Goal: Information Seeking & Learning: Learn about a topic

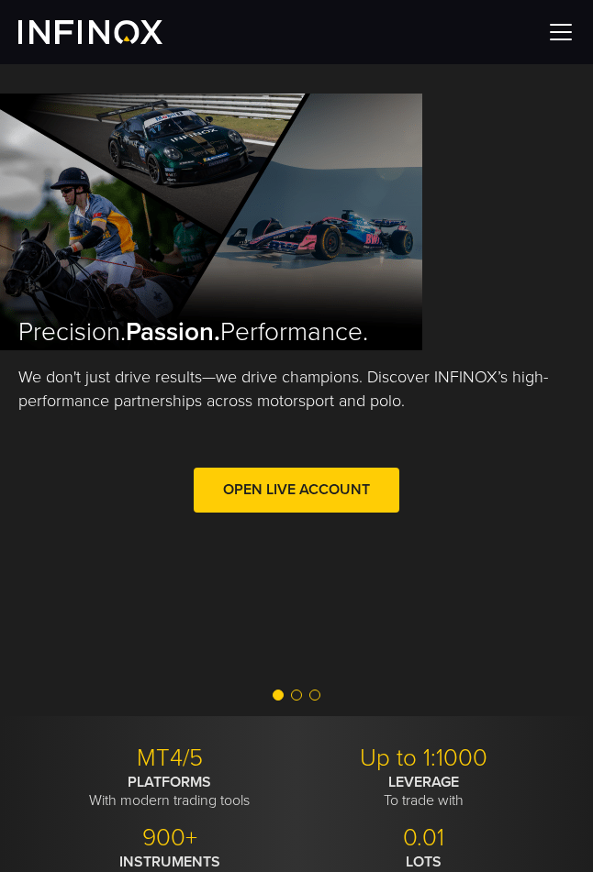
click at [555, 33] on img at bounding box center [561, 32] width 28 height 28
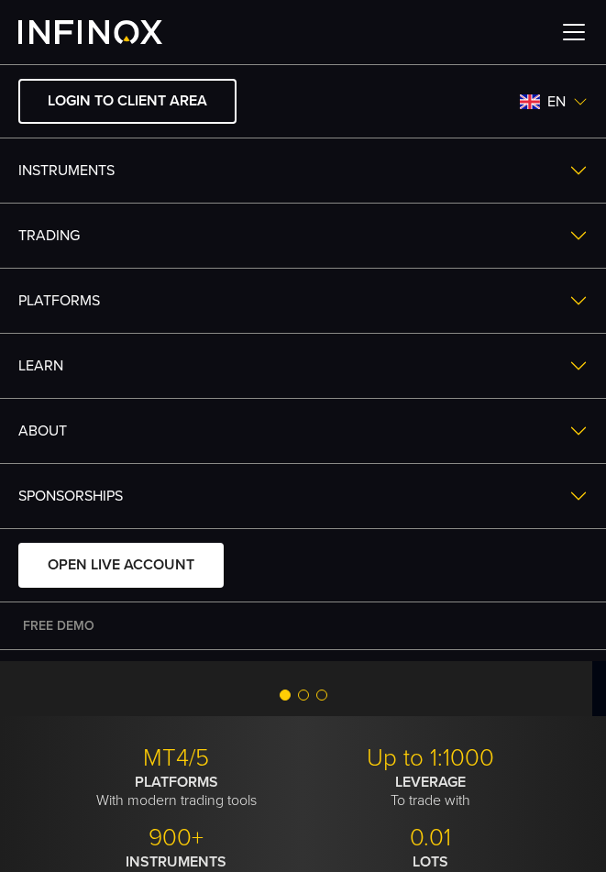
click at [540, 97] on span "en" at bounding box center [556, 102] width 33 height 22
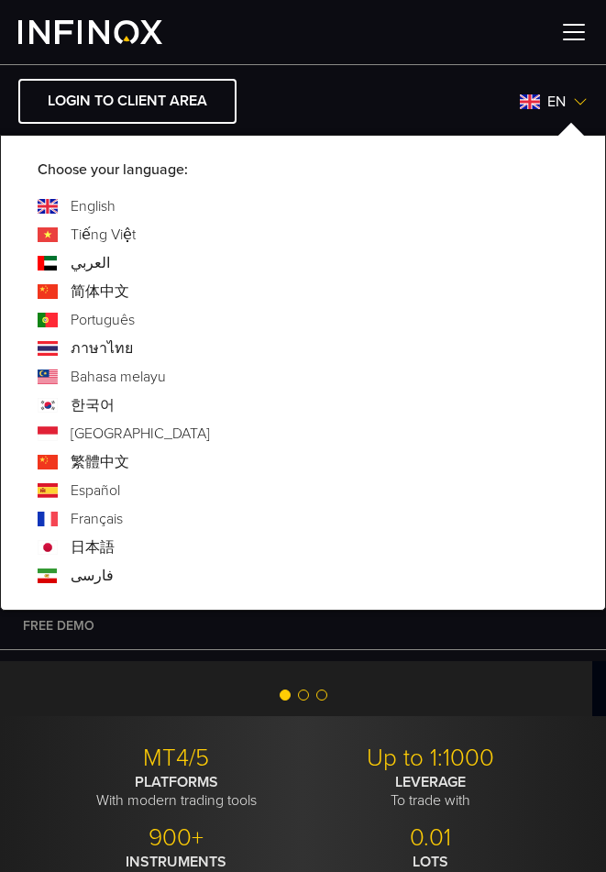
click at [101, 353] on link "ภาษาไทย" at bounding box center [102, 349] width 62 height 22
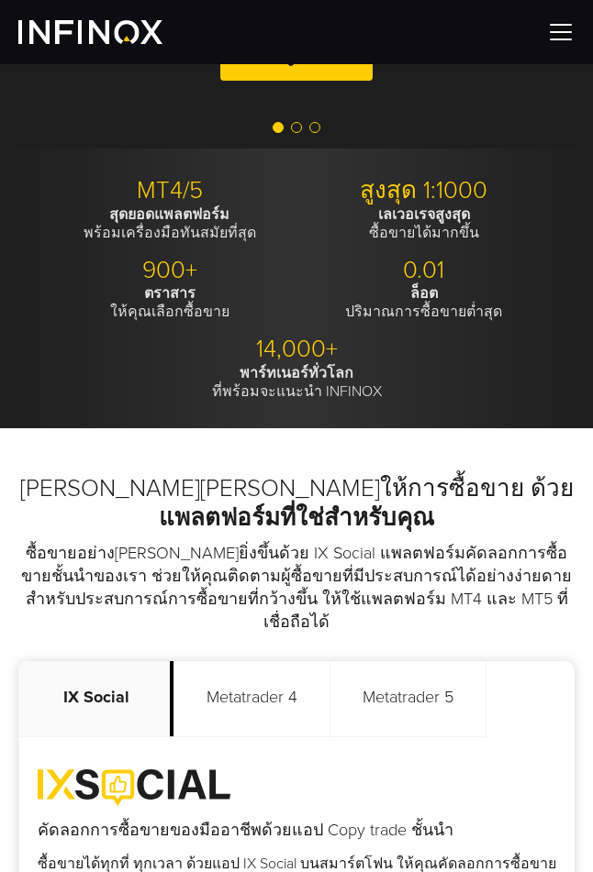
scroll to position [764, 0]
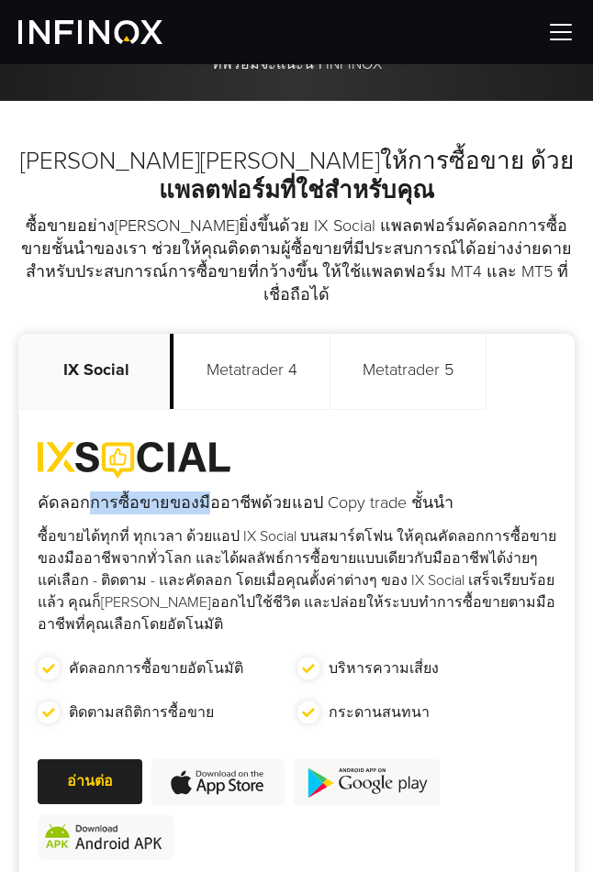
drag, startPoint x: 92, startPoint y: 480, endPoint x: 204, endPoint y: 481, distance: 111.9
click at [204, 492] on h4 "คัดลอกการซื้อขายของมืออาชีพด้วยแอป Copy trade ชั้นนำ" at bounding box center [297, 503] width 518 height 23
drag, startPoint x: 220, startPoint y: 480, endPoint x: 347, endPoint y: 483, distance: 126.6
click at [320, 492] on h4 "คัดลอกการซื้อขายของมืออาชีพด้วยแอป Copy trade ชั้นนำ" at bounding box center [297, 503] width 518 height 23
click at [390, 492] on h4 "คัดลอกการซื้อขายของมืออาชีพด้วยแอป Copy trade ชั้นนำ" at bounding box center [297, 503] width 518 height 23
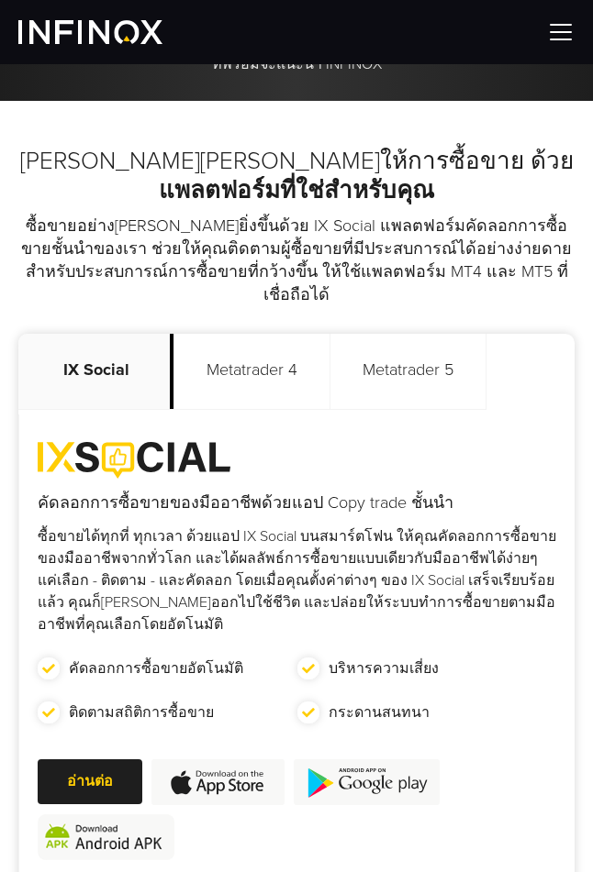
click at [223, 362] on p "Metatrader 4" at bounding box center [252, 371] width 156 height 75
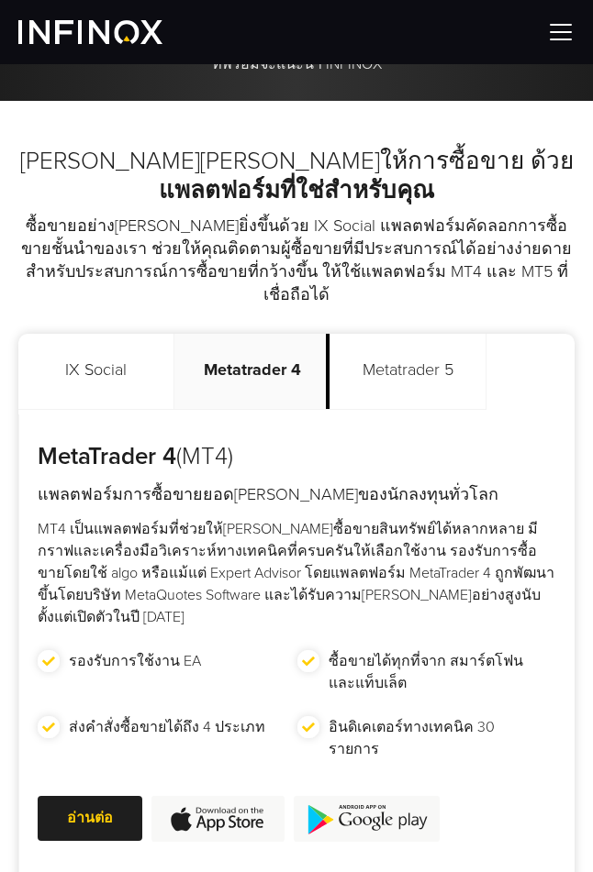
click at [425, 350] on p "Metatrader 5" at bounding box center [408, 371] width 156 height 75
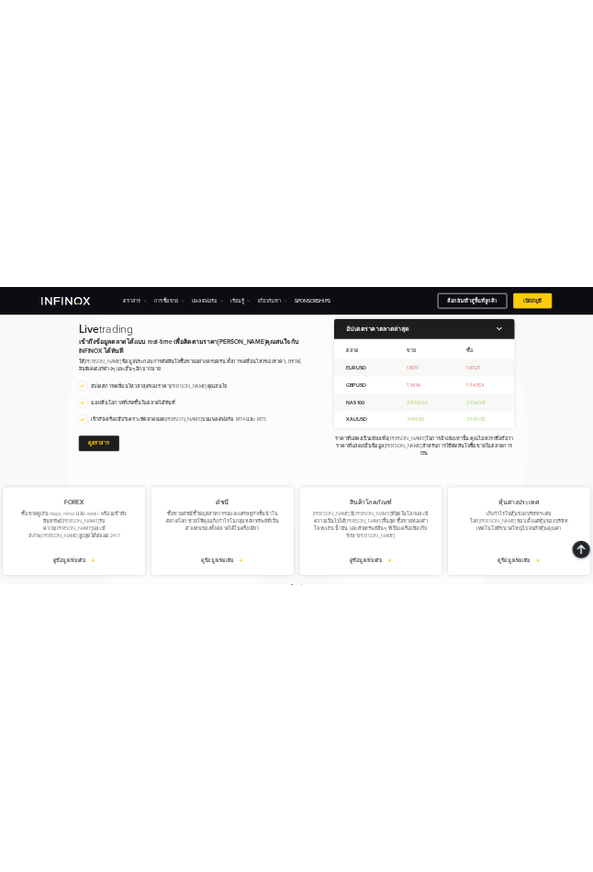
scroll to position [2293, 0]
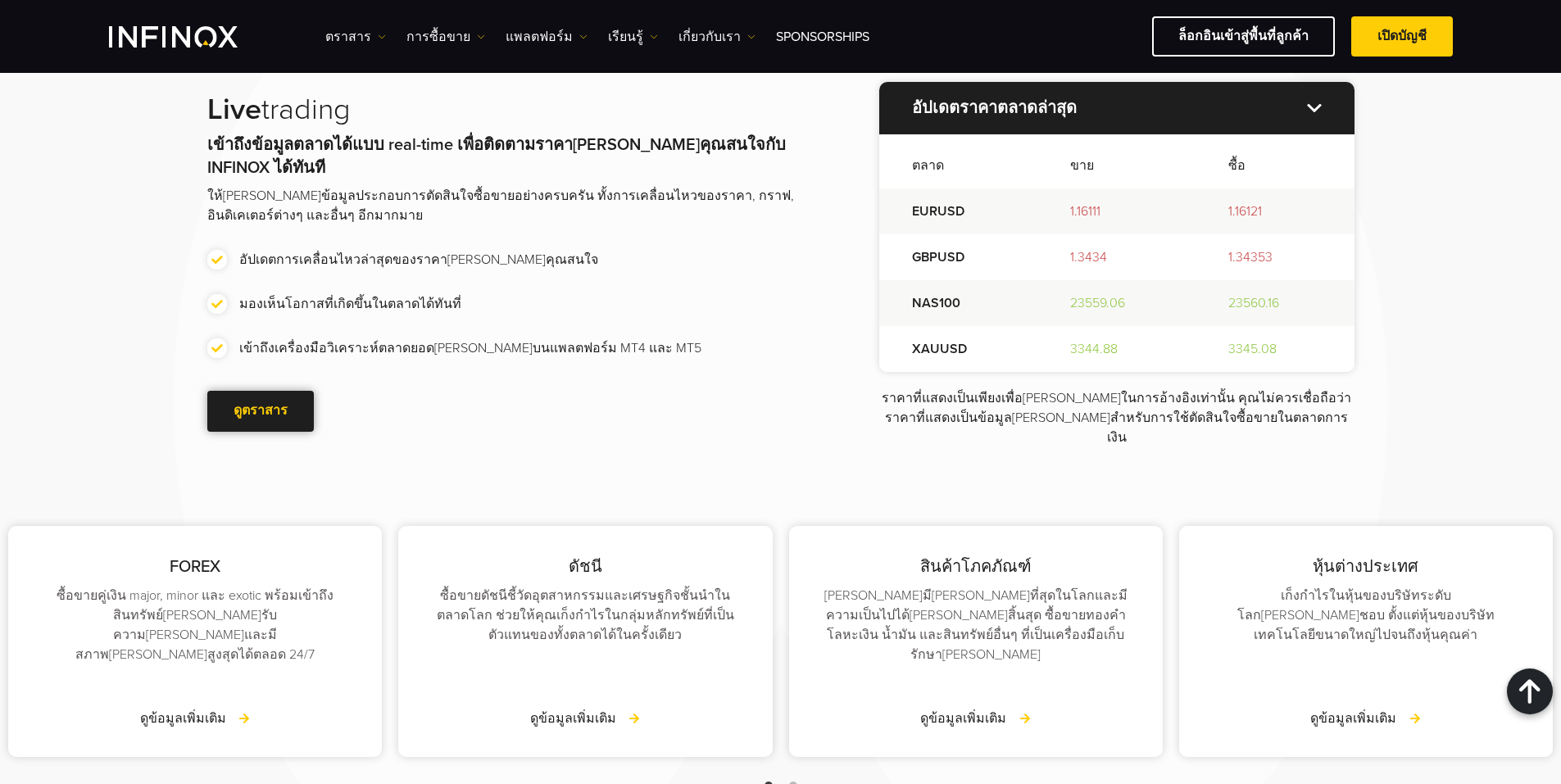
click at [261, 412] on span at bounding box center [261, 412] width 0 height 0
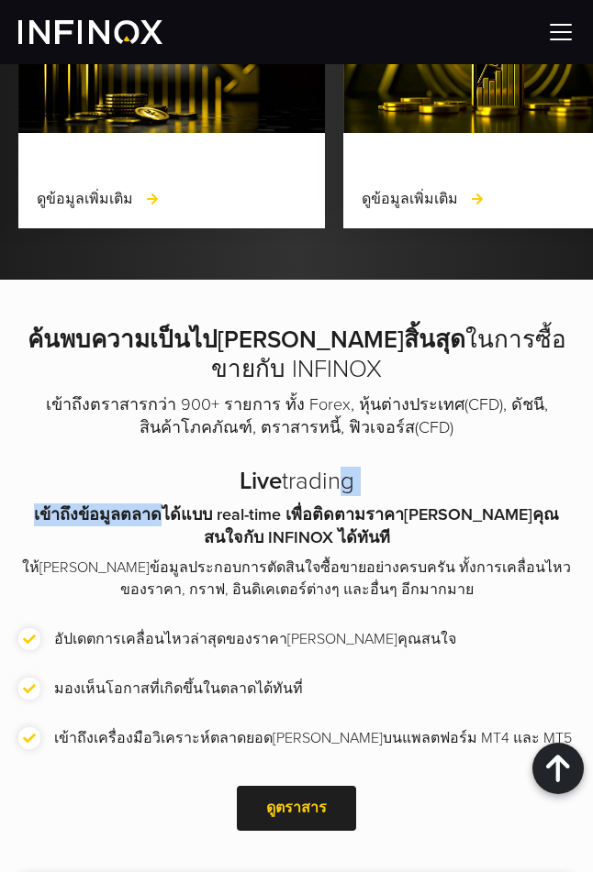
drag, startPoint x: 152, startPoint y: 490, endPoint x: 330, endPoint y: 469, distance: 179.2
click at [330, 469] on div "Live trading เข้าถึงข้อมูลตลาดได้แบบ real-time เพื่อติดตามราคาสินทรัพย์ที่คุณสน…" at bounding box center [296, 652] width 556 height 371
click at [377, 504] on p "เข้าถึงข้อมูลตลาดได้แบบ real-time เพื่อติดตามราคาสินทรัพย์ที่คุณสนใจกับ INFINOX…" at bounding box center [296, 527] width 556 height 46
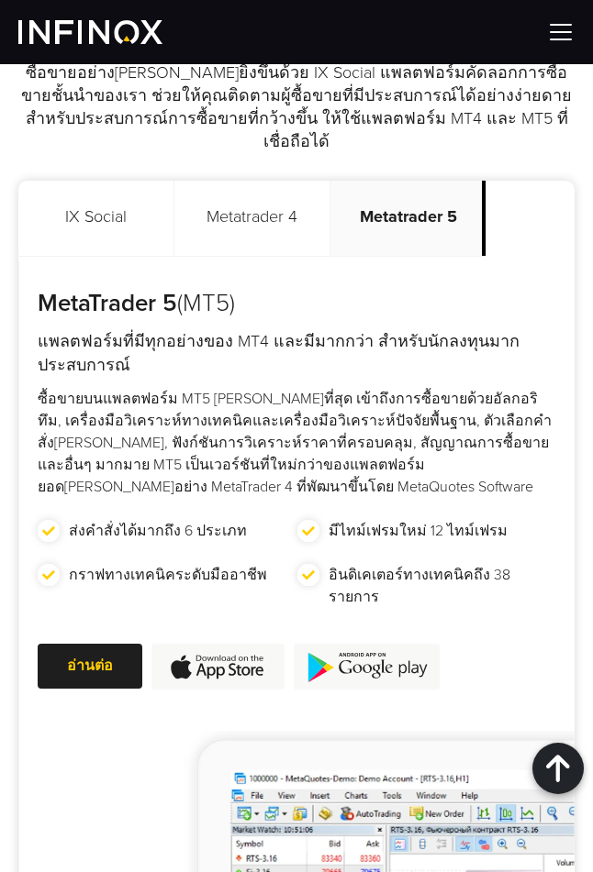
scroll to position [764, 0]
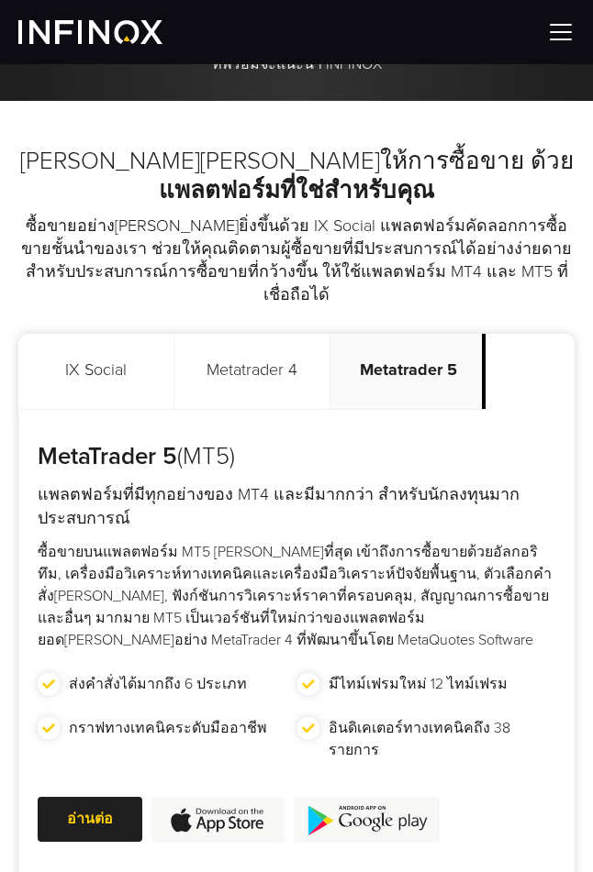
click at [83, 336] on p "IX Social" at bounding box center [96, 371] width 156 height 75
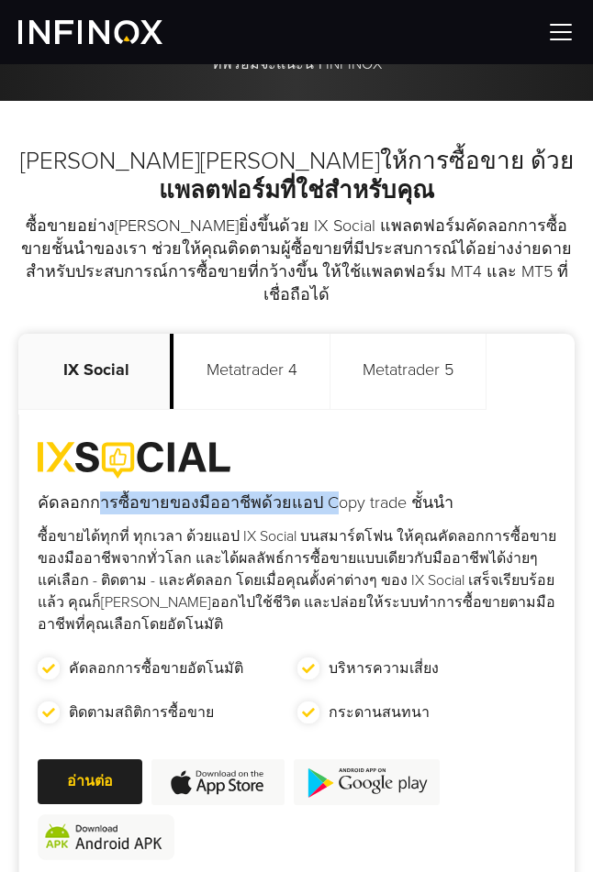
drag, startPoint x: 95, startPoint y: 476, endPoint x: 323, endPoint y: 469, distance: 227.6
click at [323, 492] on h4 "คัดลอกการซื้อขายของมืออาชีพด้วยแอป Copy trade ชั้นนำ" at bounding box center [297, 503] width 518 height 23
click at [434, 499] on div "คัดลอกการซื้อขายของมืออาชีพด้วยแอป Copy trade ชั้นนำ คัดลอกการซื้อขายอัตโนมัติ …" at bounding box center [296, 651] width 555 height 418
drag, startPoint x: 196, startPoint y: 477, endPoint x: 353, endPoint y: 484, distance: 157.0
click at [363, 492] on h4 "คัดลอกการซื้อขายของมืออาชีพด้วยแอป Copy trade ชั้นนำ" at bounding box center [297, 503] width 518 height 23
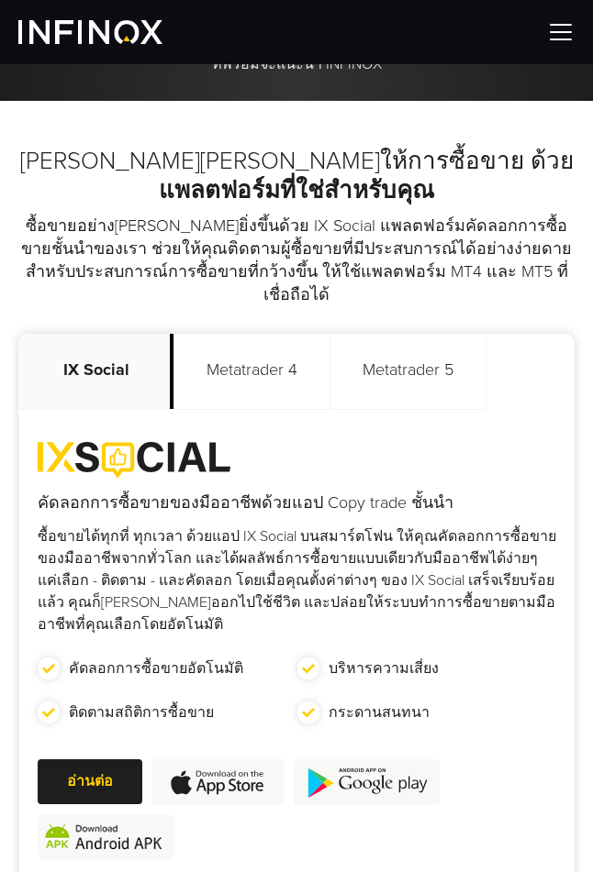
click at [222, 528] on p "ซื้อขายได้ทุกที่ ทุกเวลา ด้วยแอป IX Social บนสมาร์ตโฟน ให้คุณคัดลอกการซื้อขายขอ…" at bounding box center [297, 581] width 518 height 110
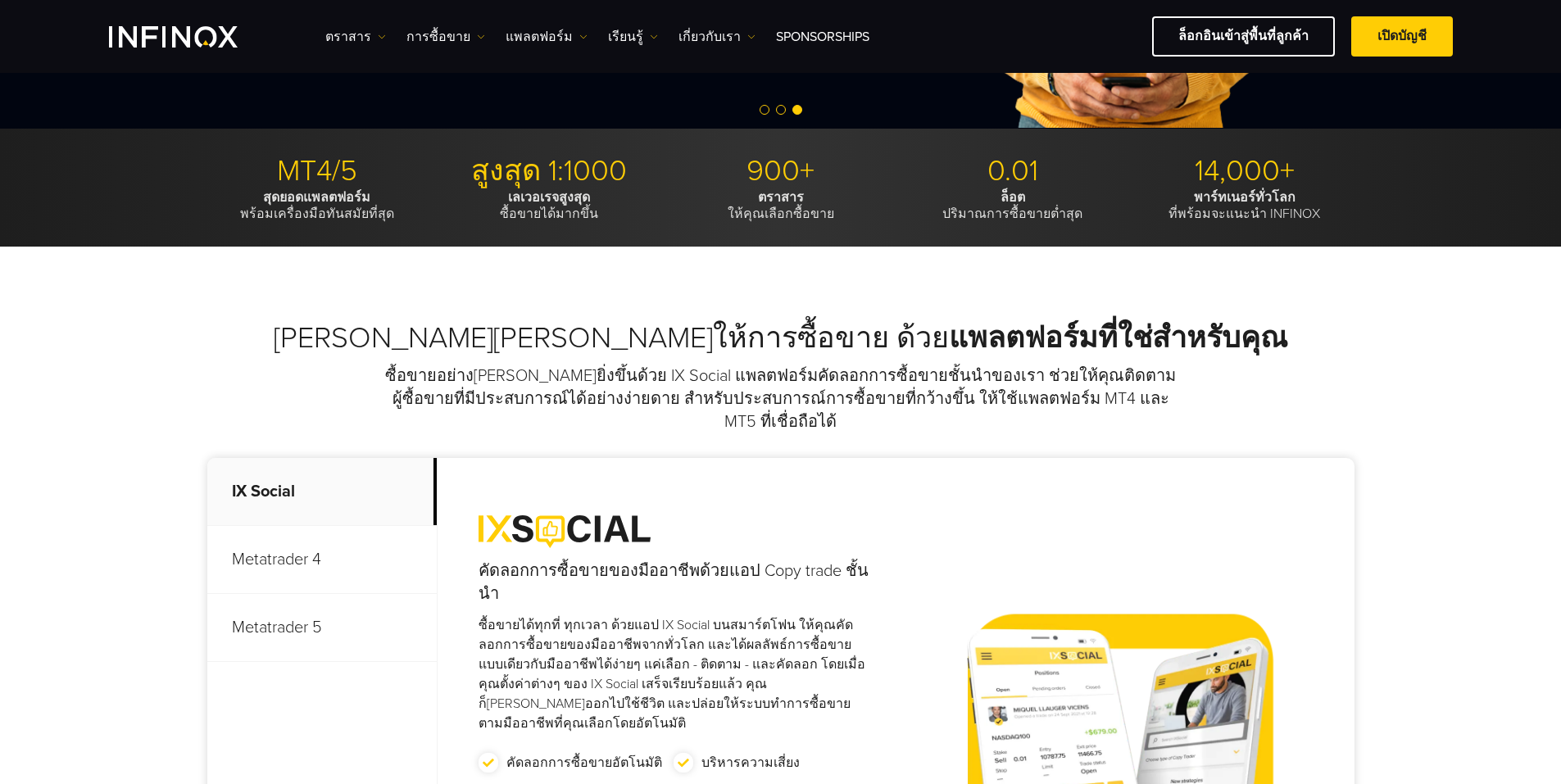
scroll to position [546, 0]
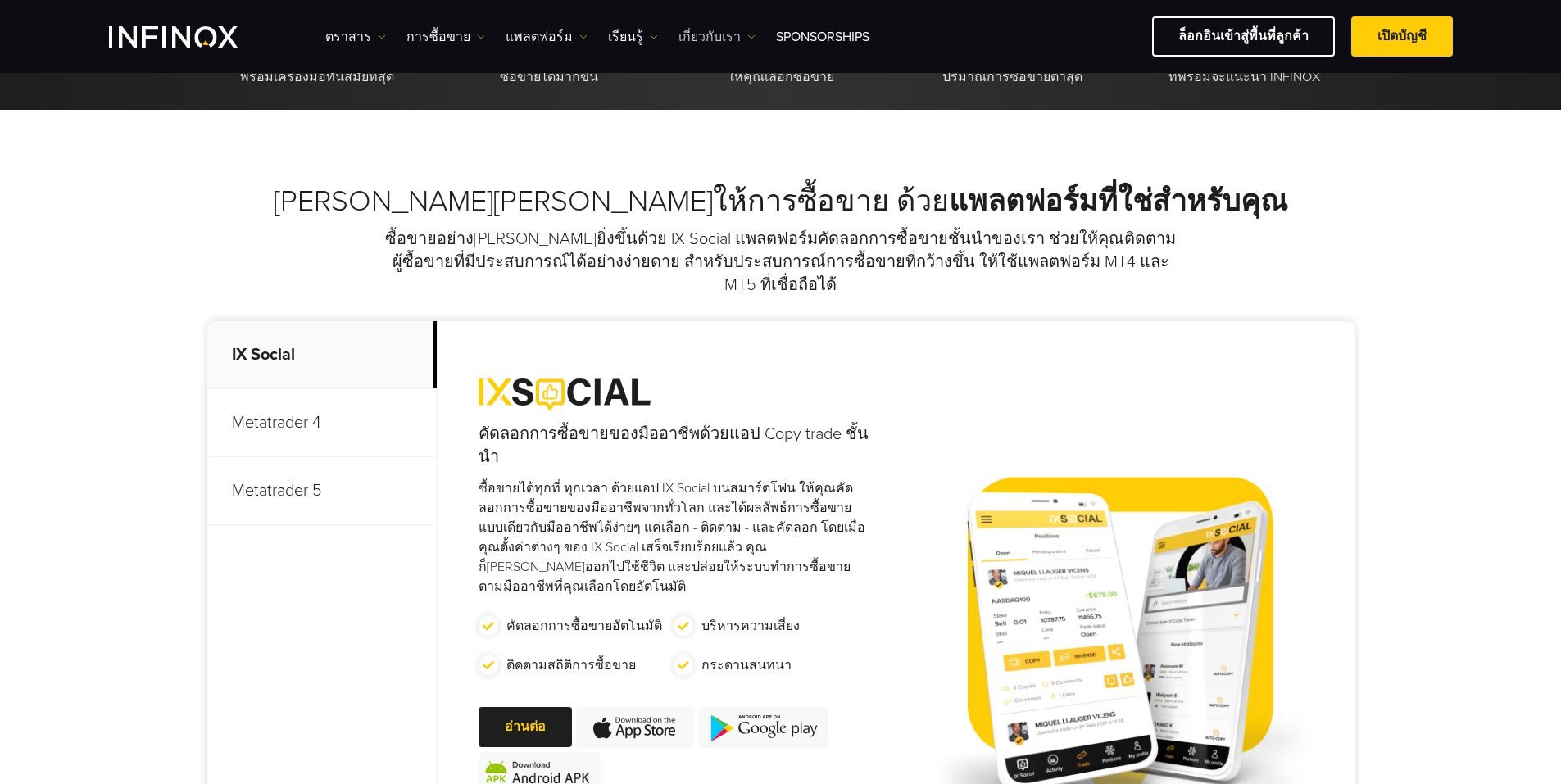
click at [529, 42] on link "เกี่ยวกับเรา" at bounding box center [717, 37] width 77 height 20
click at [529, 37] on link "เรียนรู้" at bounding box center [633, 37] width 50 height 20
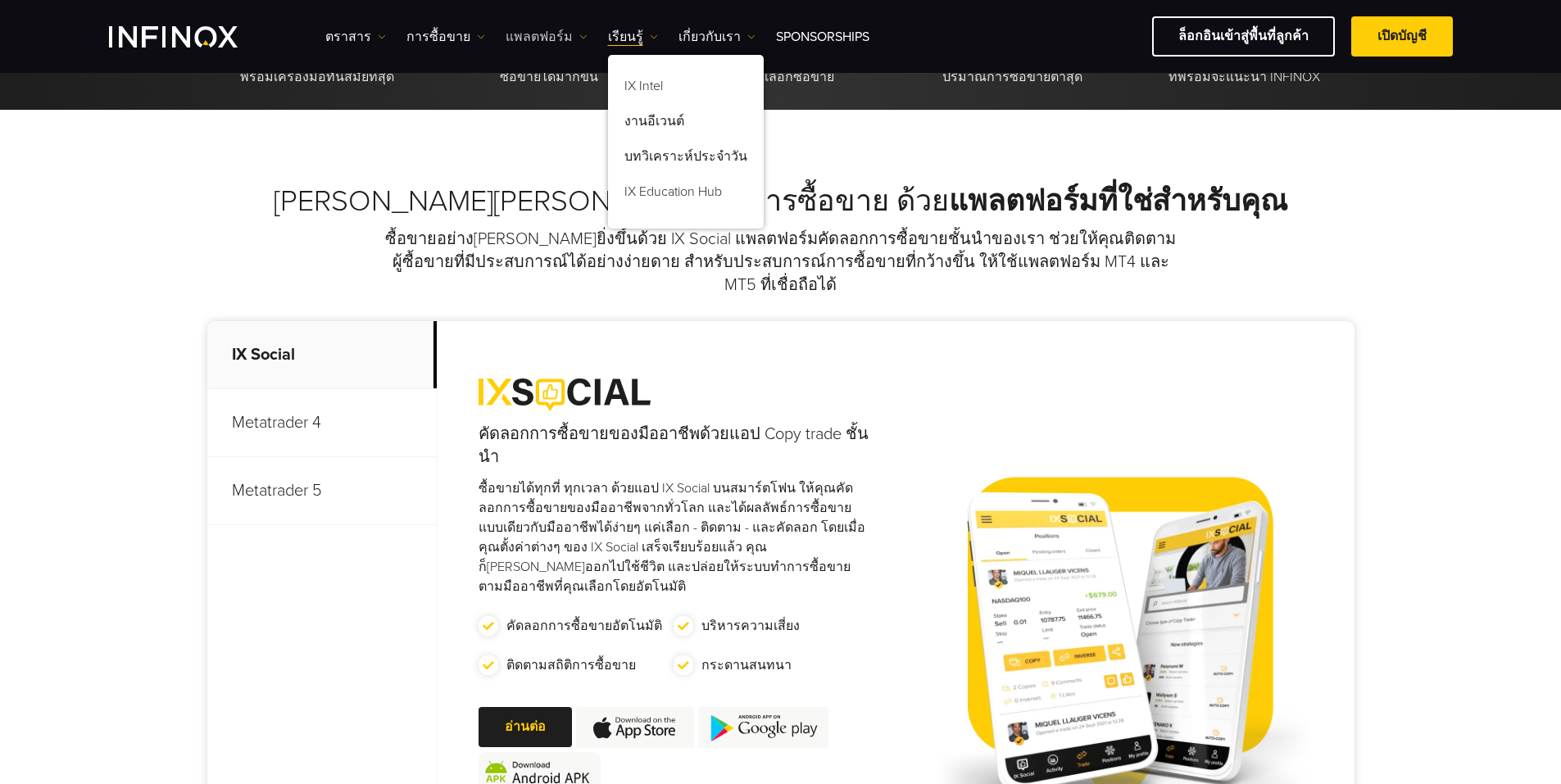
click at [529, 45] on link "แพลตฟอร์ม" at bounding box center [547, 37] width 82 height 20
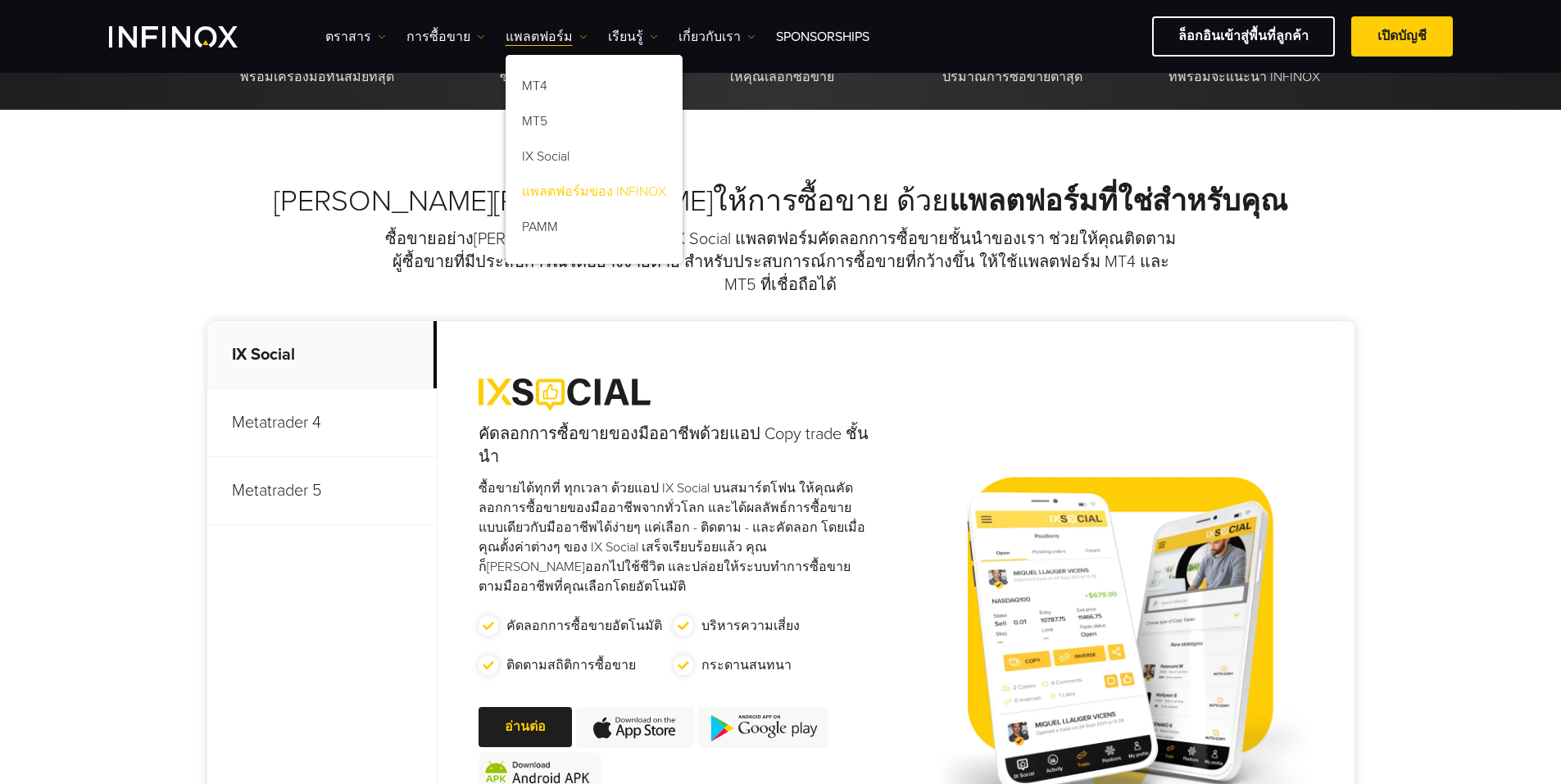
click at [529, 188] on link "แพลตฟอร์มของ INFINOX" at bounding box center [594, 194] width 177 height 35
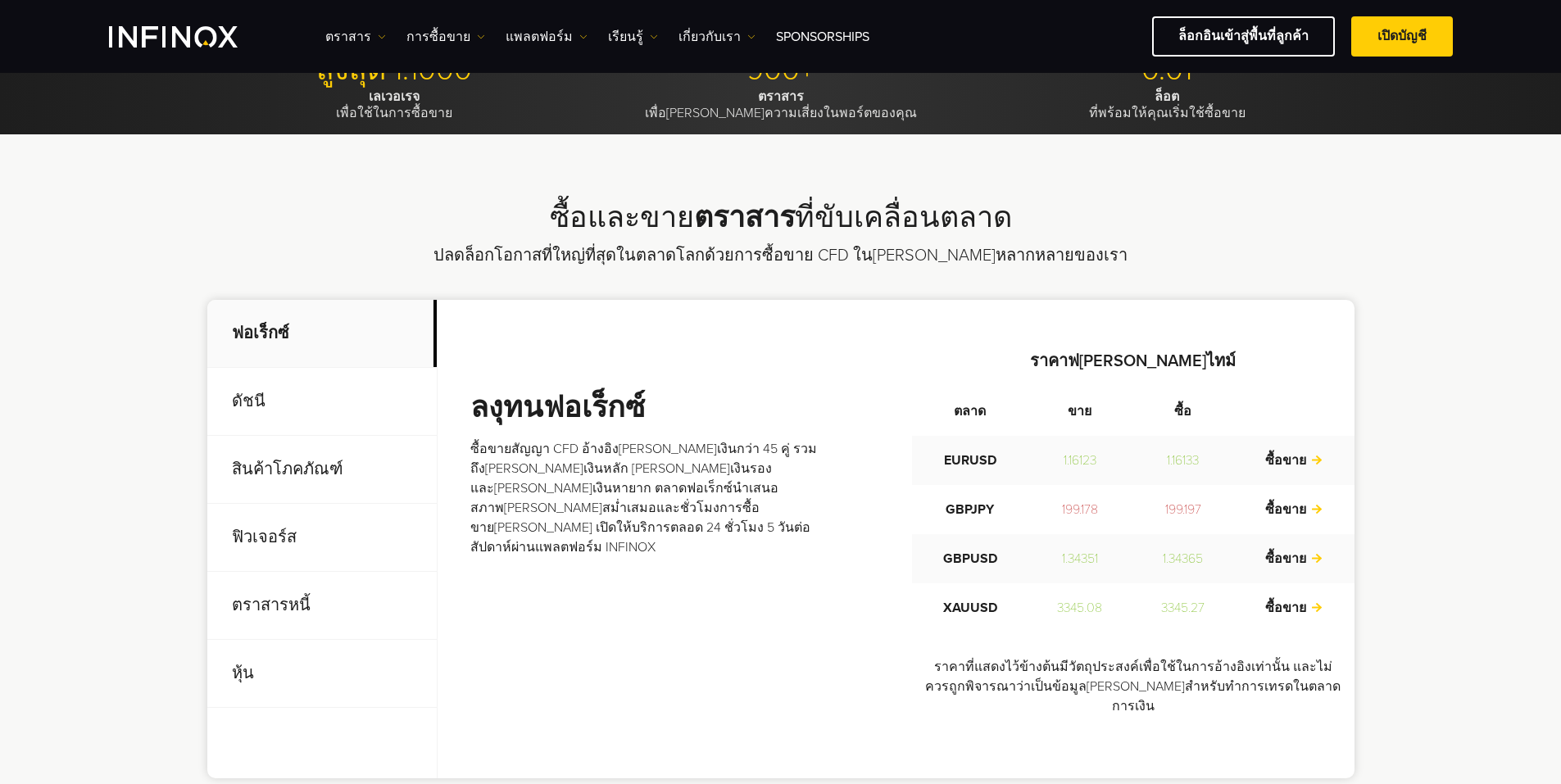
scroll to position [546, 0]
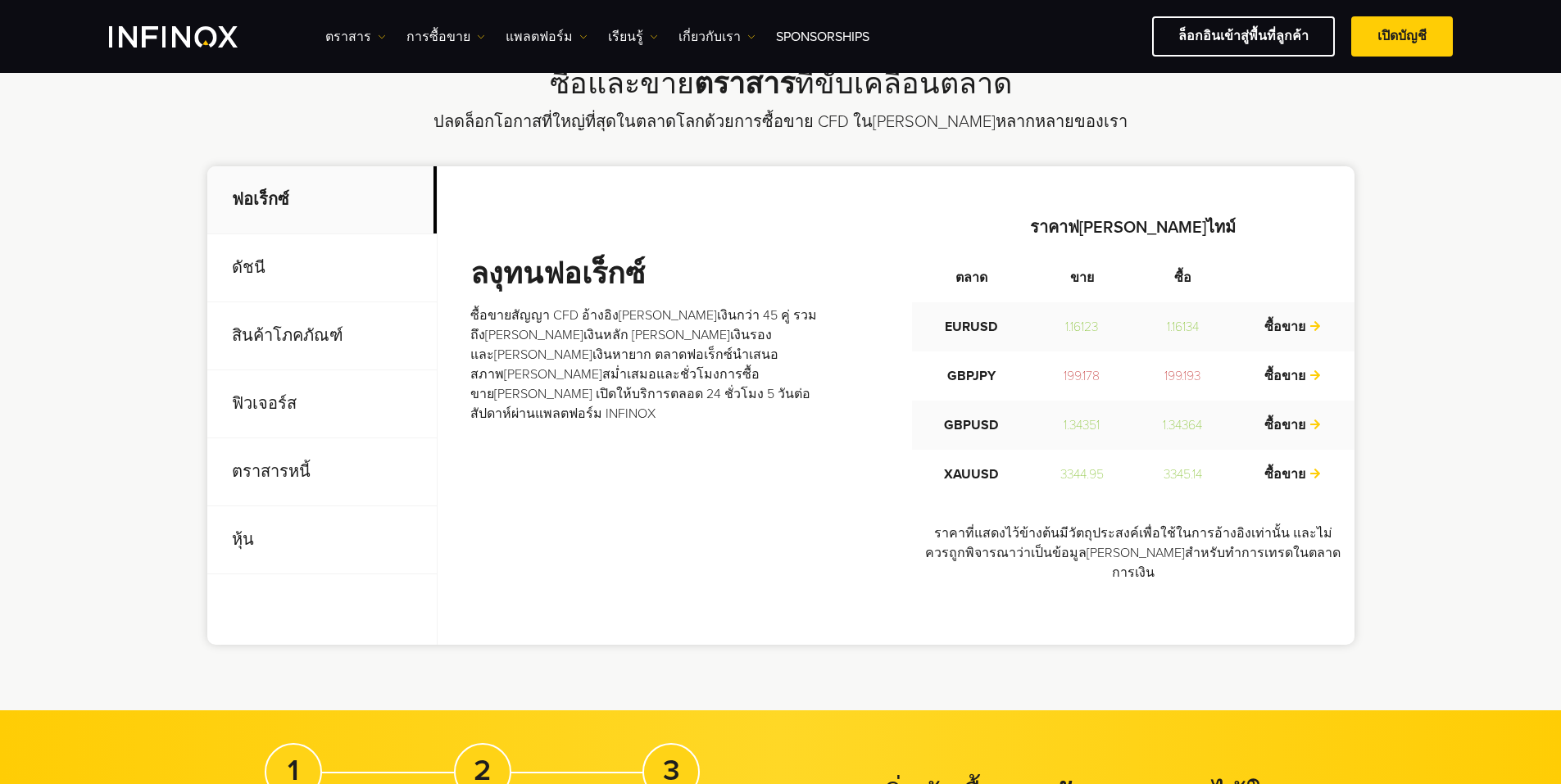
click at [275, 271] on p "ดัชนี" at bounding box center [321, 268] width 230 height 68
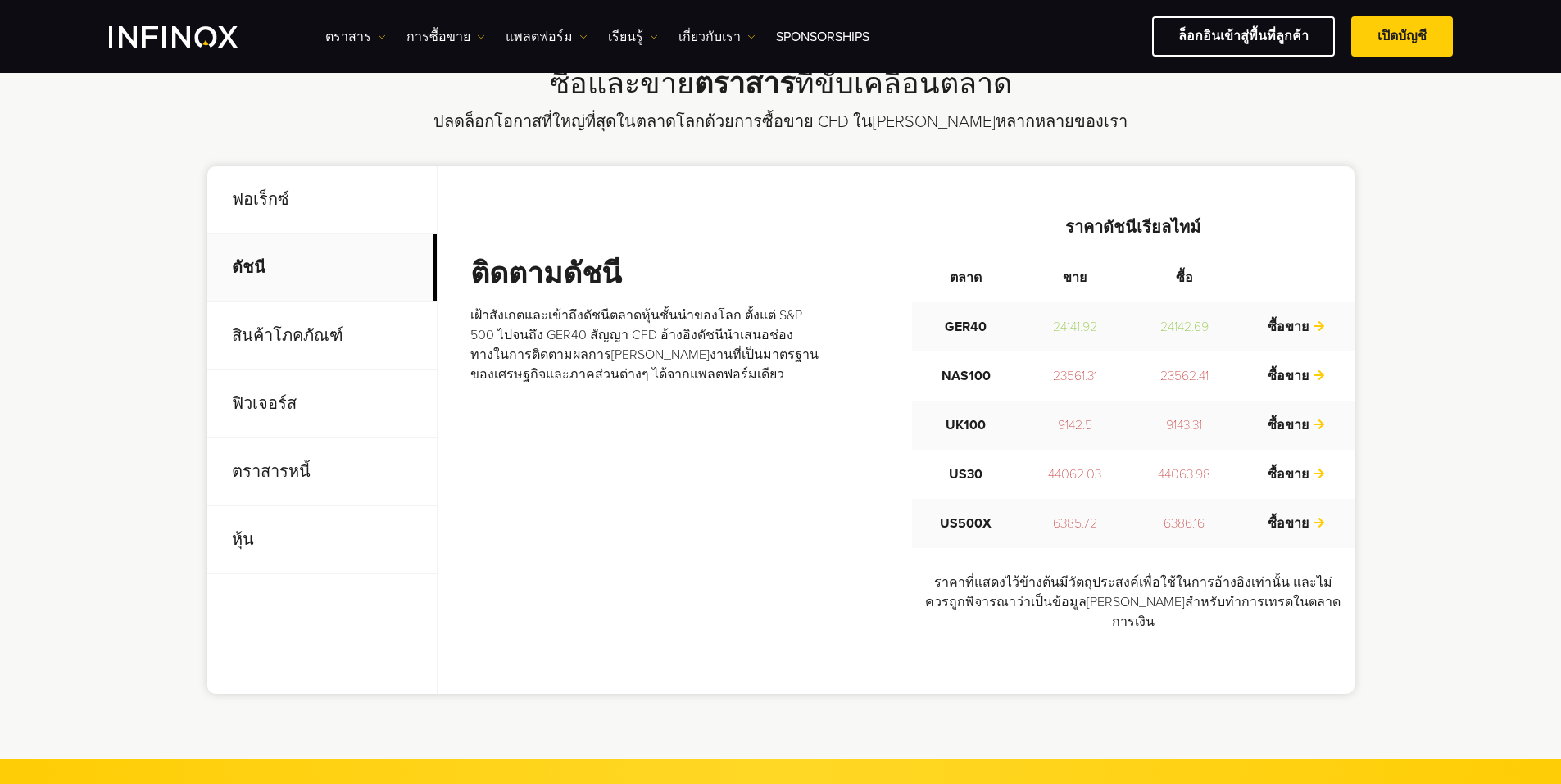
click at [289, 336] on p "สินค้าโภคภัณฑ์" at bounding box center [321, 337] width 230 height 68
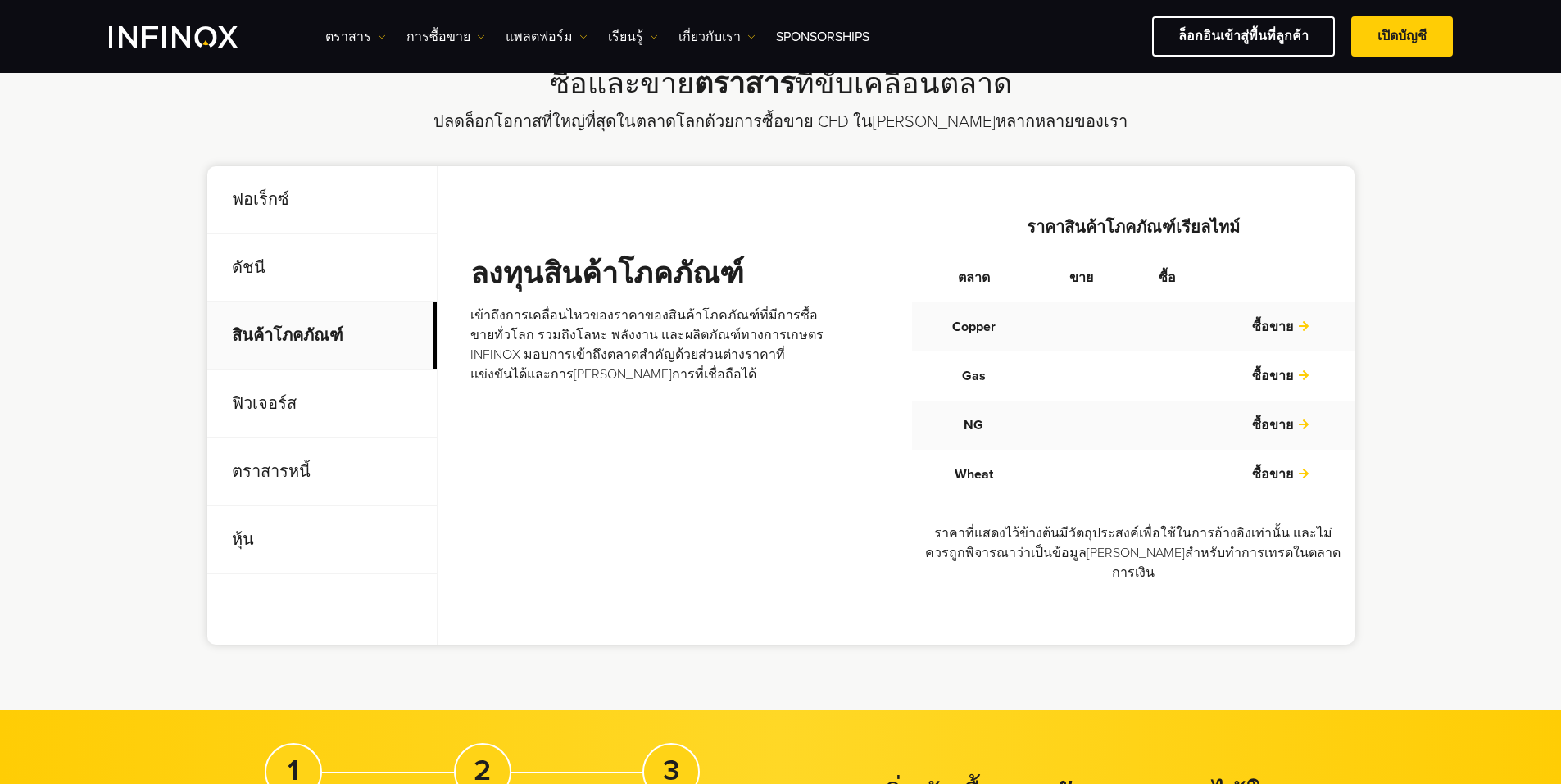
click at [295, 382] on p "ฟิวเจอร์ส" at bounding box center [321, 405] width 230 height 68
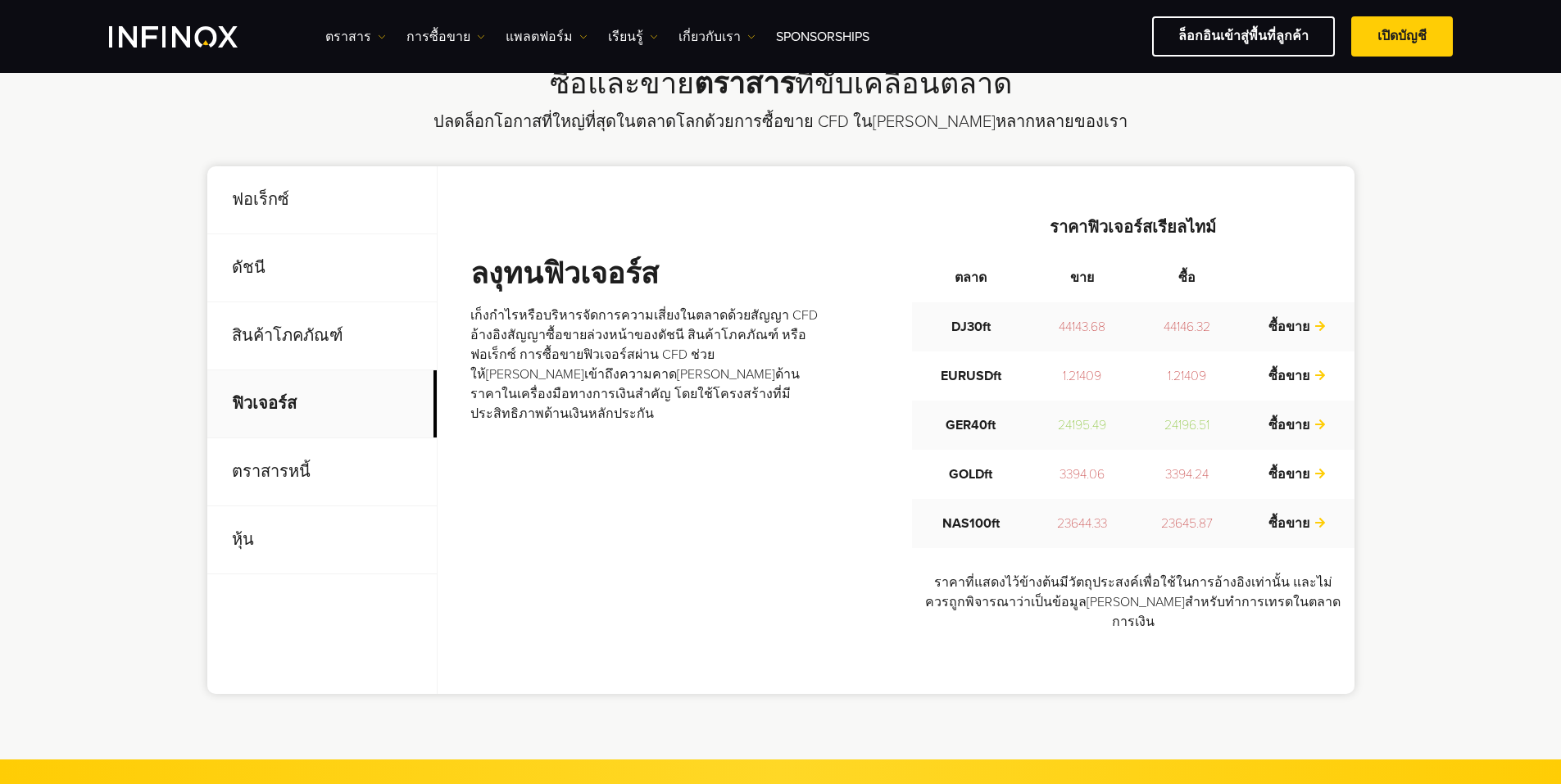
click at [293, 457] on p "ตราสารหนี้" at bounding box center [321, 472] width 230 height 68
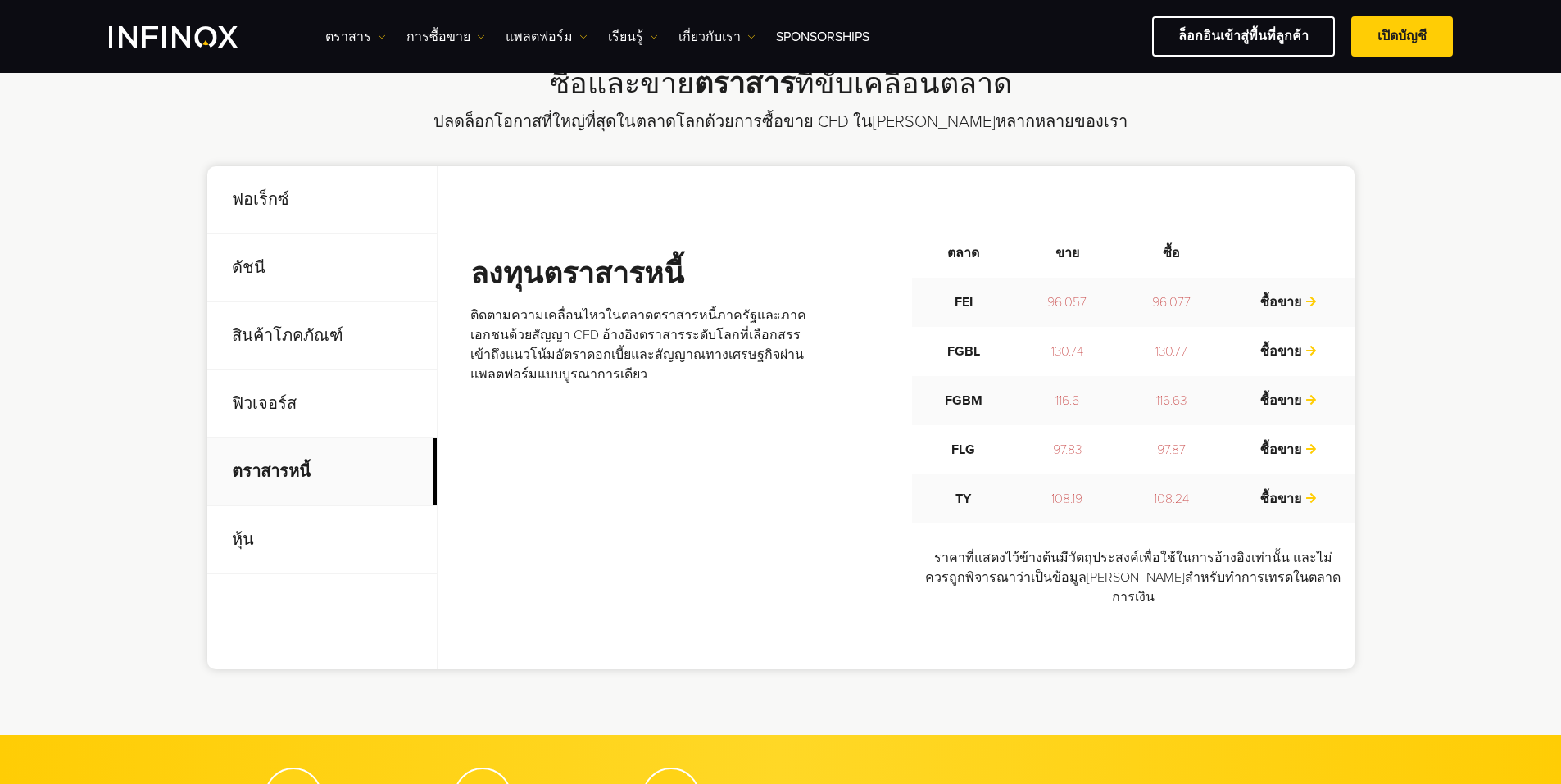
click at [338, 540] on p "หุ้น" at bounding box center [321, 540] width 230 height 68
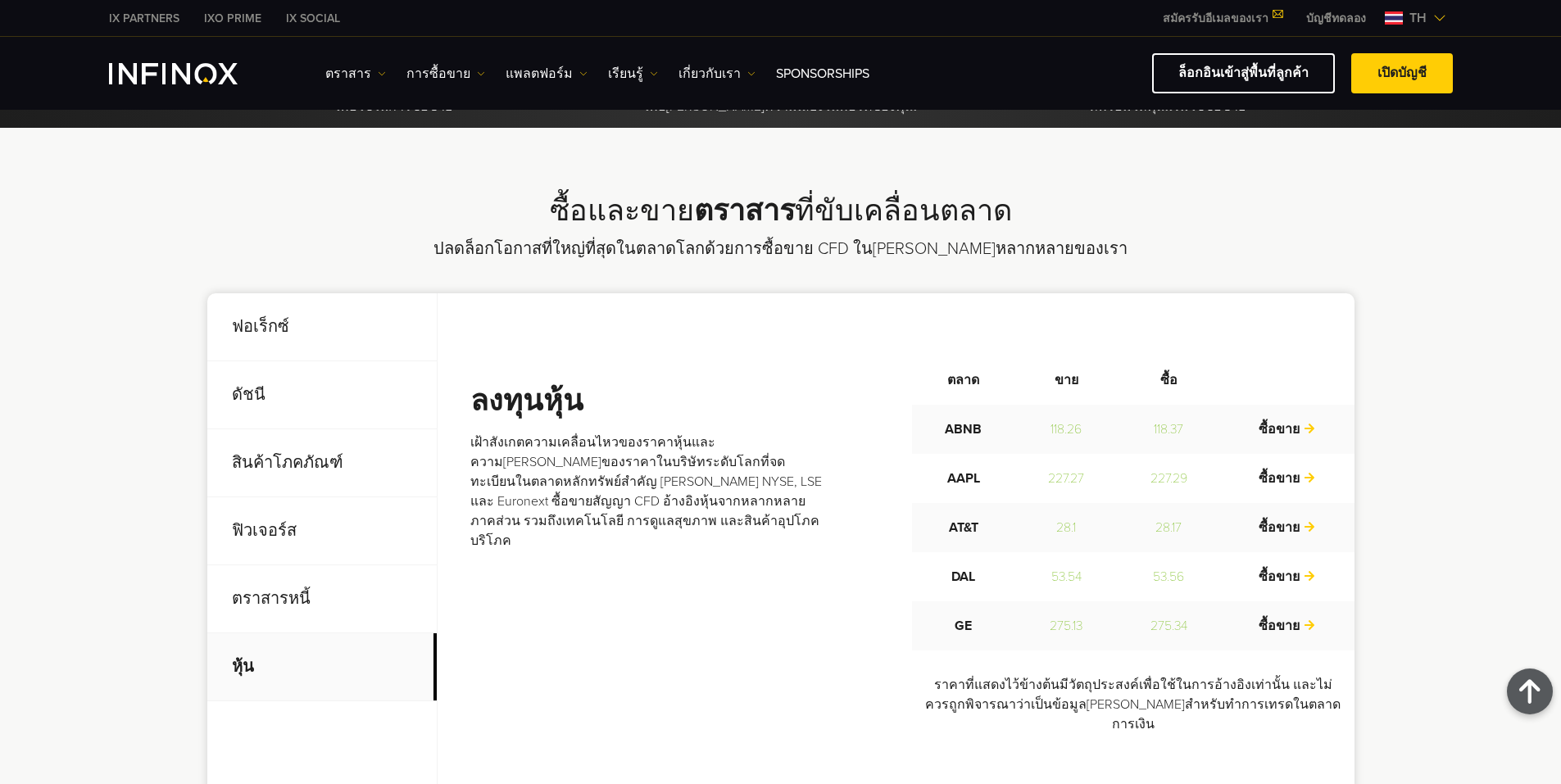
scroll to position [0, 0]
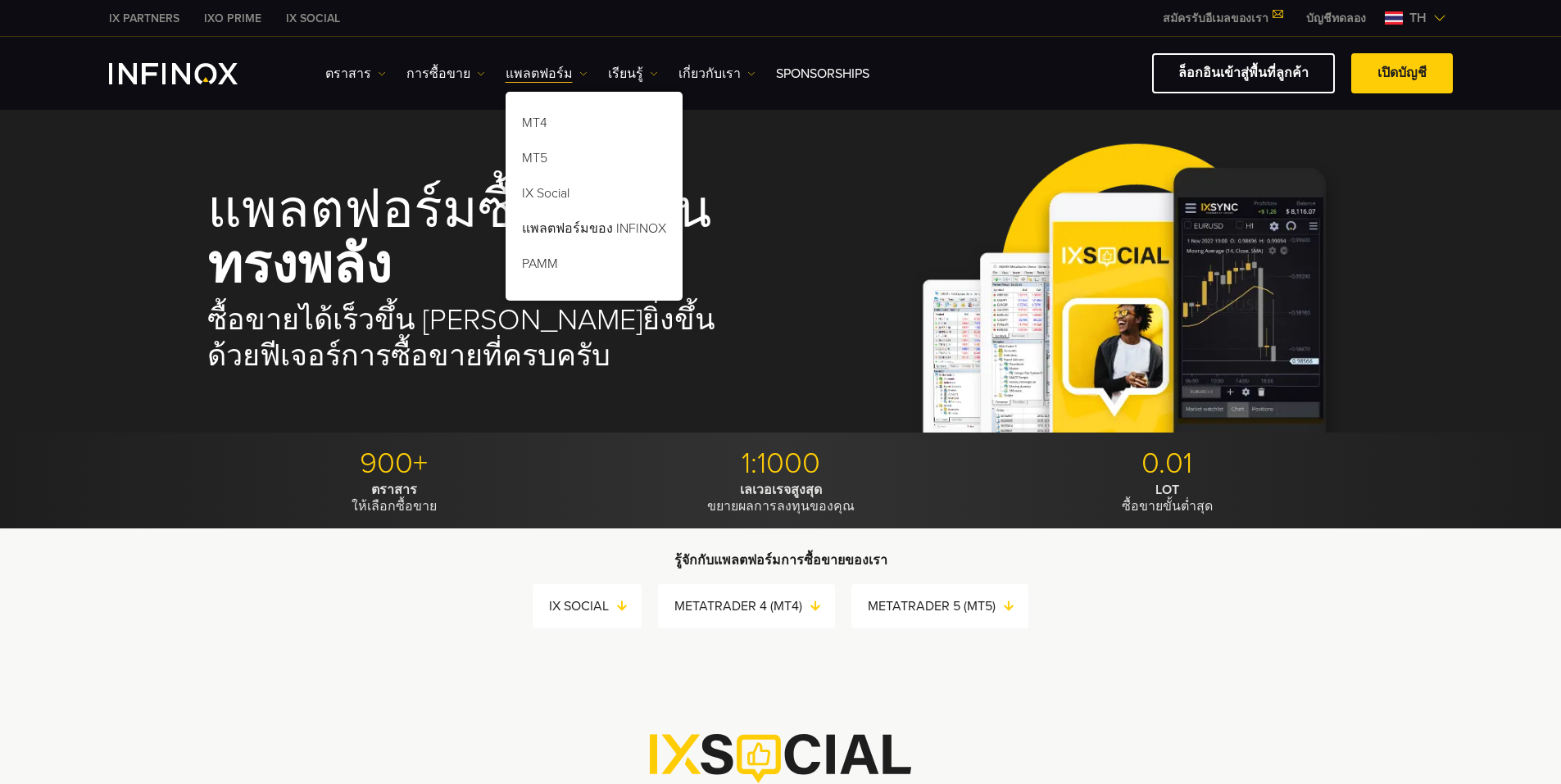
click at [553, 74] on link "แพลตฟอร์ม" at bounding box center [547, 74] width 82 height 20
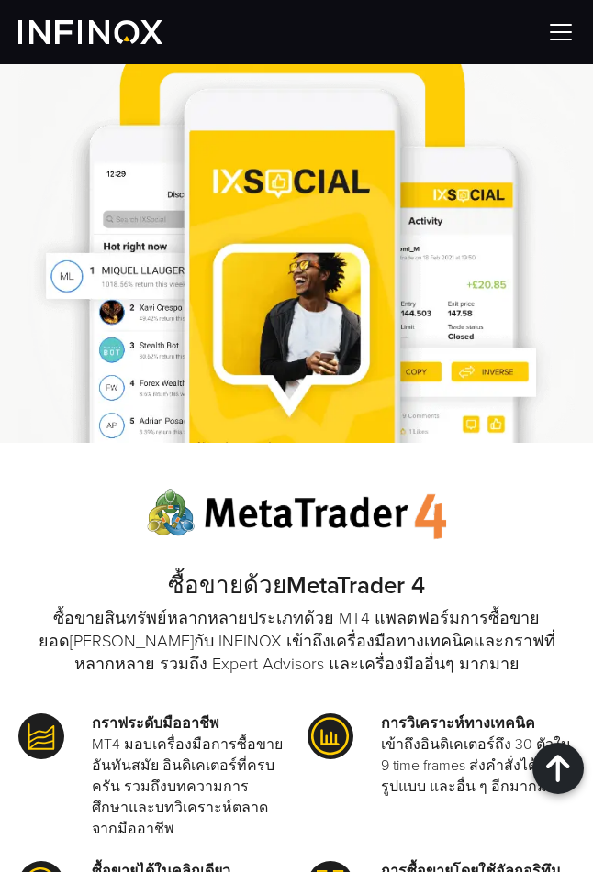
scroll to position [2140, 0]
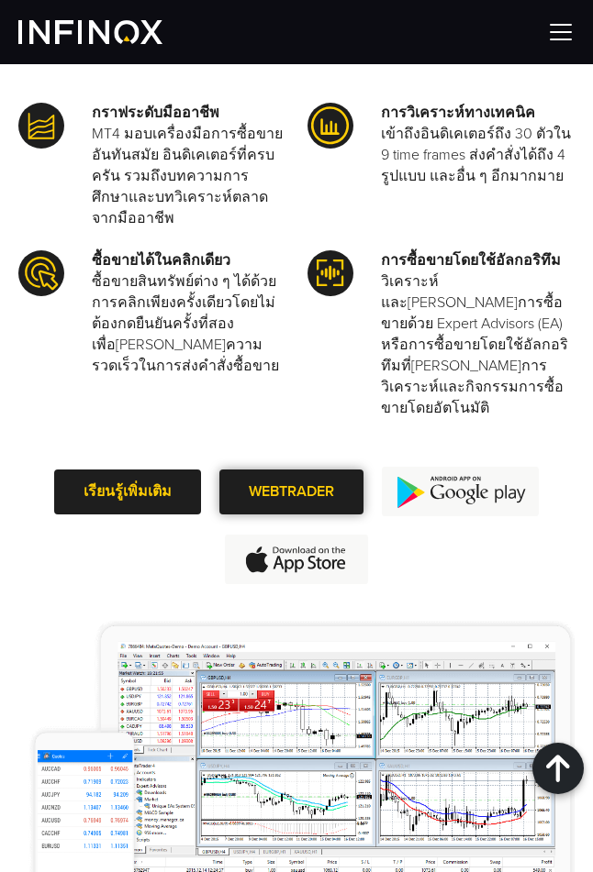
click at [293, 470] on link "WEBTRADER" at bounding box center [291, 492] width 144 height 45
click at [299, 470] on link "WEBTRADER" at bounding box center [291, 492] width 144 height 45
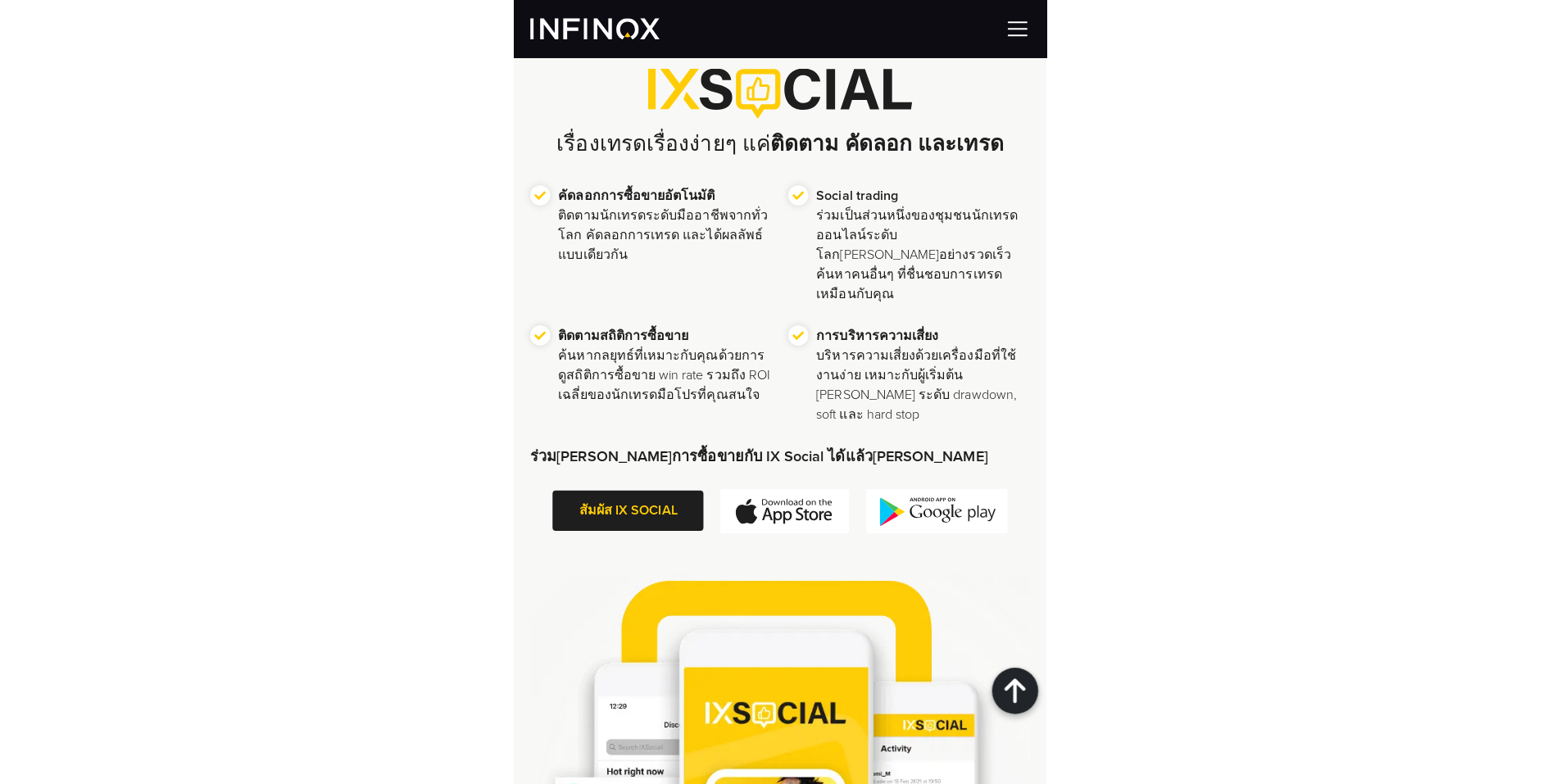
scroll to position [682, 0]
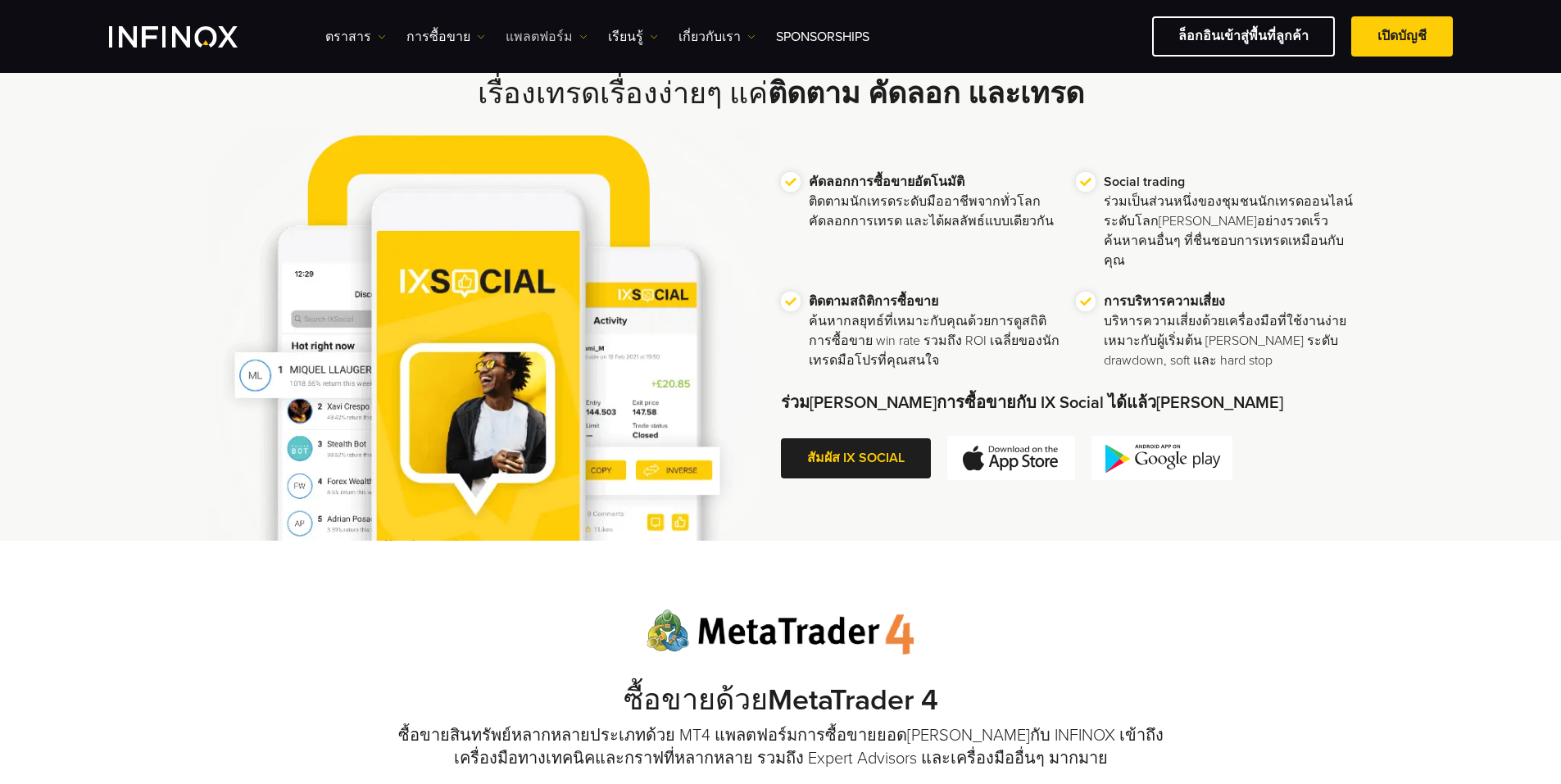
click at [511, 40] on link "แพลตฟอร์ม" at bounding box center [547, 37] width 82 height 20
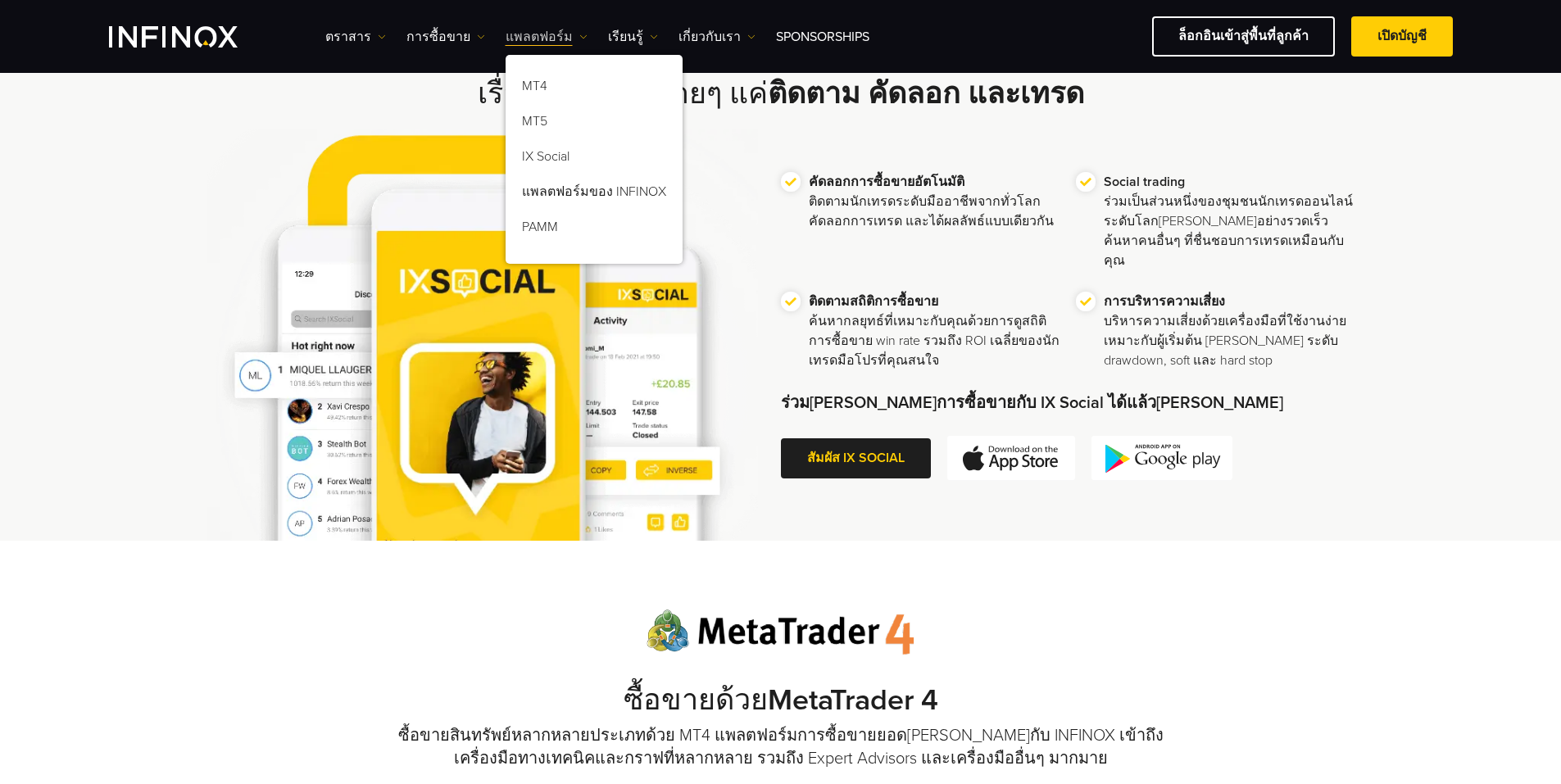
click at [536, 35] on link "แพลตฟอร์ม" at bounding box center [547, 37] width 82 height 20
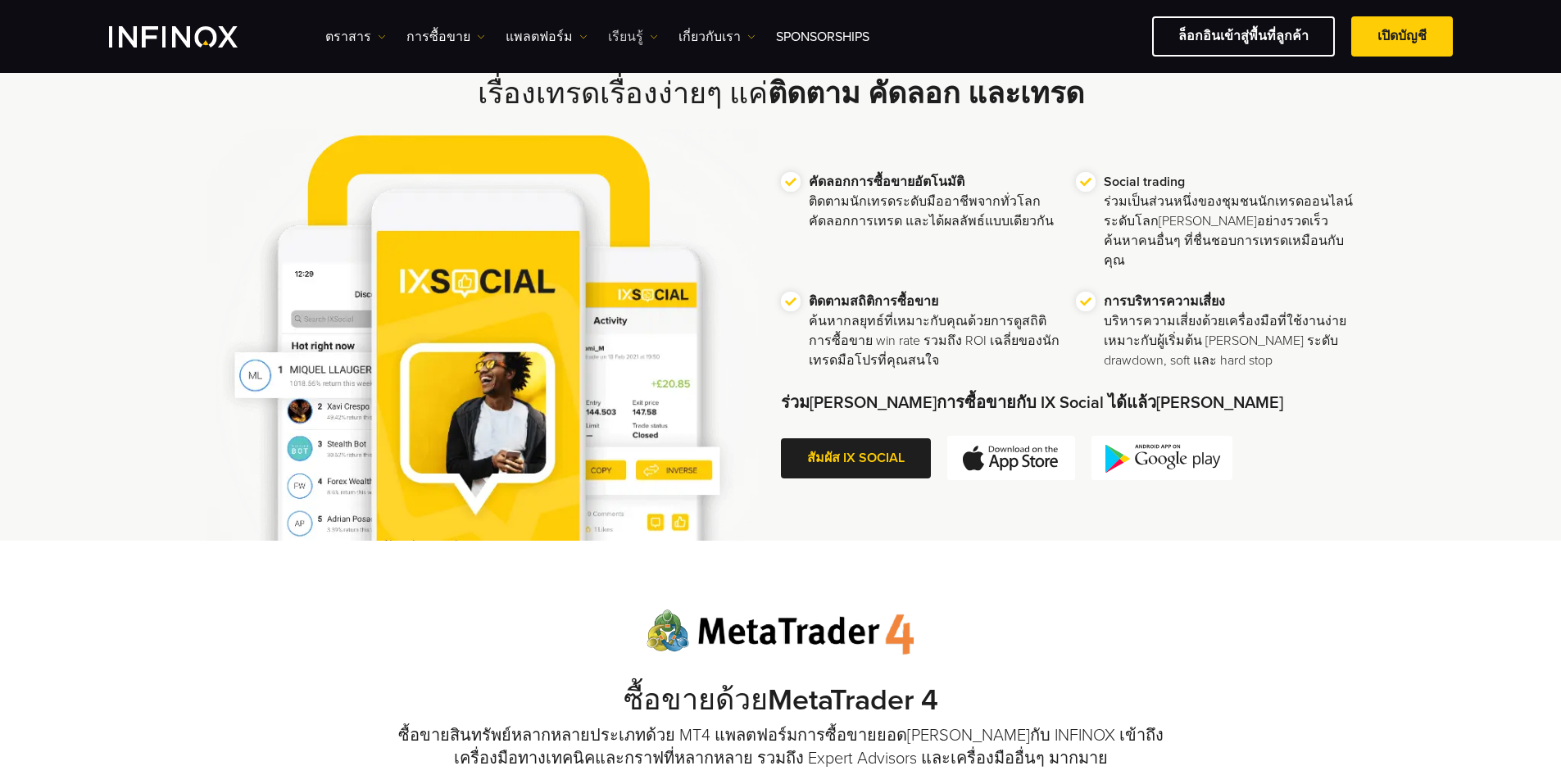
click at [611, 33] on link "เรียนรู้" at bounding box center [633, 37] width 50 height 20
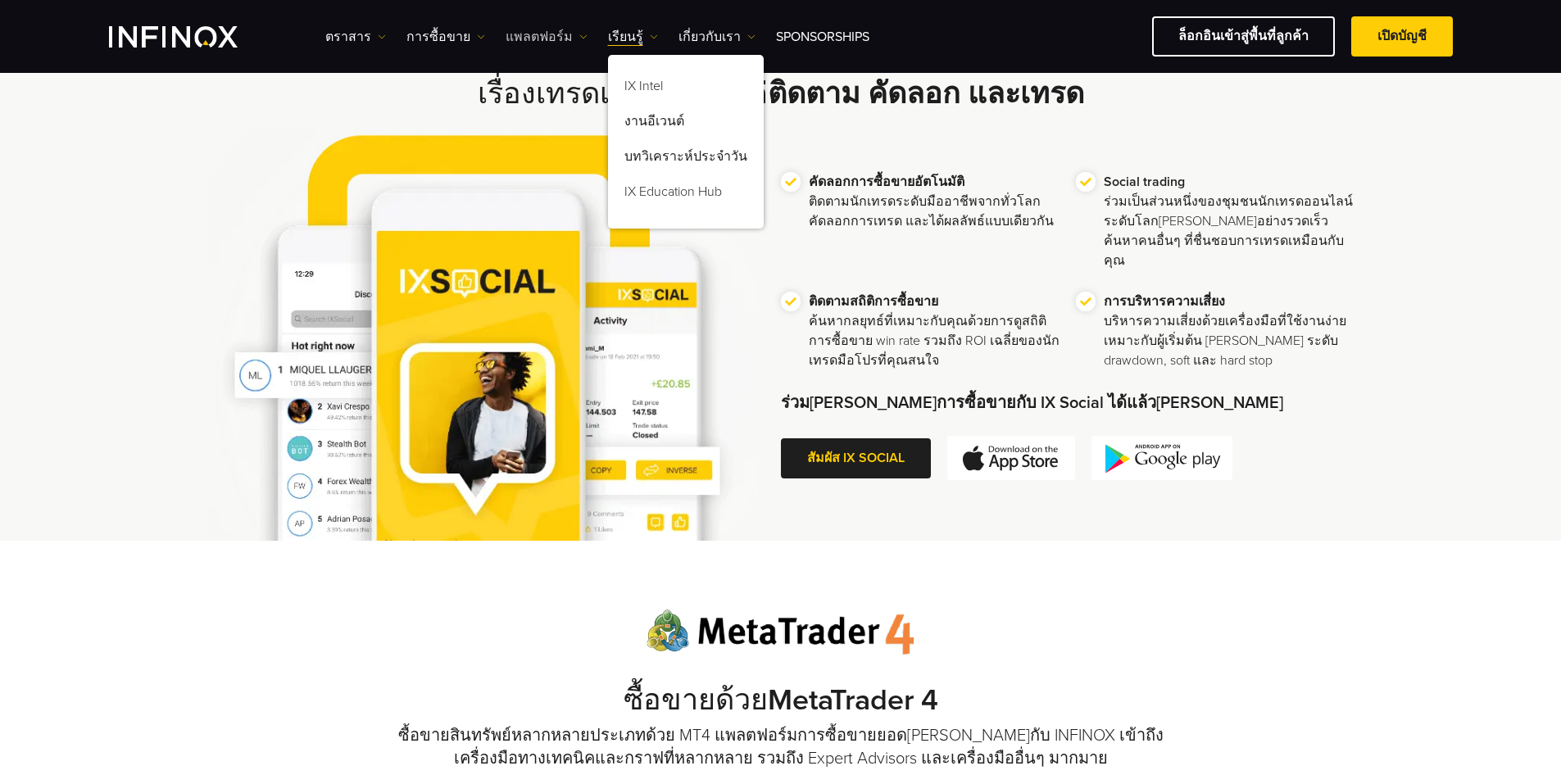
click at [528, 37] on link "แพลตฟอร์ม" at bounding box center [547, 37] width 82 height 20
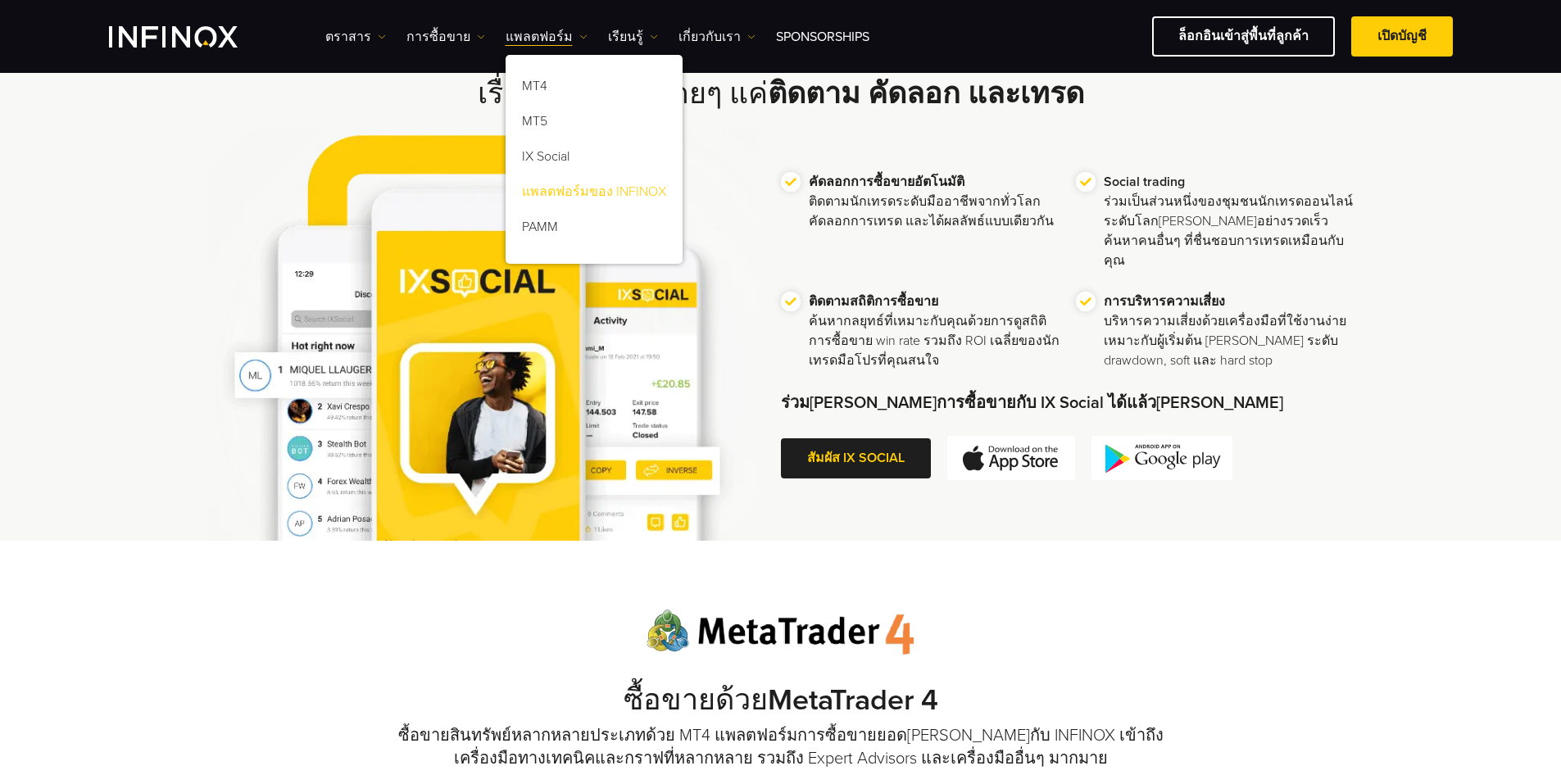
click at [602, 189] on link "แพลตฟอร์มของ INFINOX" at bounding box center [594, 194] width 177 height 35
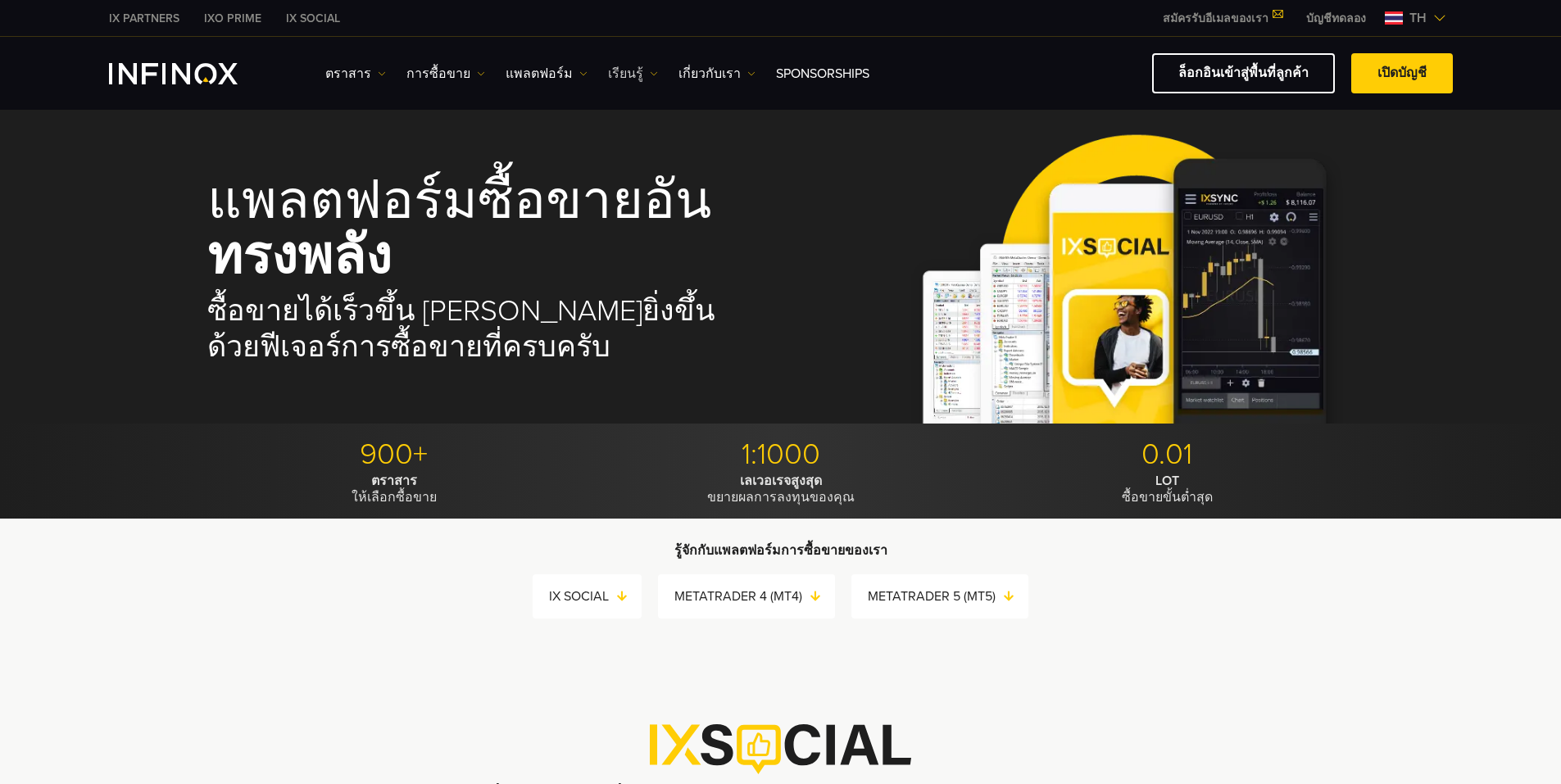
click at [628, 65] on link "เรียนรู้" at bounding box center [633, 74] width 50 height 20
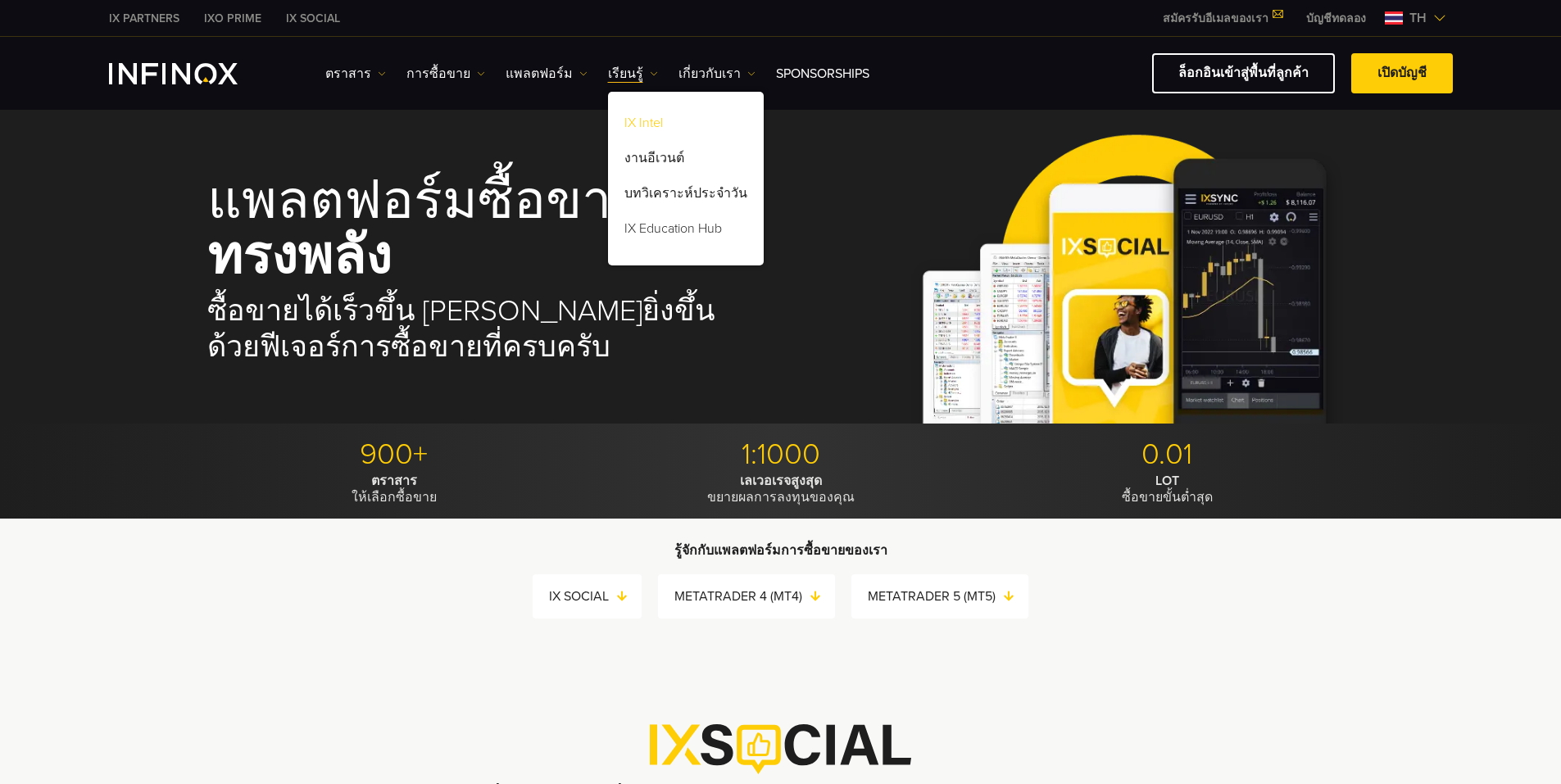
click at [640, 119] on link "IX Intel" at bounding box center [686, 125] width 155 height 35
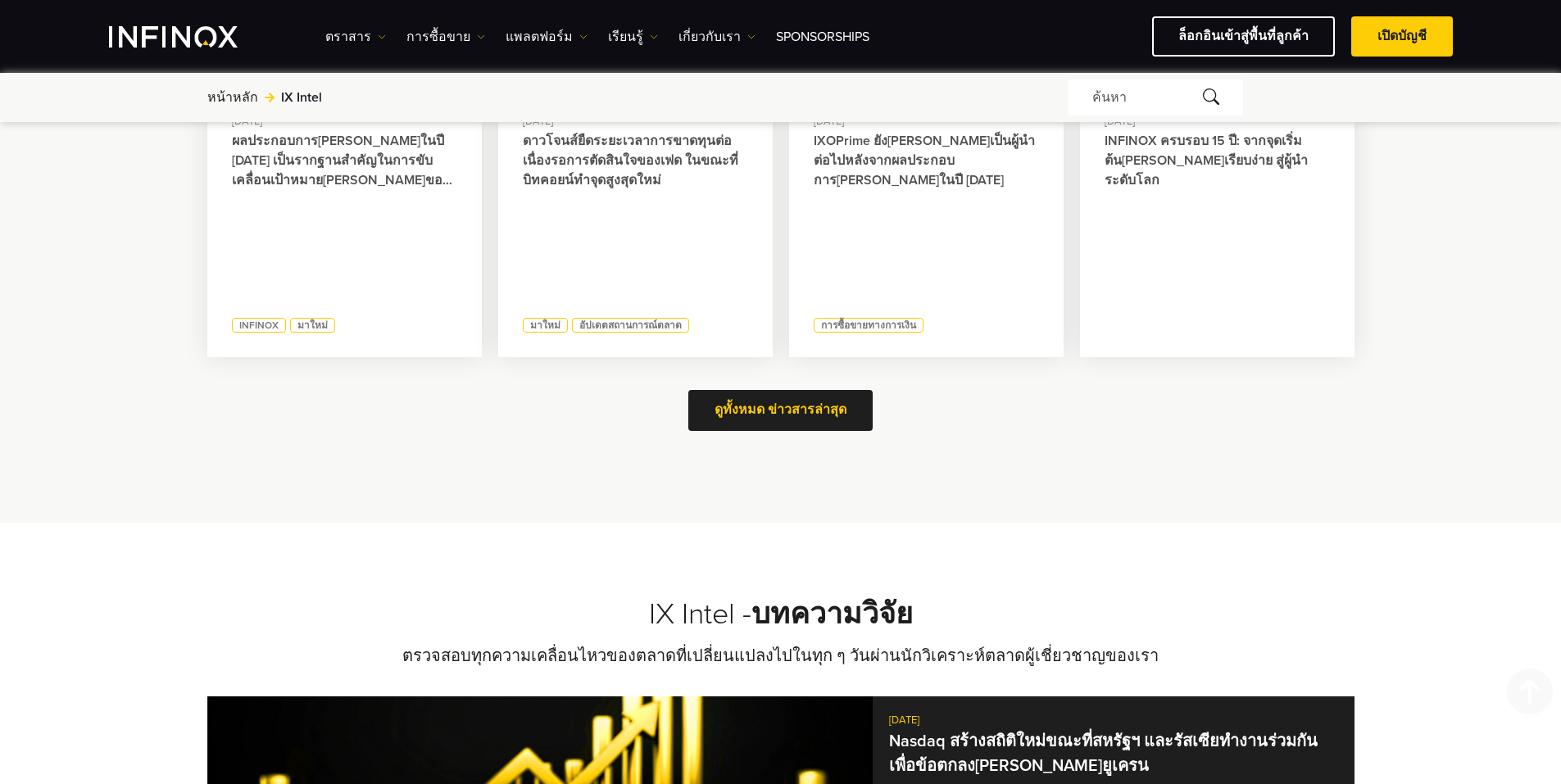
scroll to position [897, 0]
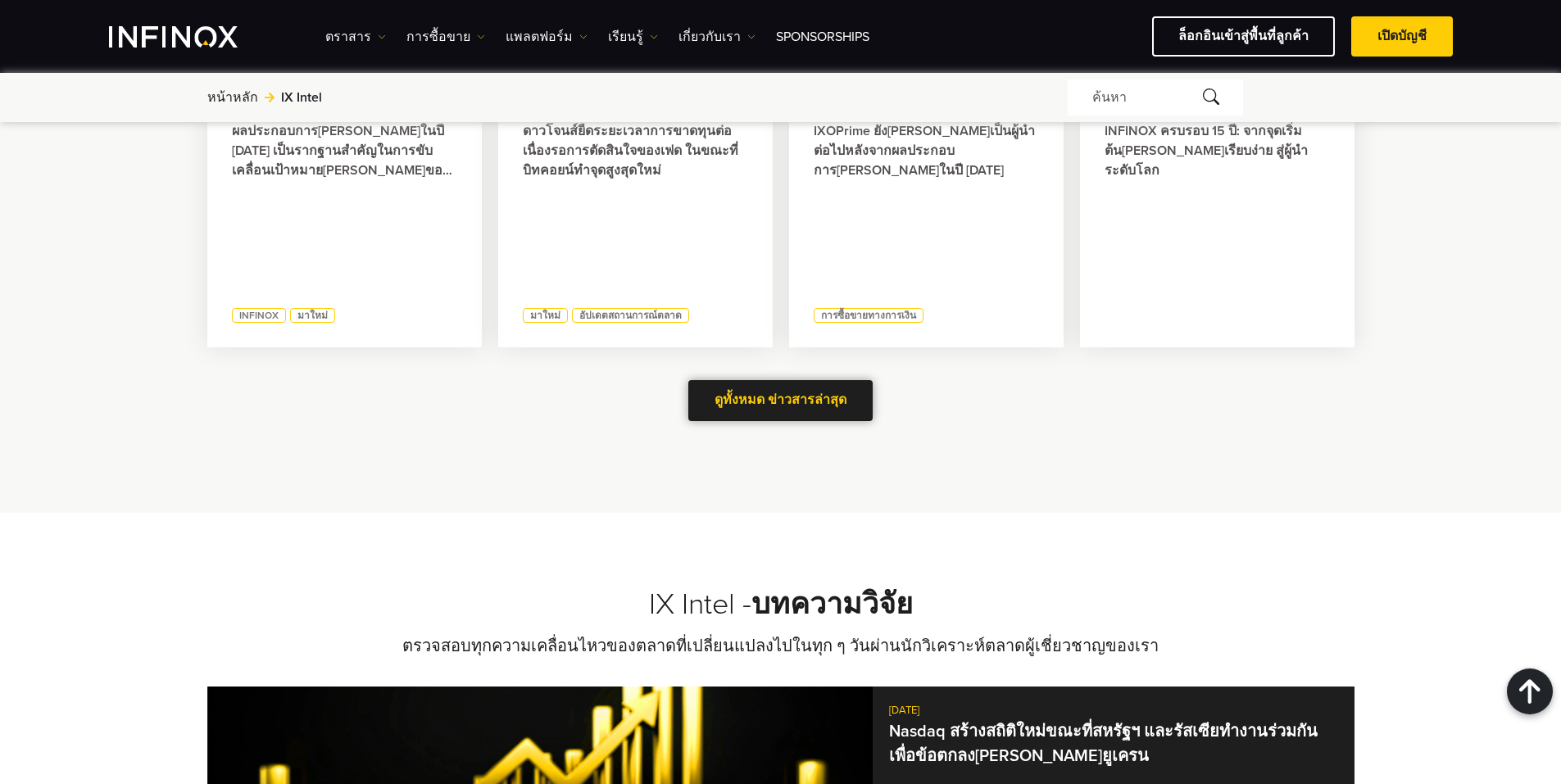
click at [780, 401] on span at bounding box center [780, 401] width 0 height 0
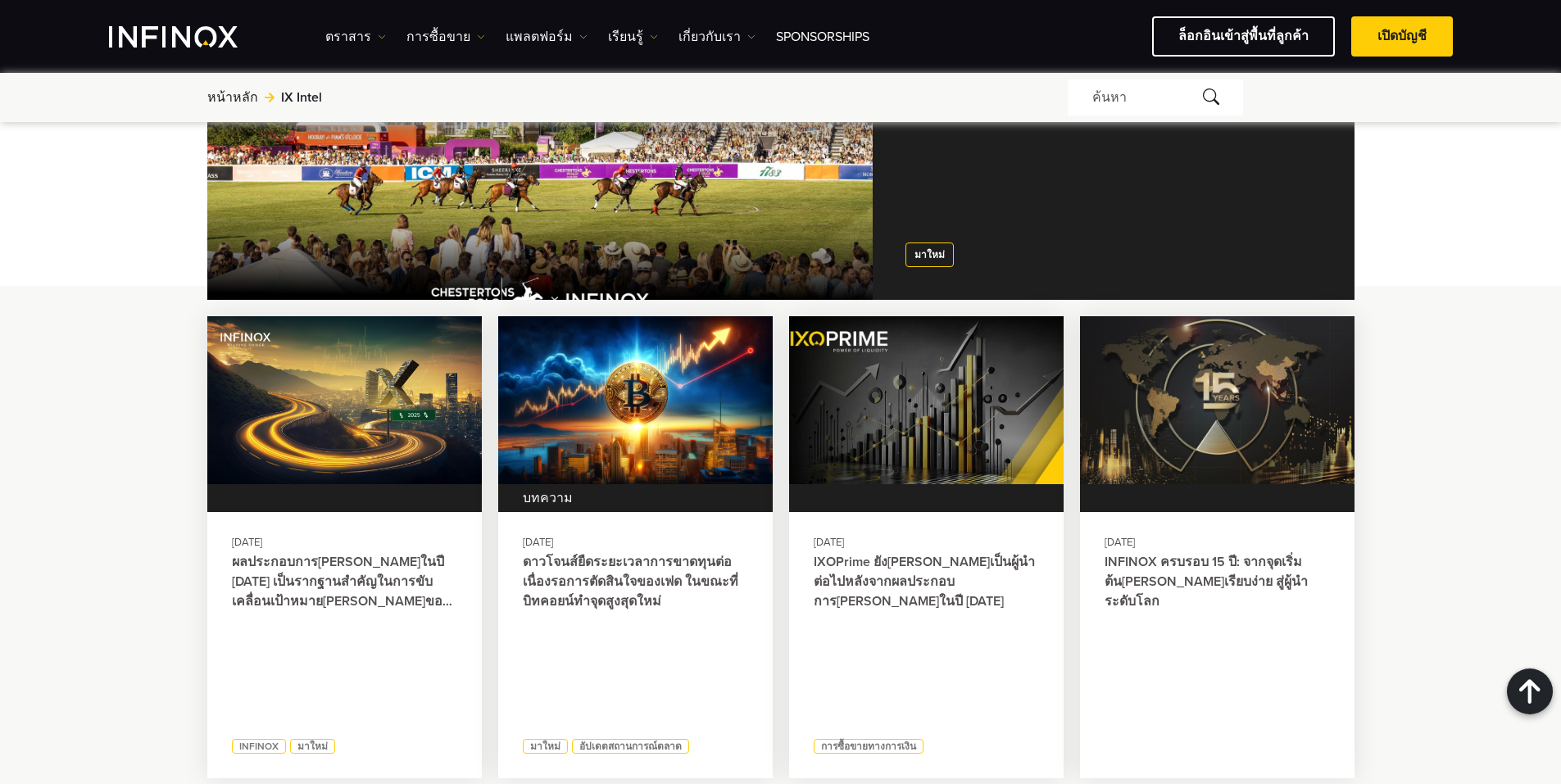
scroll to position [350, 0]
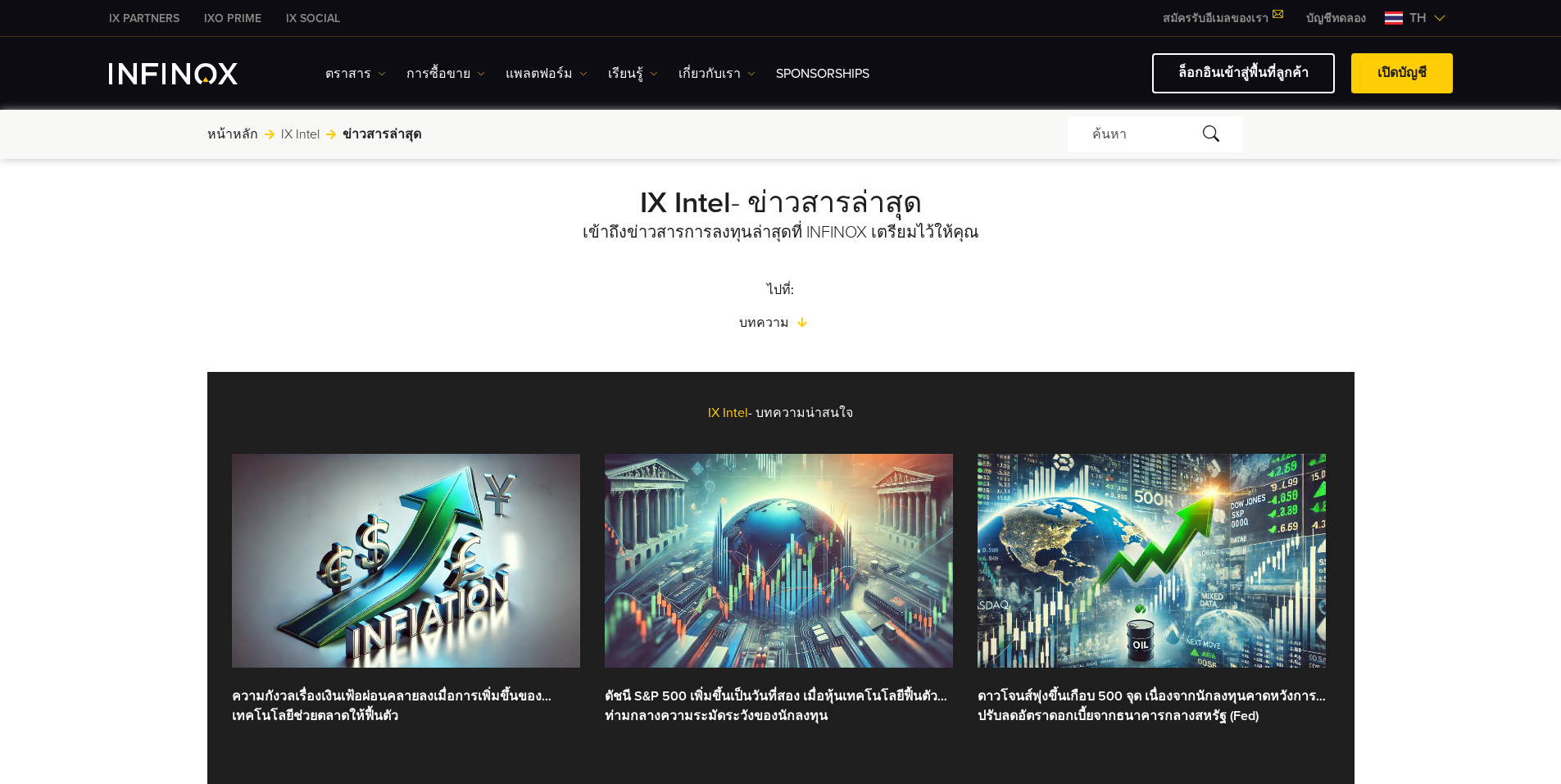
click at [878, 229] on p "เข้าถึงข่าวสารการลงทุนล่าสุดที่ INFINOX เตรียมไว้ให้คุณ" at bounding box center [780, 233] width 757 height 23
drag, startPoint x: 672, startPoint y: 235, endPoint x: 871, endPoint y: 229, distance: 199.1
click at [871, 229] on p "เข้าถึงข่าวสารการลงทุนล่าสุดที่ INFINOX เตรียมไว้ให้คุณ" at bounding box center [780, 233] width 757 height 23
click at [1104, 278] on div "บทความ IX Intel - ข่าวสารล่าสุด เข้าถึงข่าวสารการลงทุนล่าสุดที่ INFINOX เตรียมไ…" at bounding box center [780, 258] width 1180 height 147
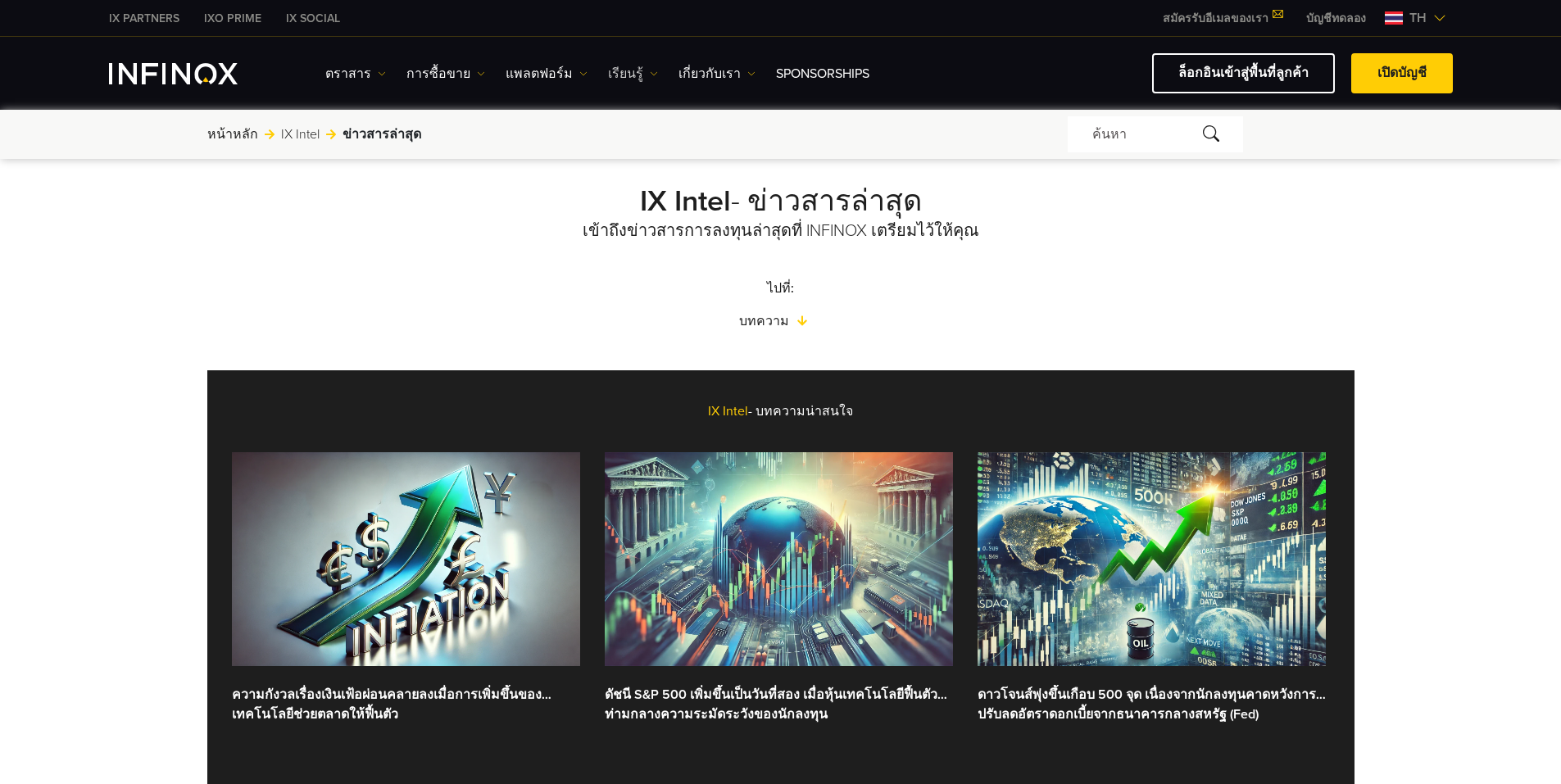
click at [608, 69] on link "เรียนรู้" at bounding box center [633, 74] width 50 height 20
click at [630, 159] on link "งานอีเวนต์" at bounding box center [686, 161] width 155 height 35
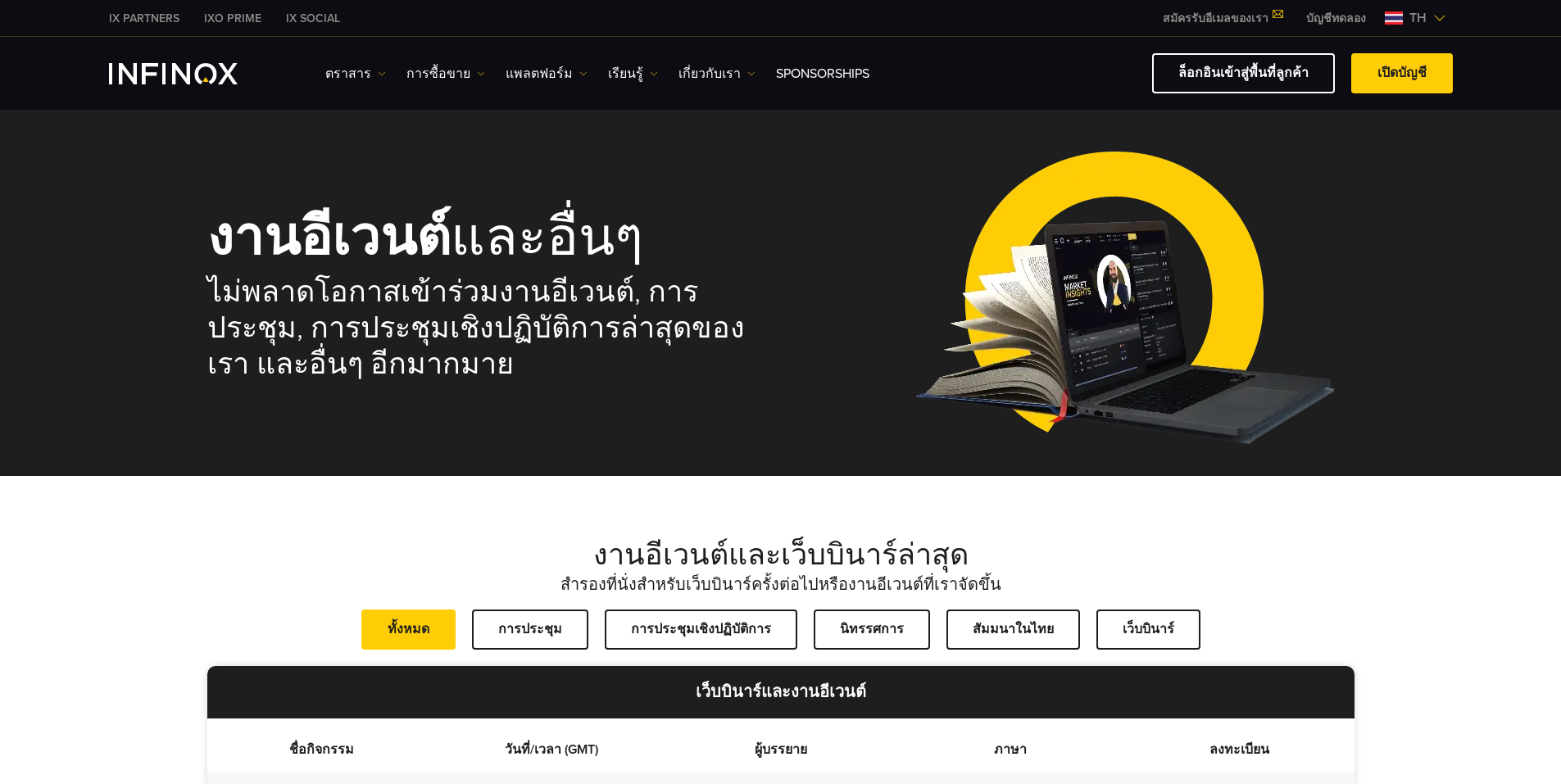
click at [1479, 563] on div "งานอีเวนต์และเว็บบินาร์ล่าสุด สำรองที่นั่งสำหรับเว็บบินาร์ครั้งต่อไปหรืองานอีเว…" at bounding box center [780, 721] width 1561 height 489
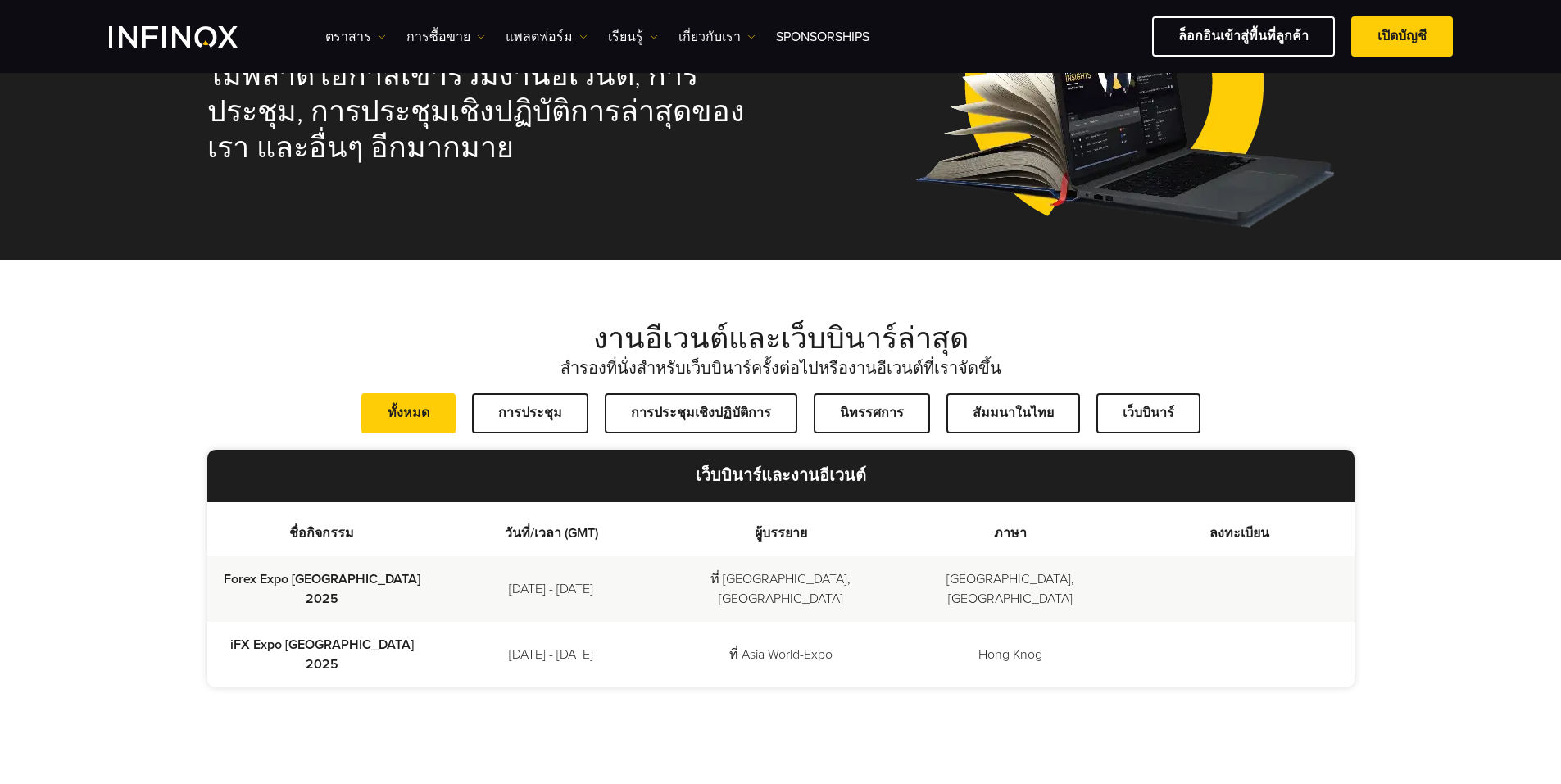
scroll to position [191, 0]
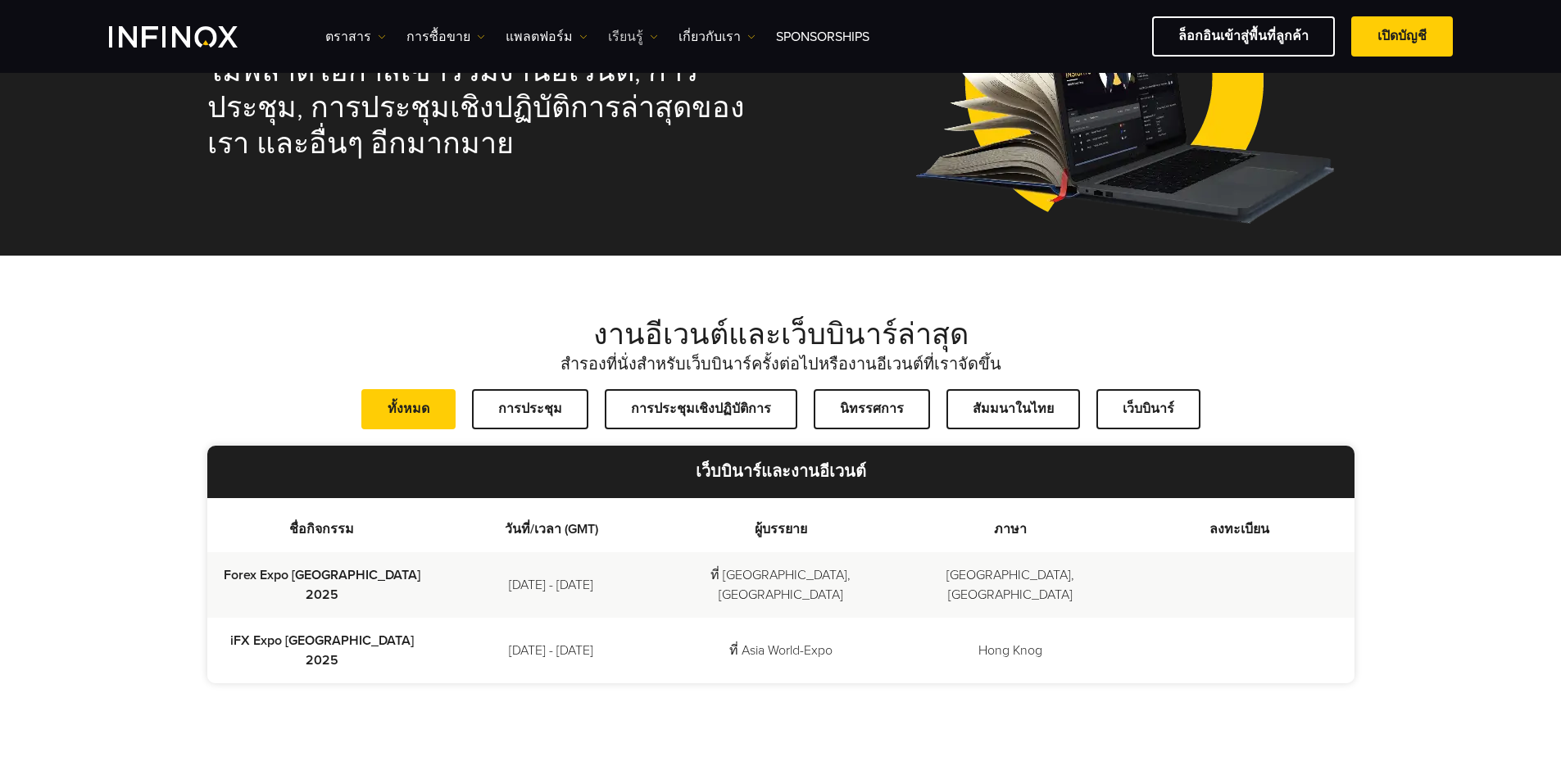
click at [610, 31] on link "เรียนรู้" at bounding box center [633, 37] width 50 height 20
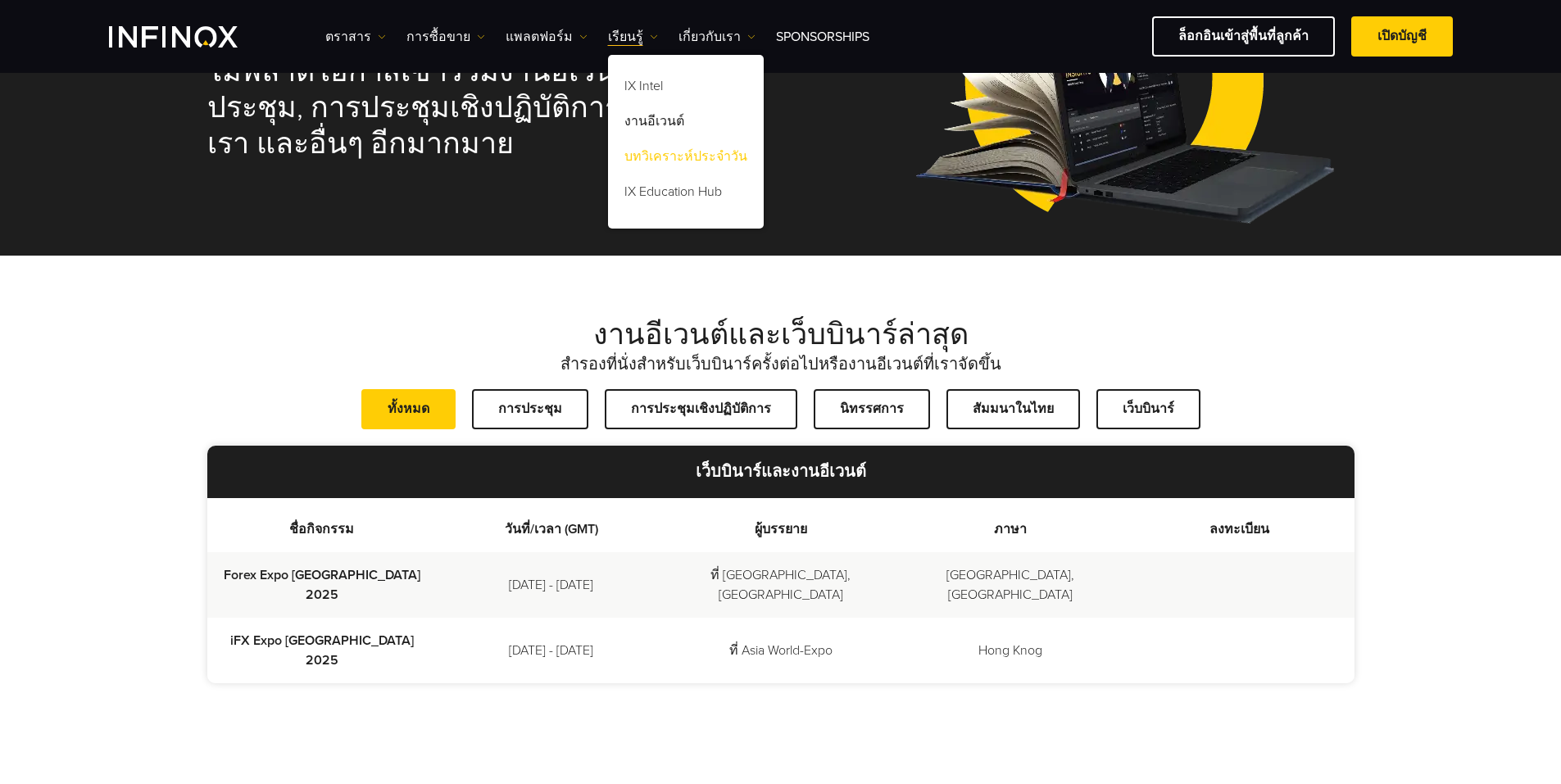
click at [680, 155] on link "บทวิเคราะห์ประจำวัน" at bounding box center [686, 159] width 155 height 35
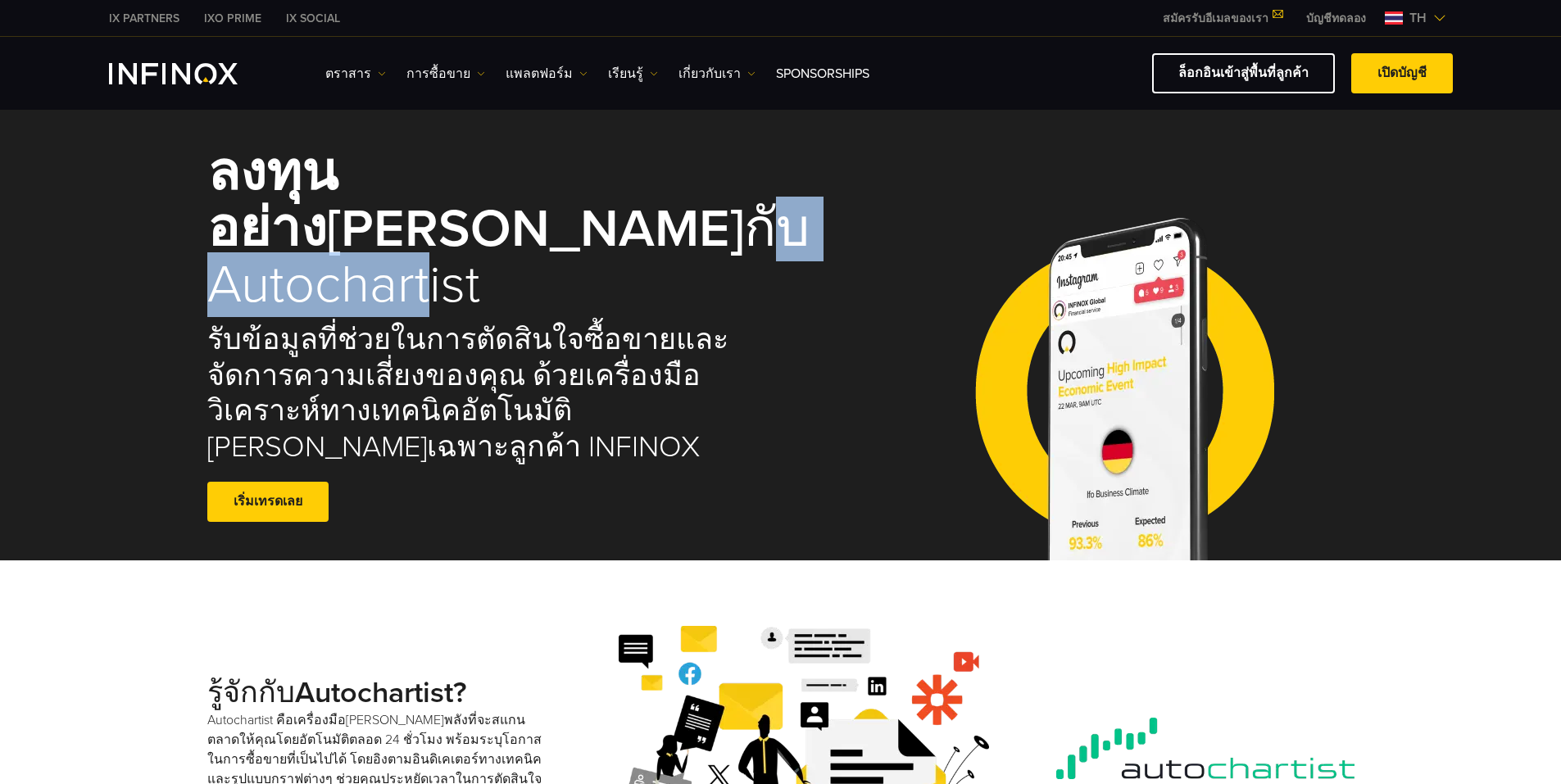
drag, startPoint x: 263, startPoint y: 236, endPoint x: 509, endPoint y: 246, distance: 246.2
click at [509, 246] on h1 "ลงทุนอย่าง[PERSON_NAME] กับ Autochartist" at bounding box center [482, 229] width 550 height 168
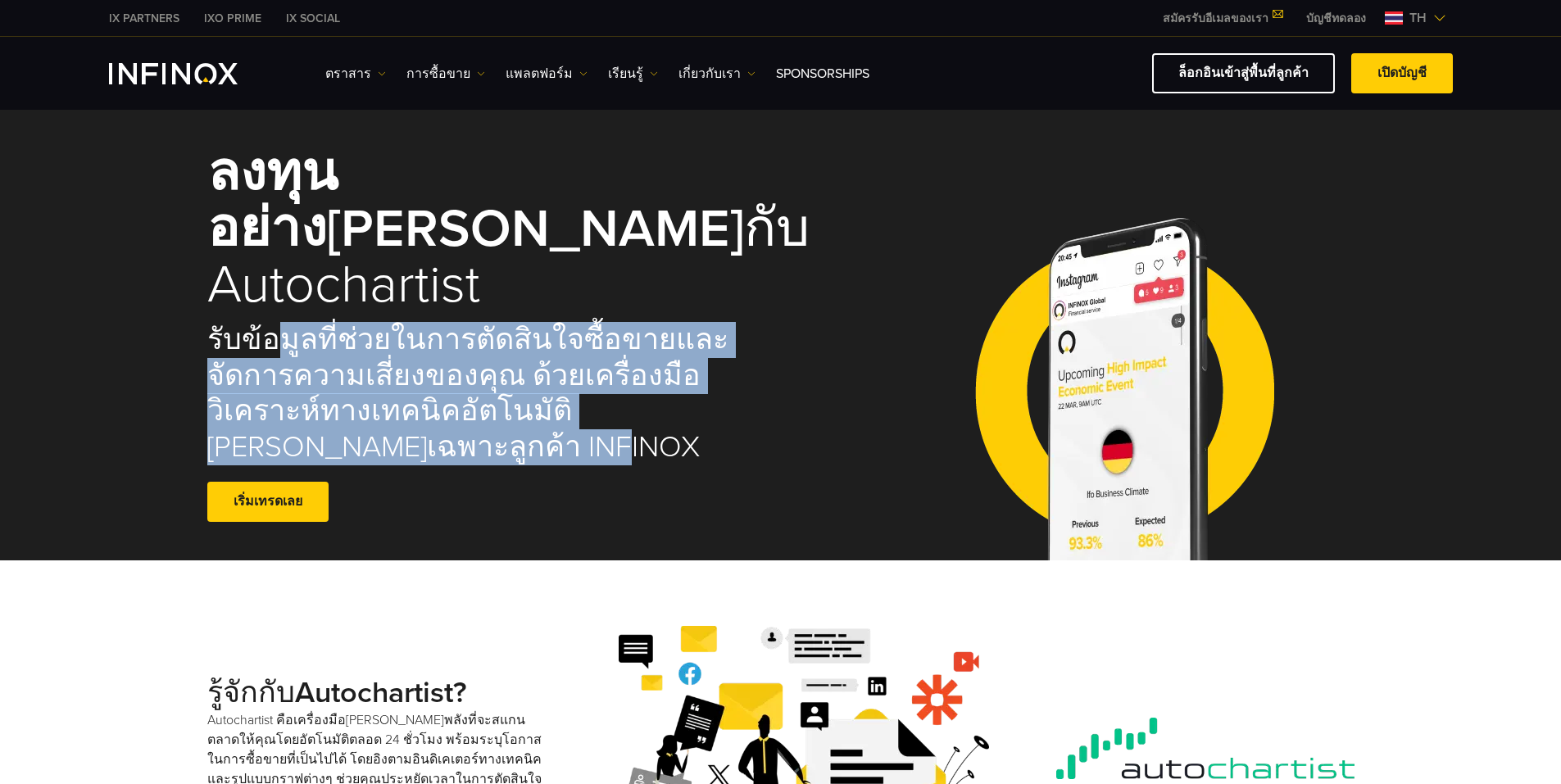
drag, startPoint x: 265, startPoint y: 279, endPoint x: 800, endPoint y: 379, distance: 544.3
click at [800, 379] on div "ลงทุนอย่างชาญฉลาด กับ Autochartist รับข้อมูลที่ช่วยในการตัดสินใจซื้อขายและจัดกา…" at bounding box center [780, 338] width 1147 height 448
click at [273, 322] on h2 "รับข้อมูลที่ช่วยในการตัดสินใจซื้อขายและจัดการความเสี่ยงของคุณ ด้วยเครื่องมือวิเ…" at bounding box center [482, 394] width 550 height 144
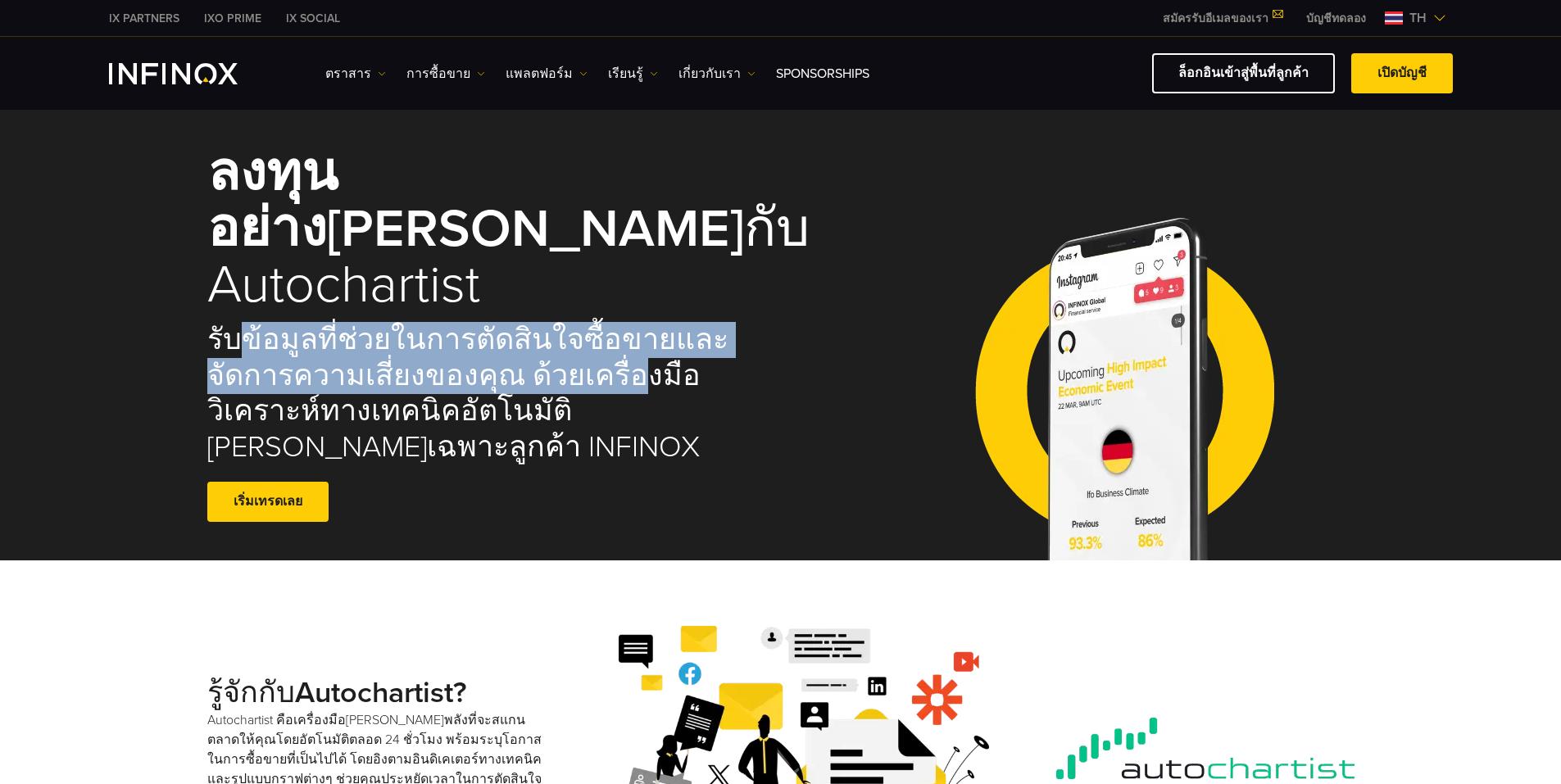
drag, startPoint x: 238, startPoint y: 280, endPoint x: 613, endPoint y: 332, distance: 378.6
click at [633, 322] on h2 "รับข้อมูลที่ช่วยในการตัดสินใจซื้อขายและจัดการความเสี่ยงของคุณ ด้วยเครื่องมือวิเ…" at bounding box center [482, 394] width 550 height 144
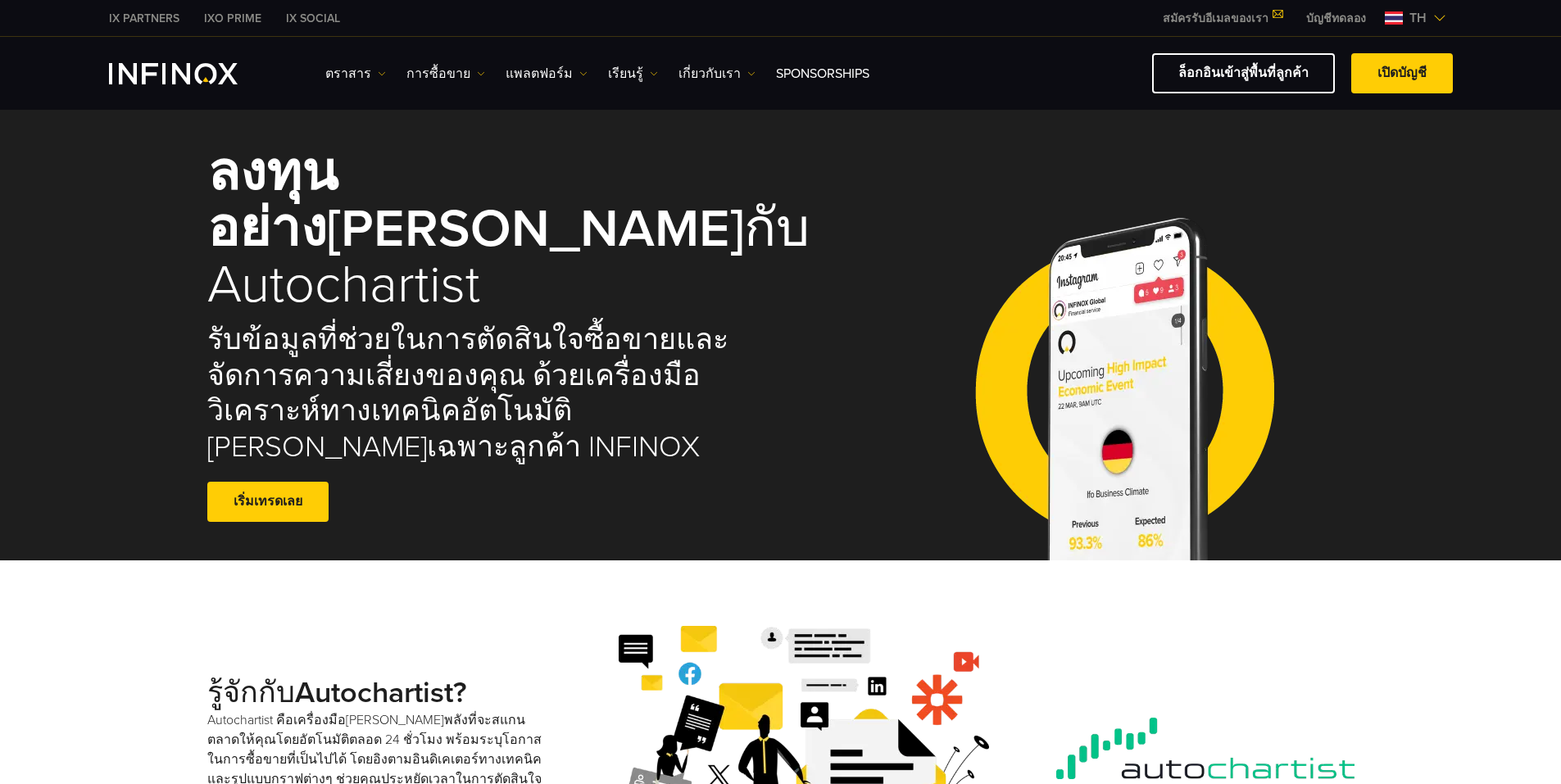
click at [568, 369] on h2 "รับข้อมูลที่ช่วยในการตัดสินใจซื้อขายและจัดการความเสี่ยงของคุณ ด้วยเครื่องมือวิเ…" at bounding box center [482, 394] width 550 height 144
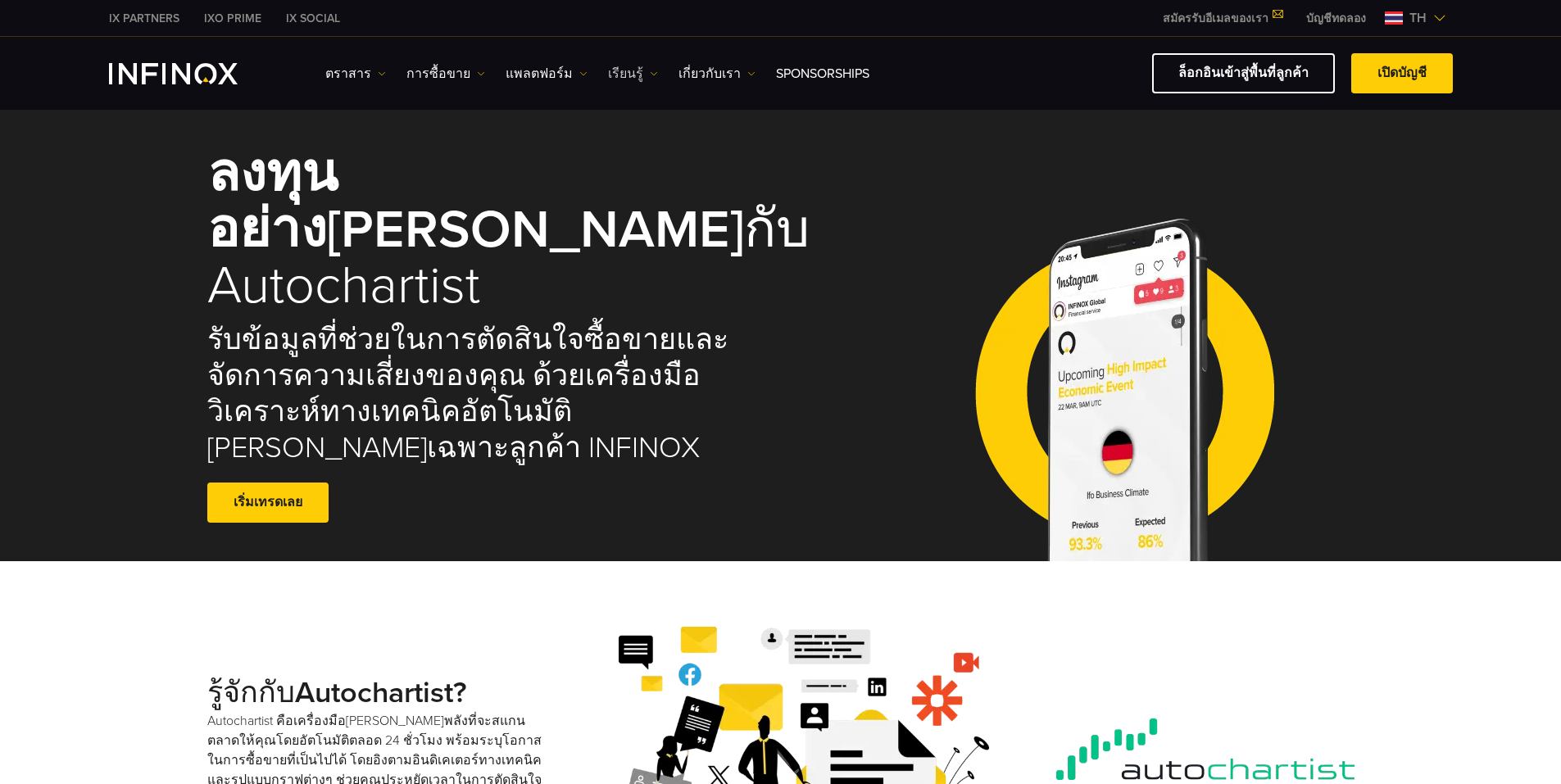
click at [615, 70] on link "เรียนรู้" at bounding box center [633, 74] width 50 height 20
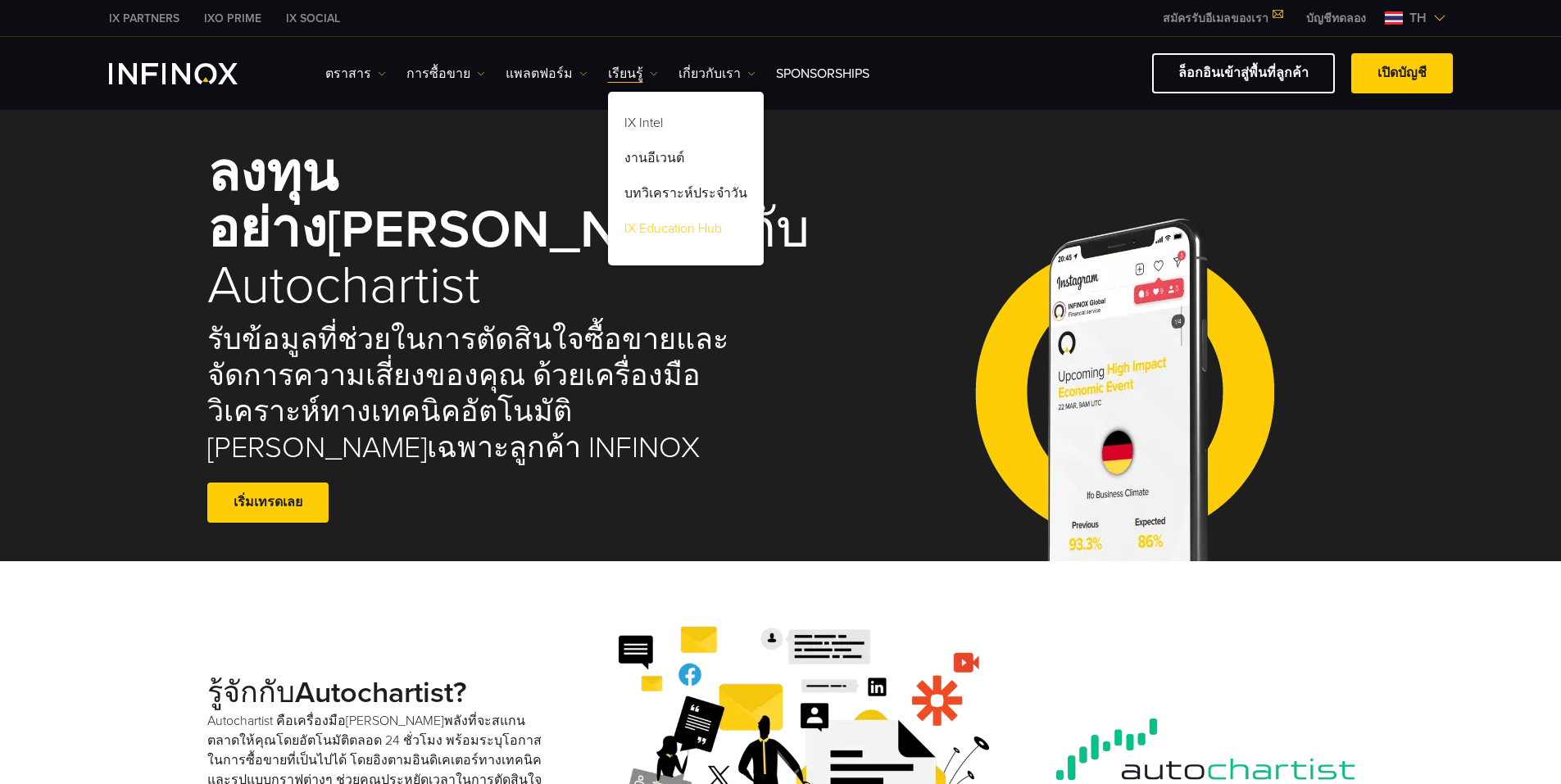
click at [667, 228] on link "IX Education Hub" at bounding box center [686, 230] width 155 height 35
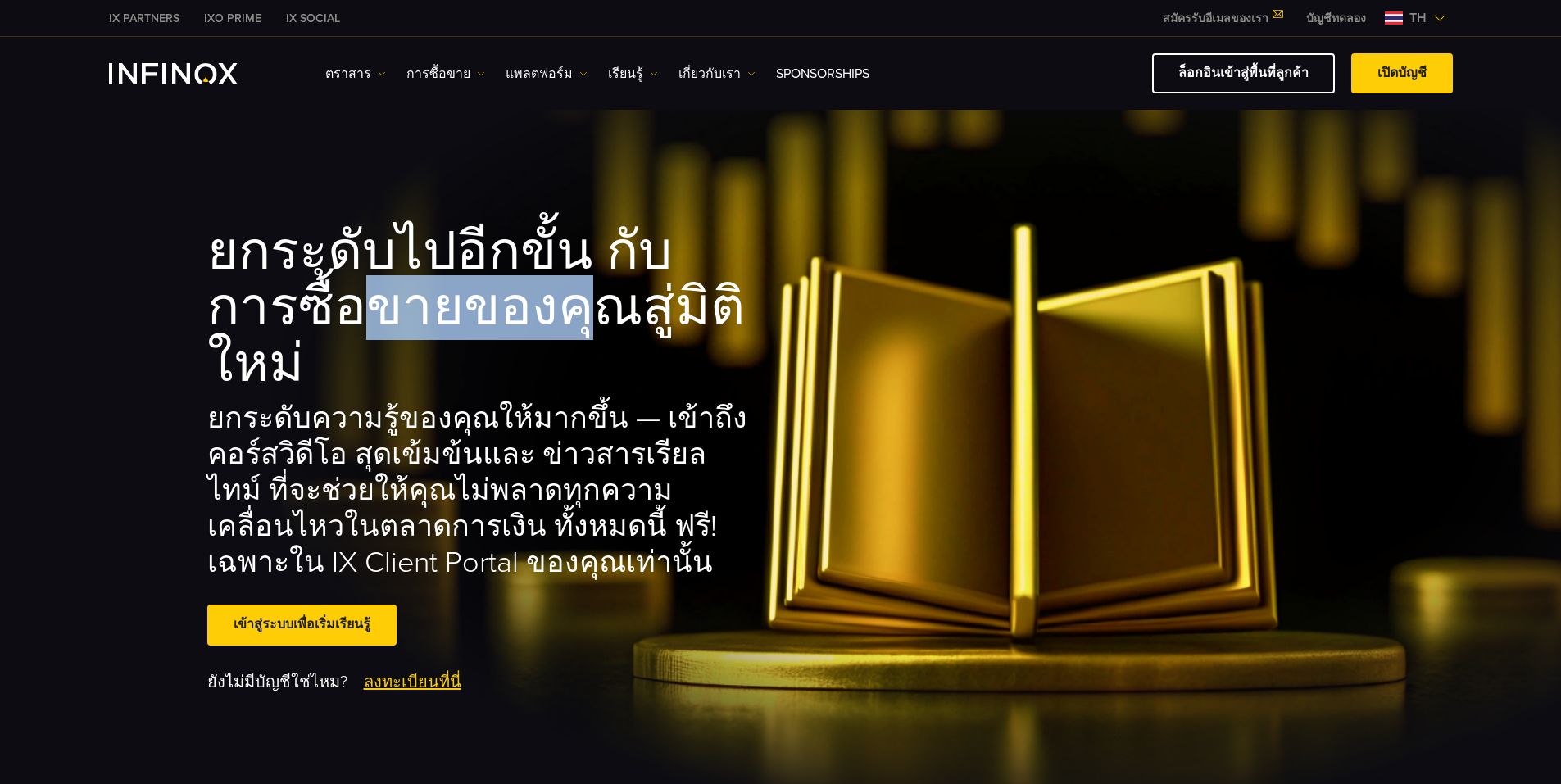
drag, startPoint x: 270, startPoint y: 322, endPoint x: 494, endPoint y: 324, distance: 224.0
click at [494, 324] on h1 "ยกระดับไปอีกขั้น กับการซื้อขายของคุณสู่มิติใหม่" at bounding box center [482, 308] width 550 height 168
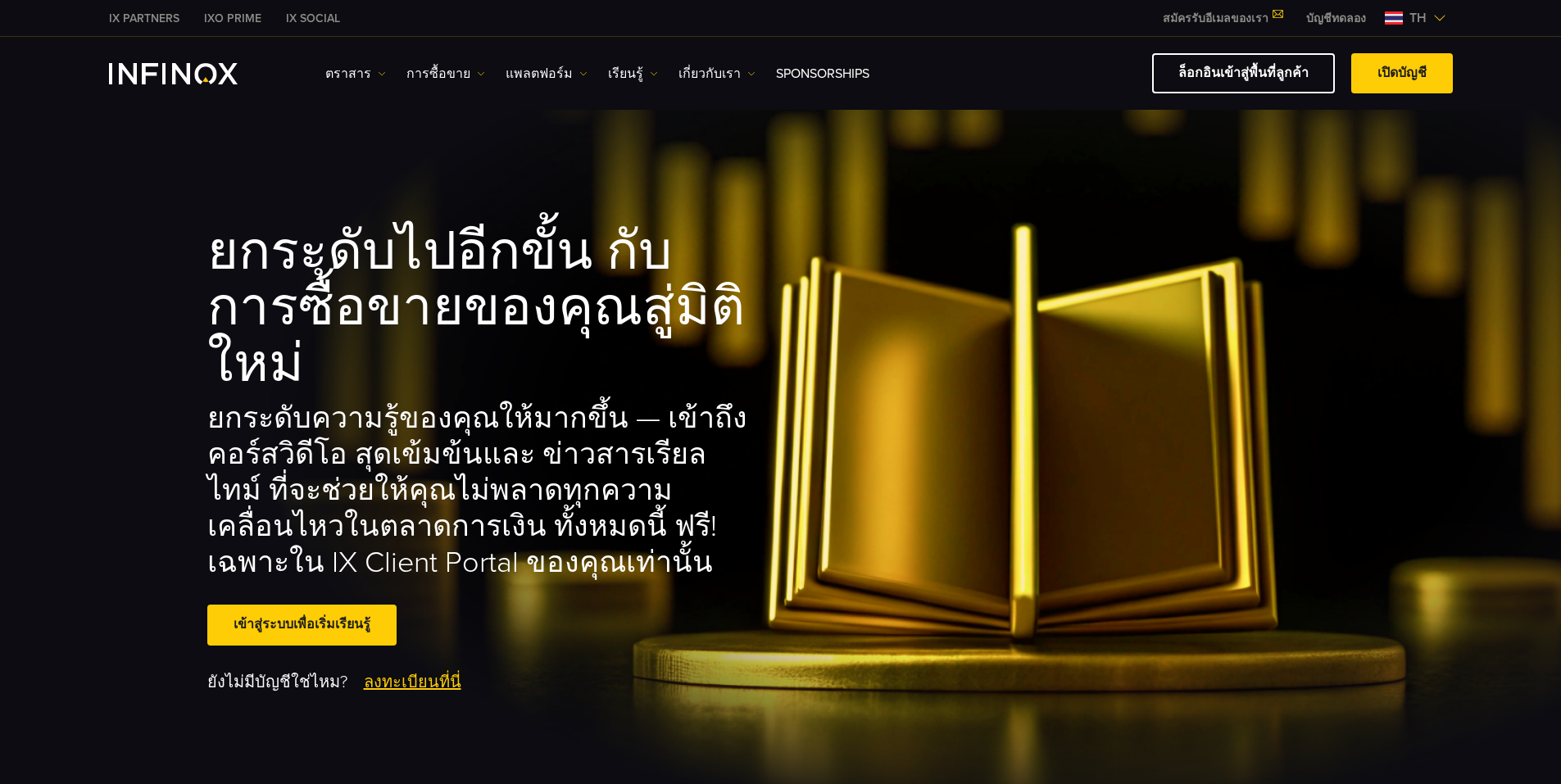
click at [300, 401] on h2 "ยกระดับความรู้ของคุณให้มากขึ้น — เข้าถึง คอร์สวิดีโอ สุดเข้มข้นและ ข่าวสารเรียล…" at bounding box center [482, 491] width 550 height 180
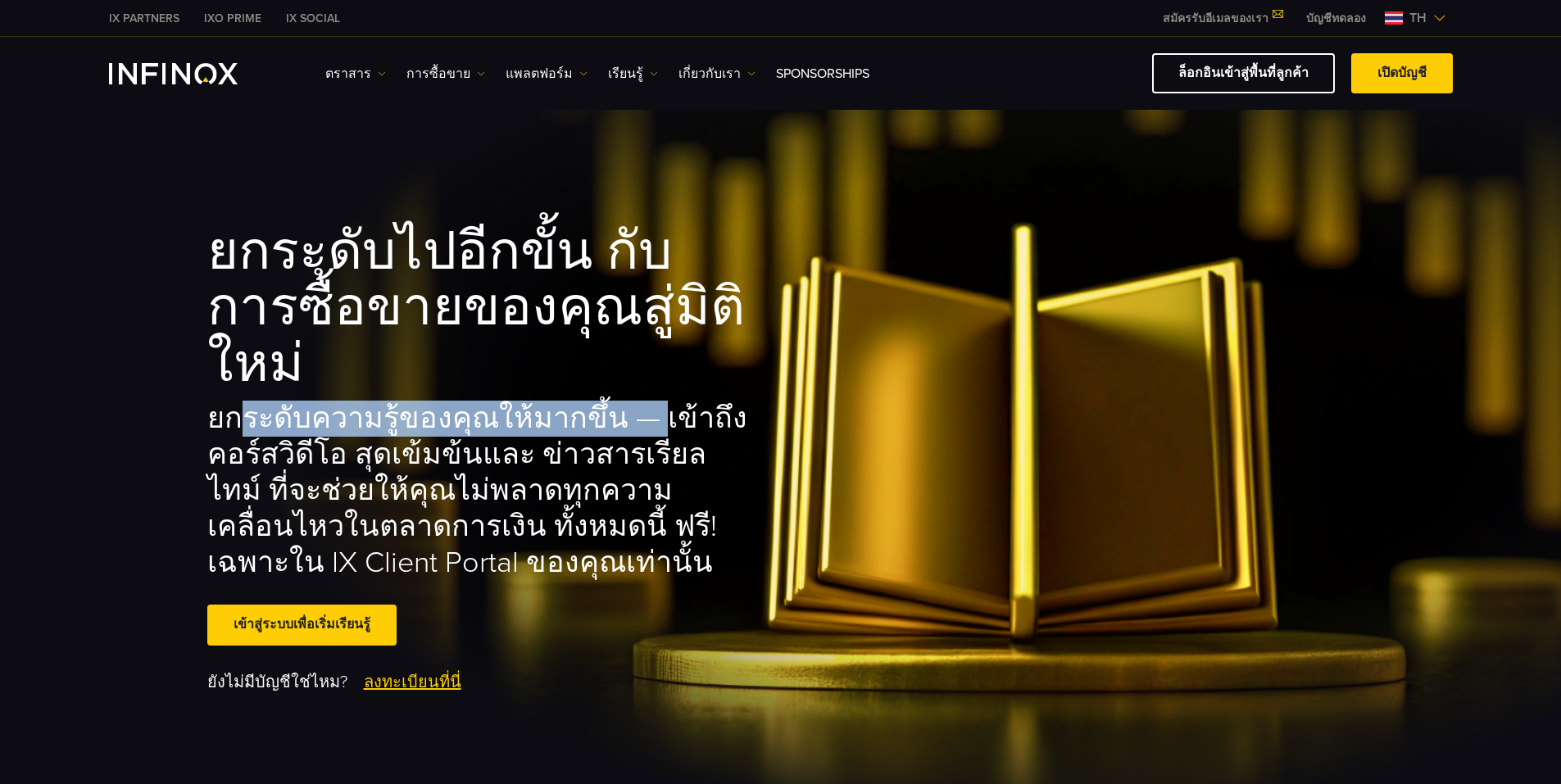
drag, startPoint x: 235, startPoint y: 363, endPoint x: 660, endPoint y: 368, distance: 425.0
click at [654, 401] on h2 "ยกระดับความรู้ของคุณให้มากขึ้น — เข้าถึง คอร์สวิดีโอ สุดเข้มข้นและ ข่าวสารเรียล…" at bounding box center [482, 491] width 550 height 180
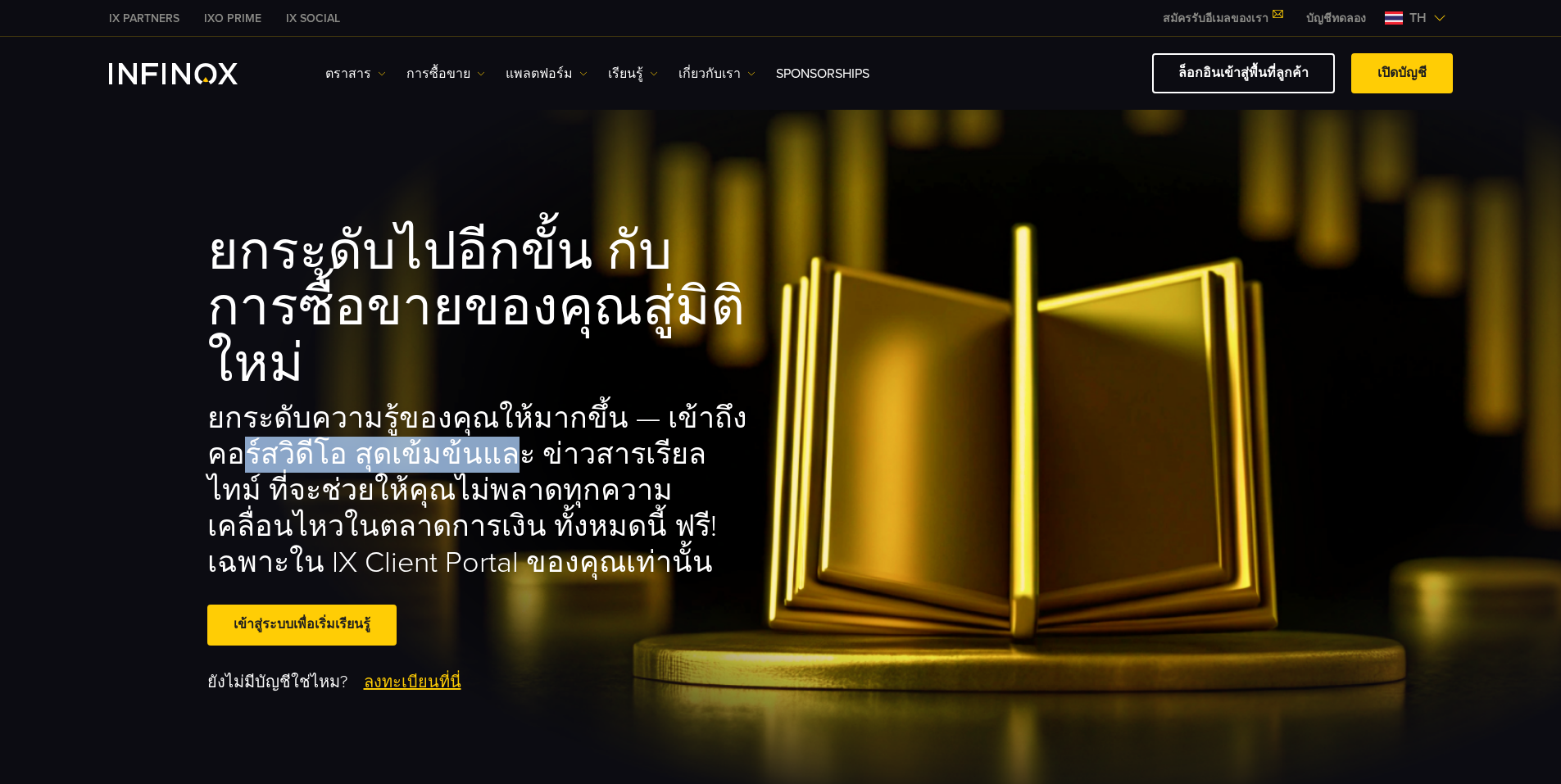
drag, startPoint x: 246, startPoint y: 399, endPoint x: 500, endPoint y: 402, distance: 254.0
click at [500, 402] on h2 "ยกระดับความรู้ของคุณให้มากขึ้น — เข้าถึง คอร์สวิดีโอ สุดเข้มข้นและ ข่าวสารเรียล…" at bounding box center [482, 491] width 550 height 180
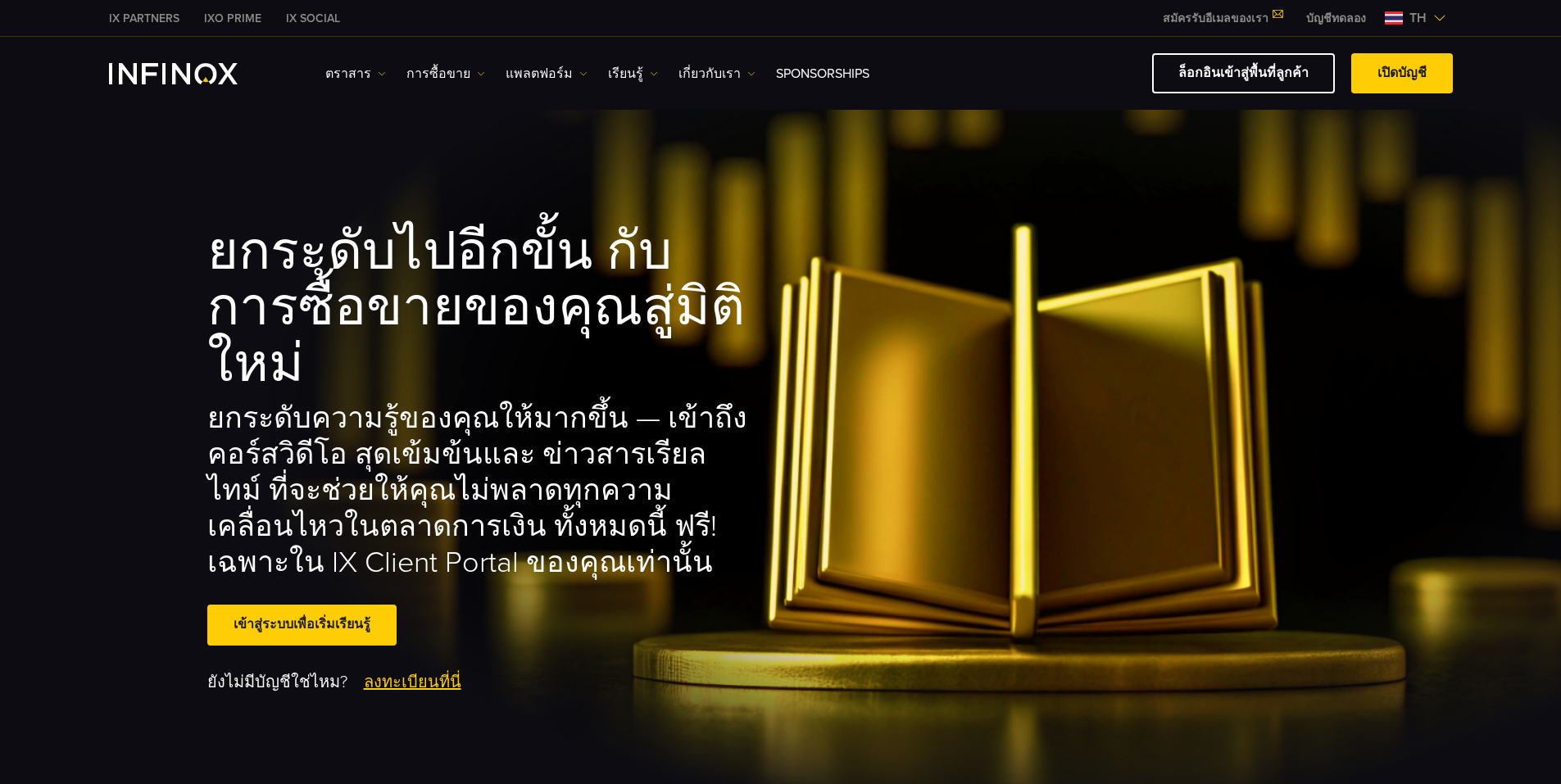
click at [494, 443] on h2 "ยกระดับความรู้ของคุณให้มากขึ้น — เข้าถึง คอร์สวิดีโอ สุดเข้มข้นและ ข่าวสารเรียล…" at bounding box center [482, 491] width 550 height 180
click at [1415, 16] on span "th" at bounding box center [1418, 18] width 30 height 20
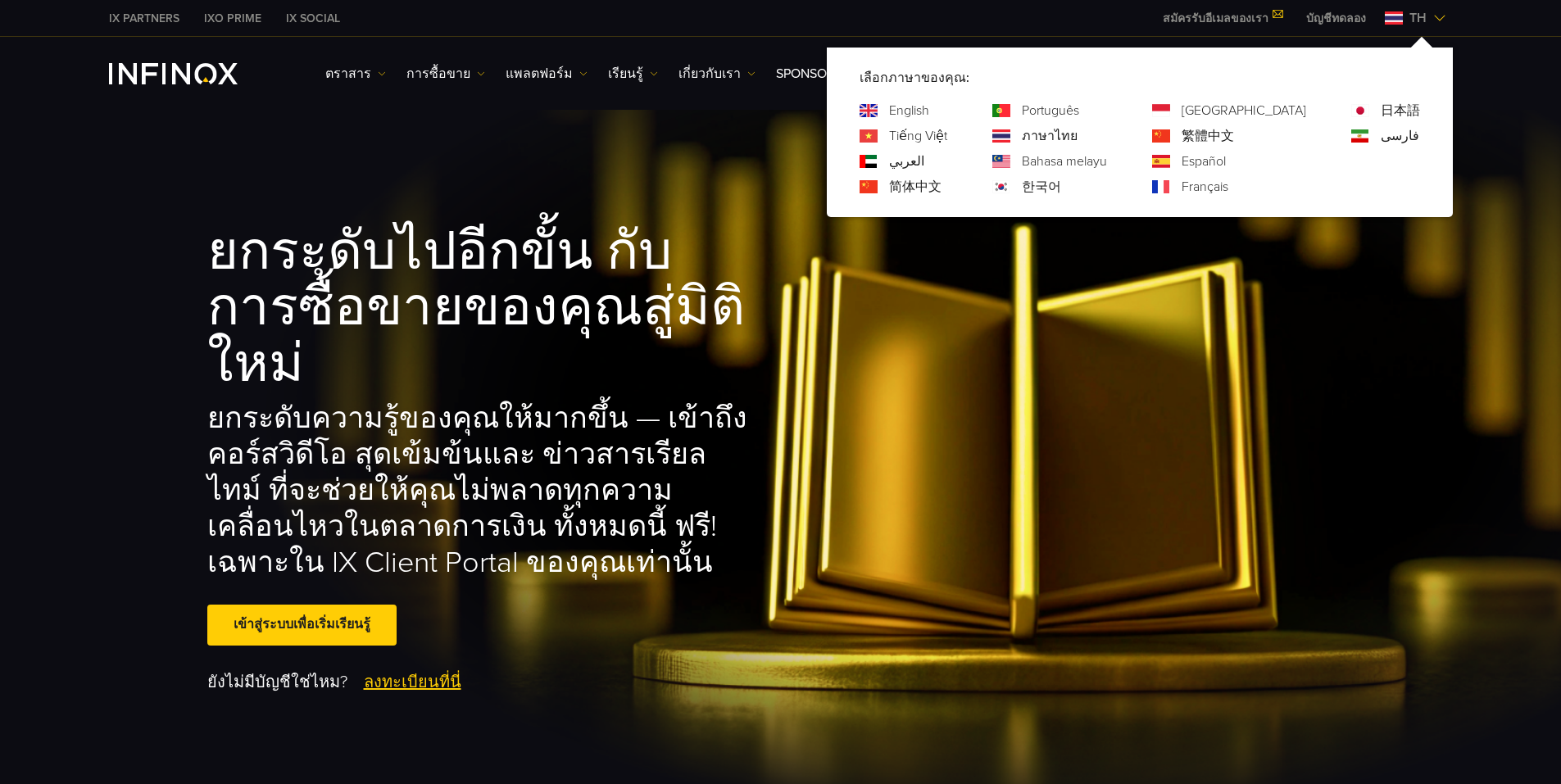
click at [1086, 139] on div "ภาษาไทย" at bounding box center [1049, 136] width 114 height 20
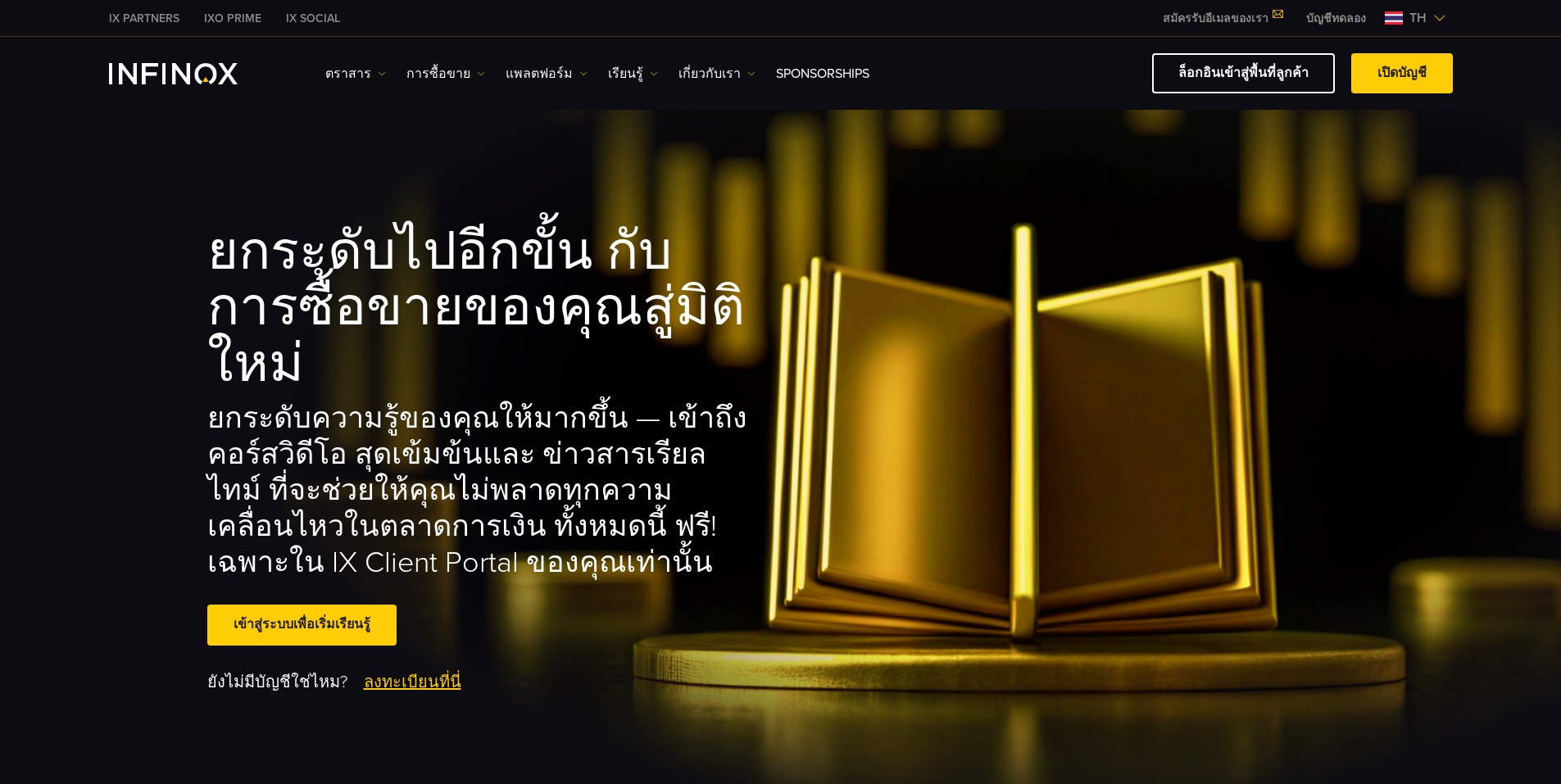
click at [1433, 13] on img at bounding box center [1440, 18] width 13 height 13
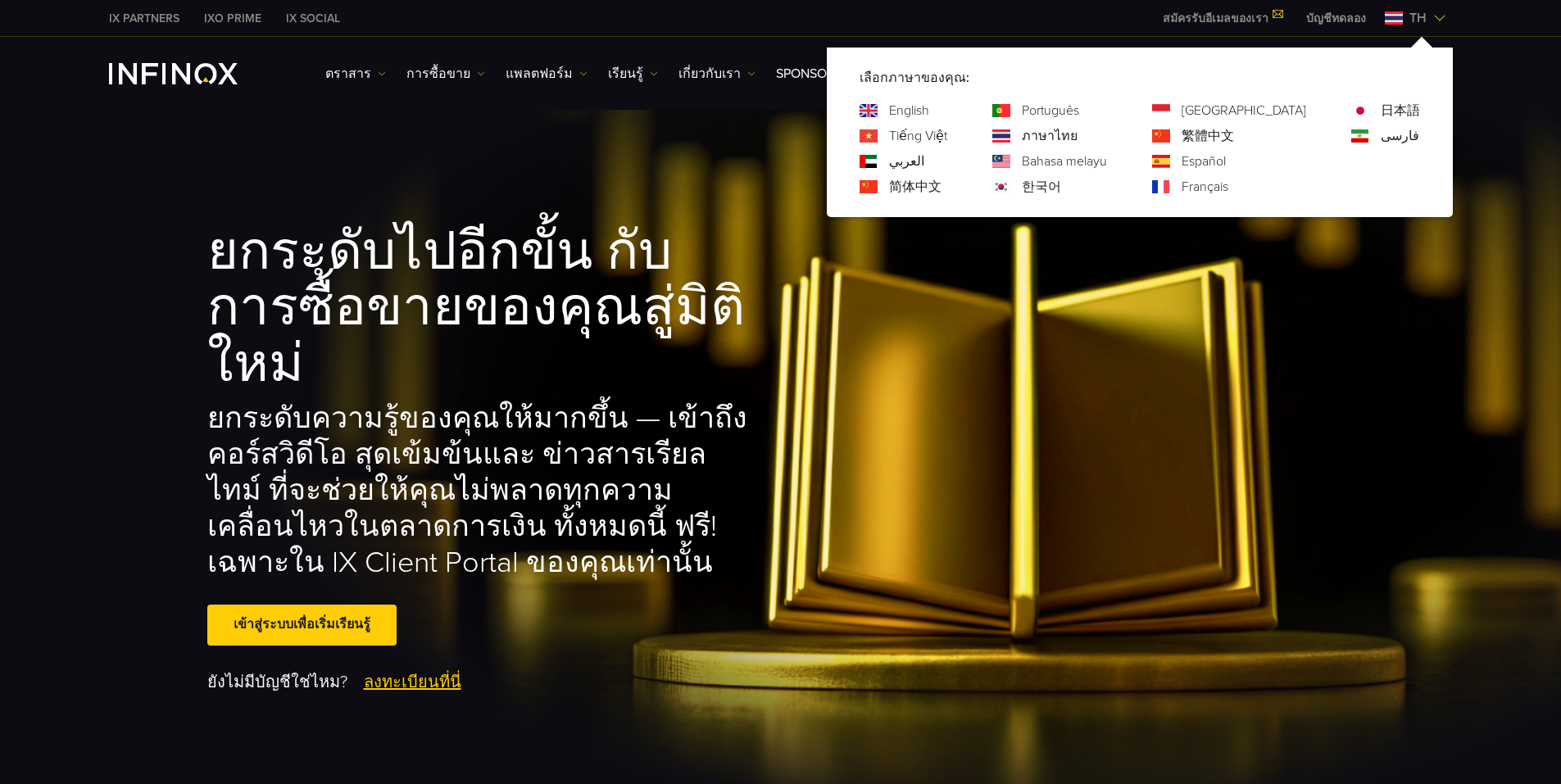
click at [947, 110] on div "English" at bounding box center [903, 111] width 88 height 20
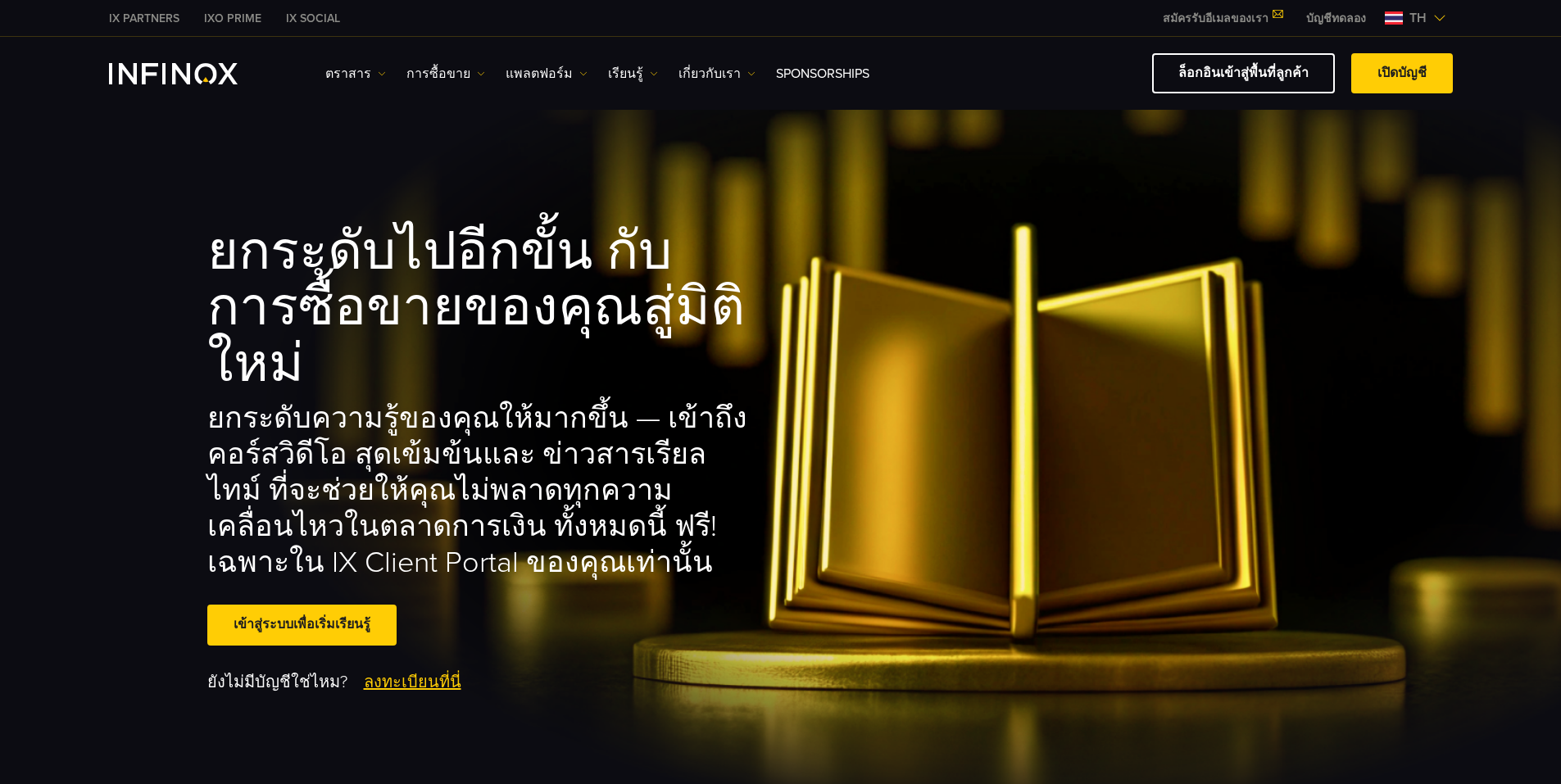
click at [1433, 20] on img at bounding box center [1440, 18] width 13 height 13
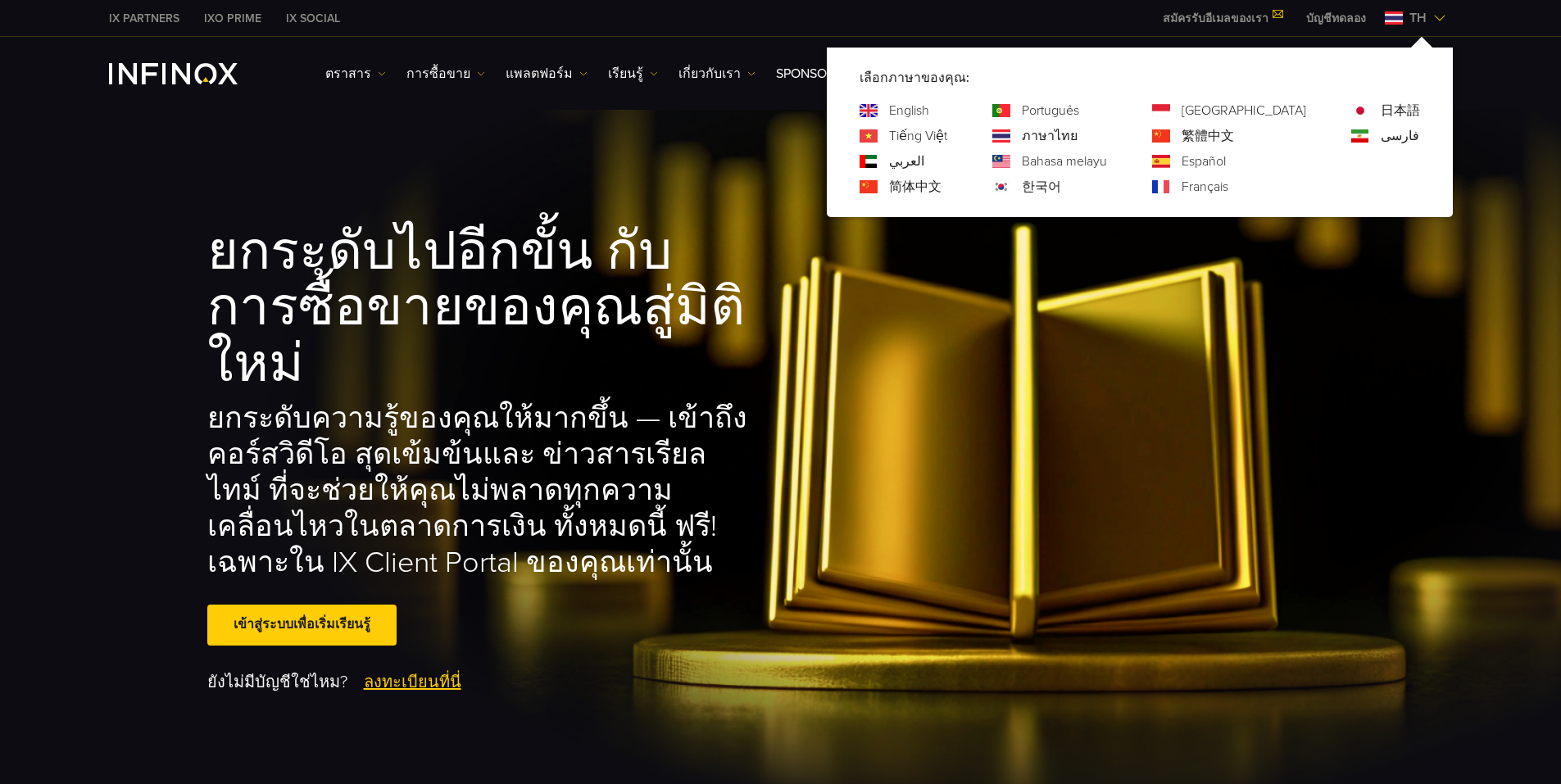
click at [929, 108] on link "English" at bounding box center [908, 111] width 40 height 20
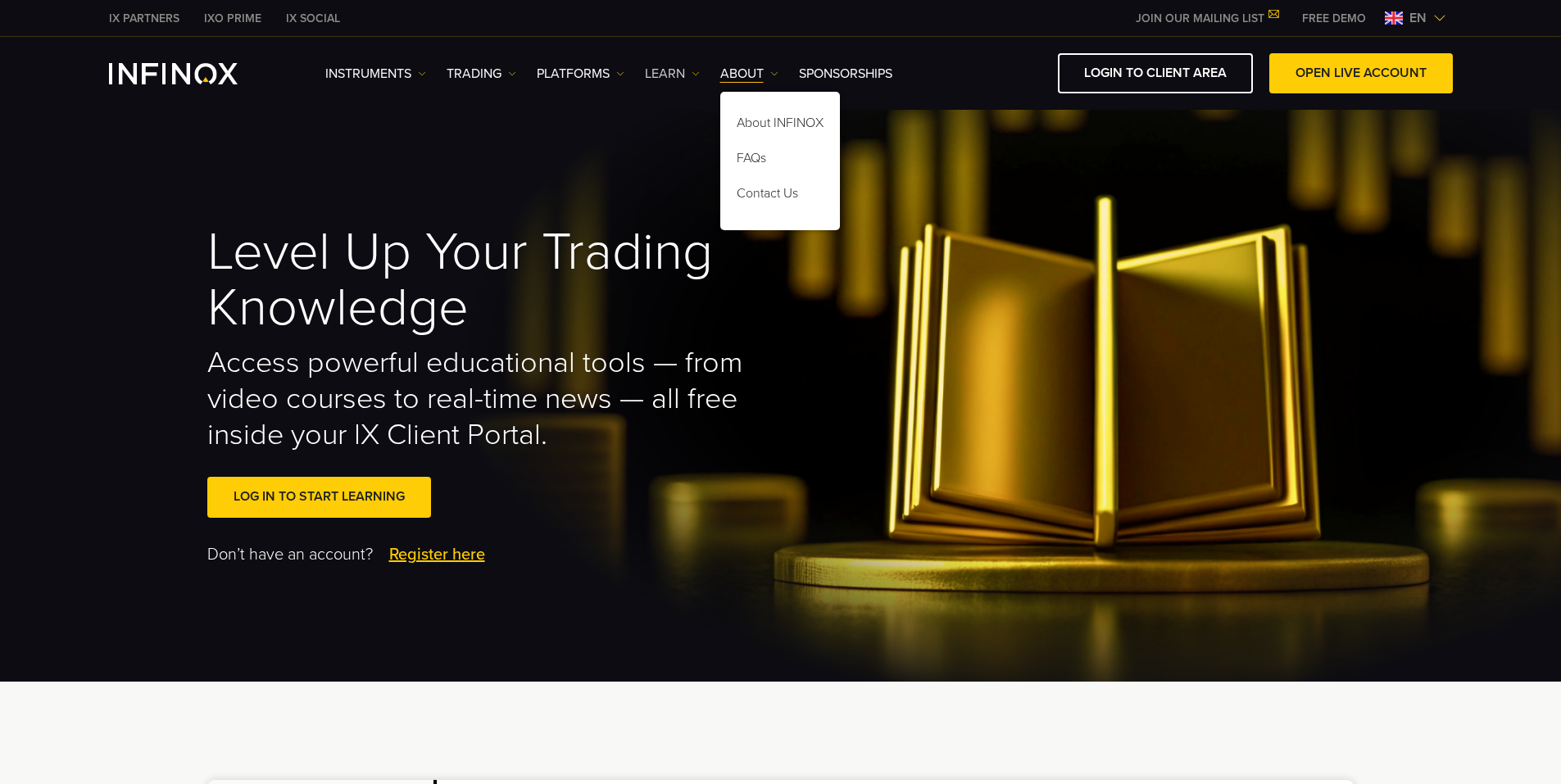
click at [675, 74] on link "Learn" at bounding box center [672, 74] width 54 height 20
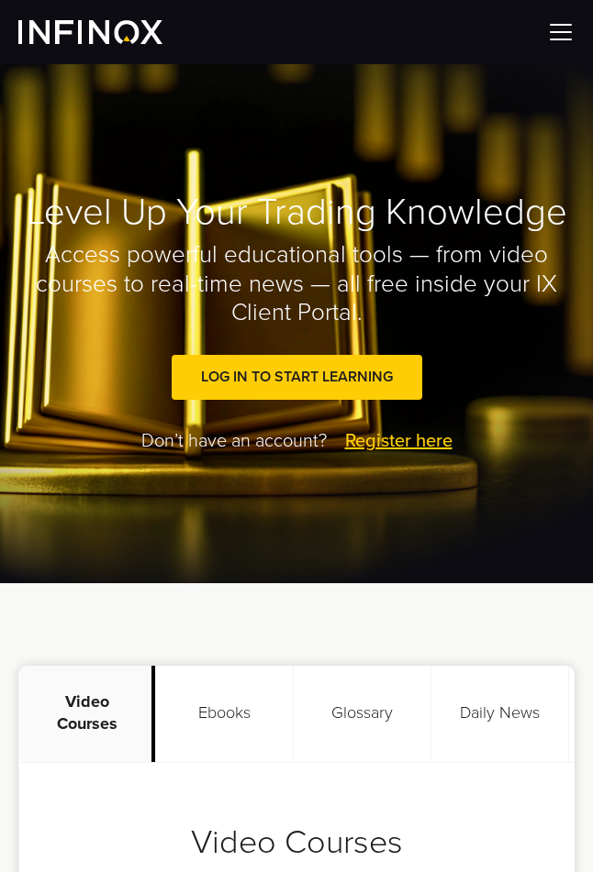
click at [540, 25] on div at bounding box center [296, 32] width 593 height 64
click at [561, 36] on img at bounding box center [561, 32] width 28 height 28
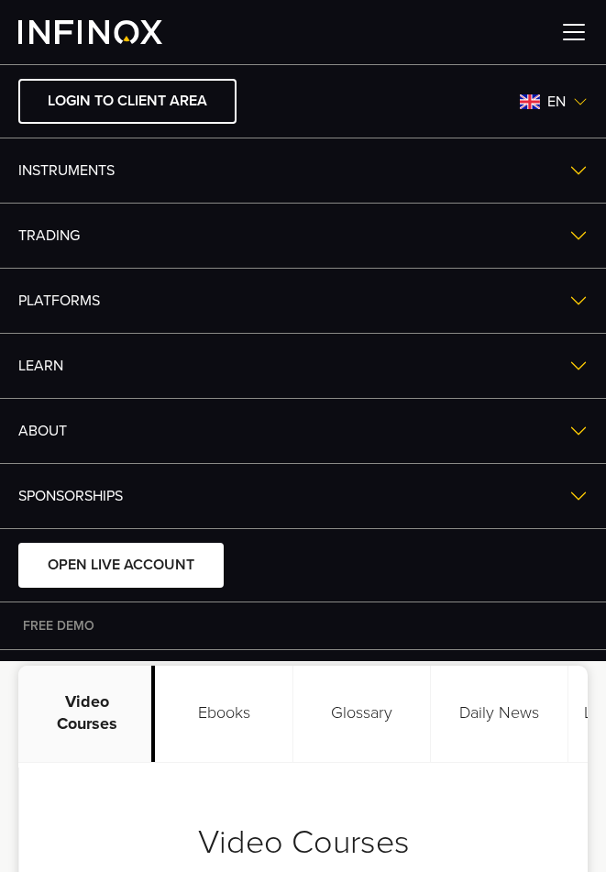
click at [564, 38] on img at bounding box center [575, 32] width 28 height 28
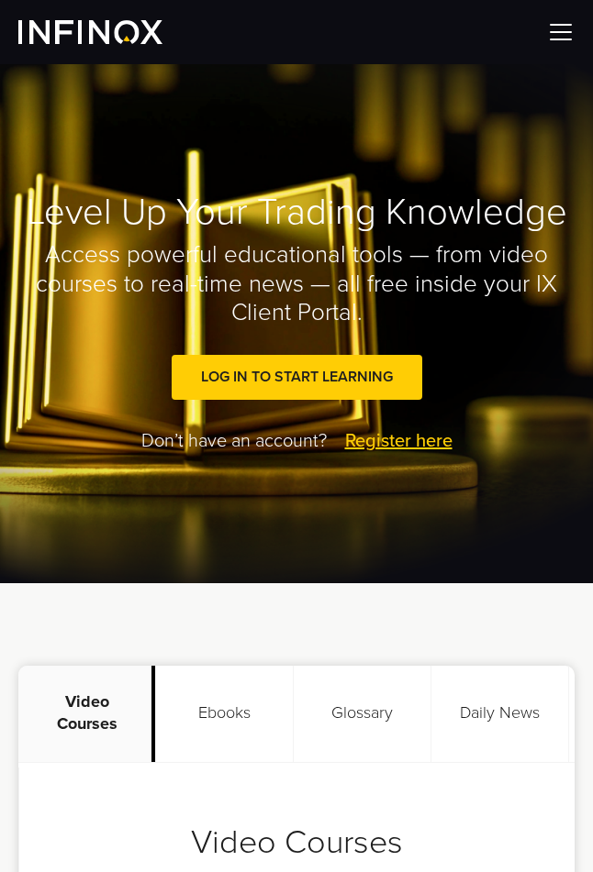
click at [564, 38] on img at bounding box center [561, 32] width 28 height 28
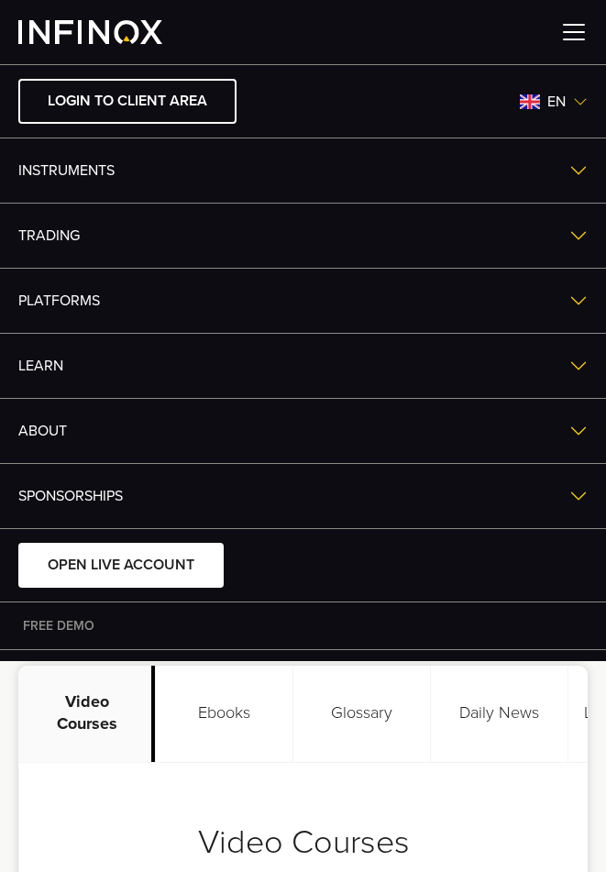
click at [553, 435] on link "ABOUT" at bounding box center [303, 431] width 606 height 64
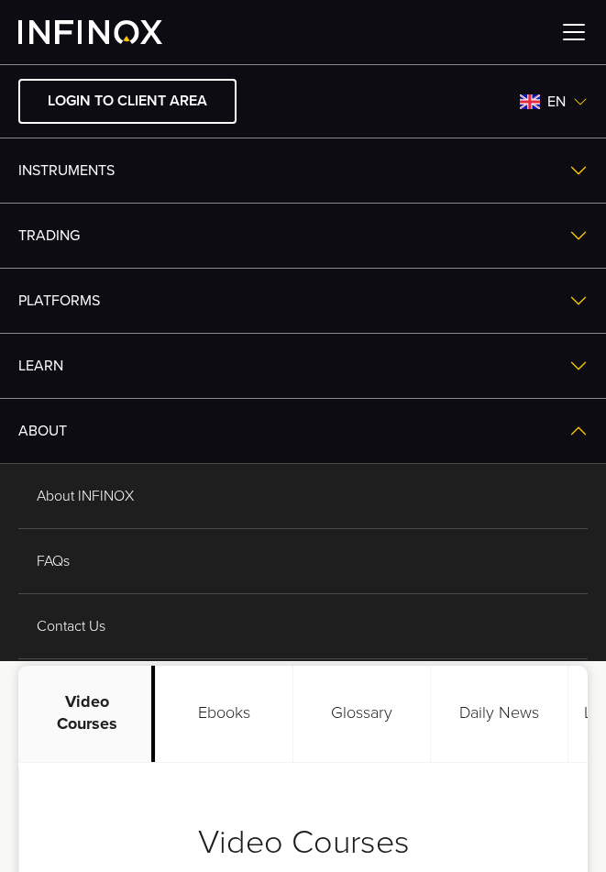
click at [553, 435] on link "ABOUT" at bounding box center [303, 431] width 606 height 64
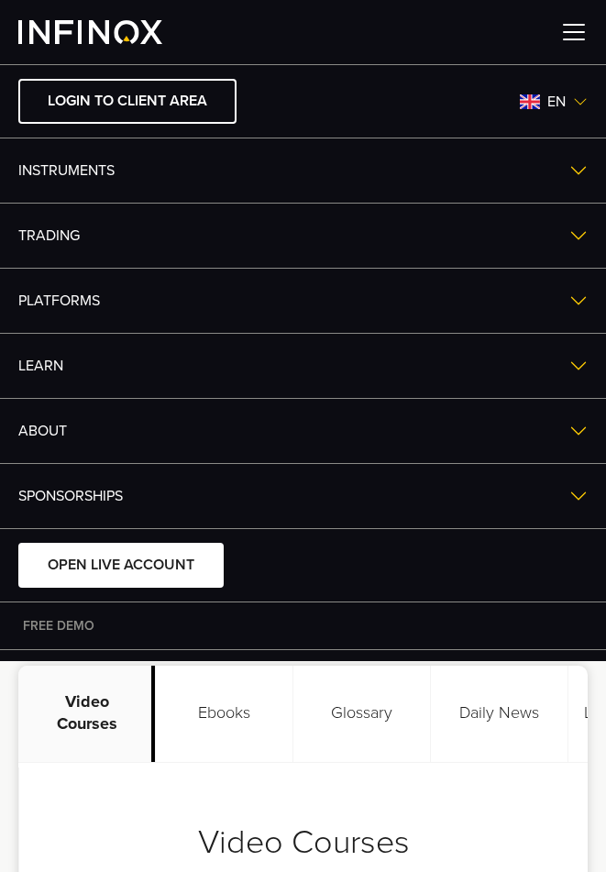
click at [552, 356] on link "Learn" at bounding box center [303, 366] width 606 height 64
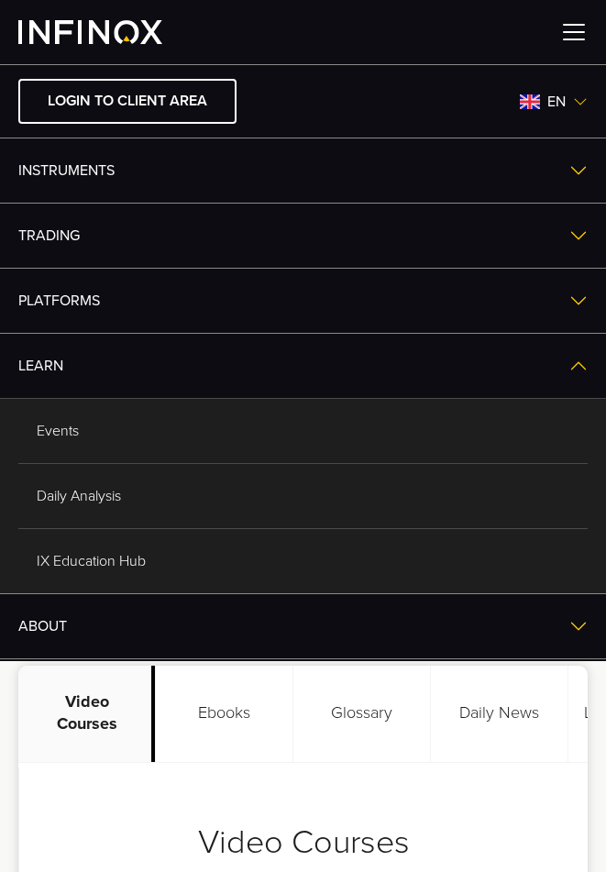
click at [549, 104] on span "en" at bounding box center [556, 102] width 33 height 22
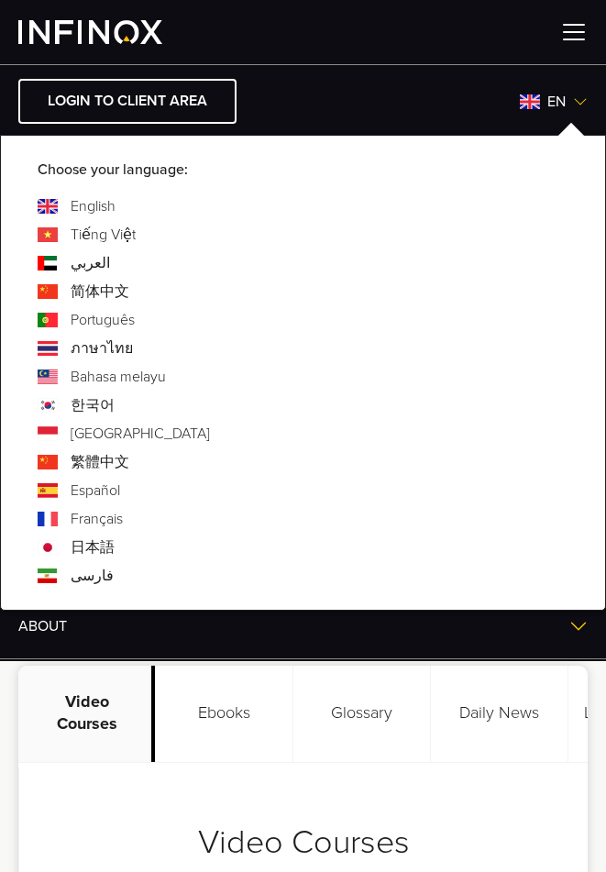
click at [85, 350] on link "ภาษาไทย" at bounding box center [102, 349] width 62 height 22
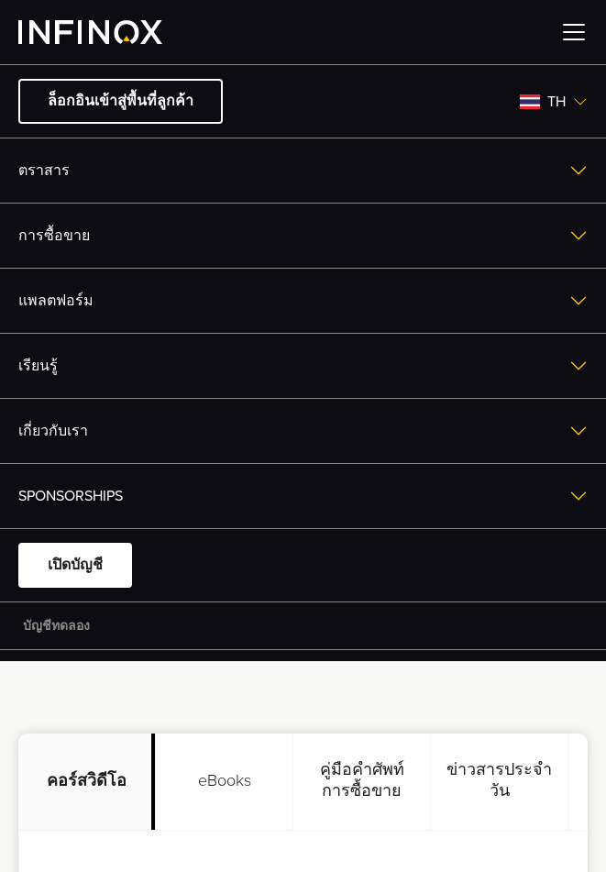
click at [117, 351] on link "เรียนรู้" at bounding box center [303, 366] width 606 height 64
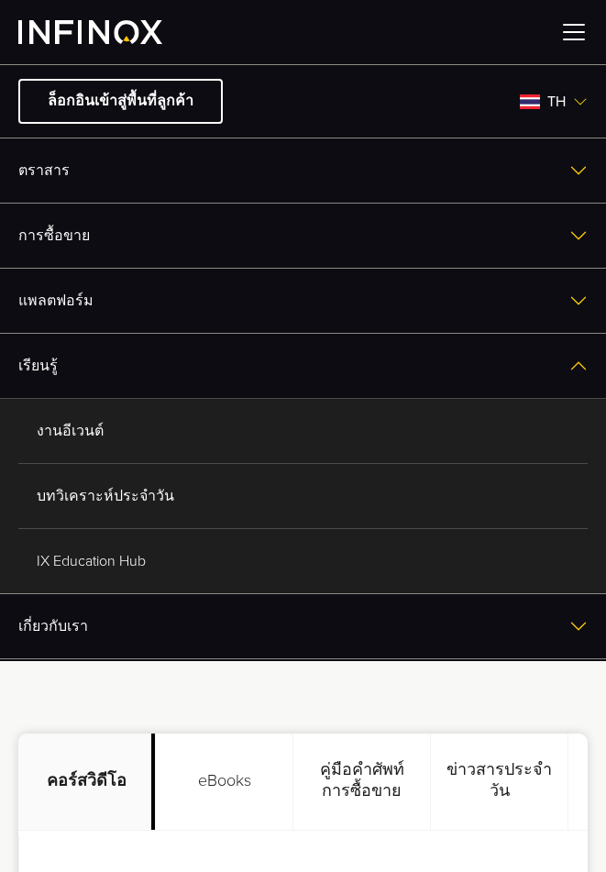
click at [126, 419] on link "งานอีเวนต์" at bounding box center [303, 431] width 570 height 64
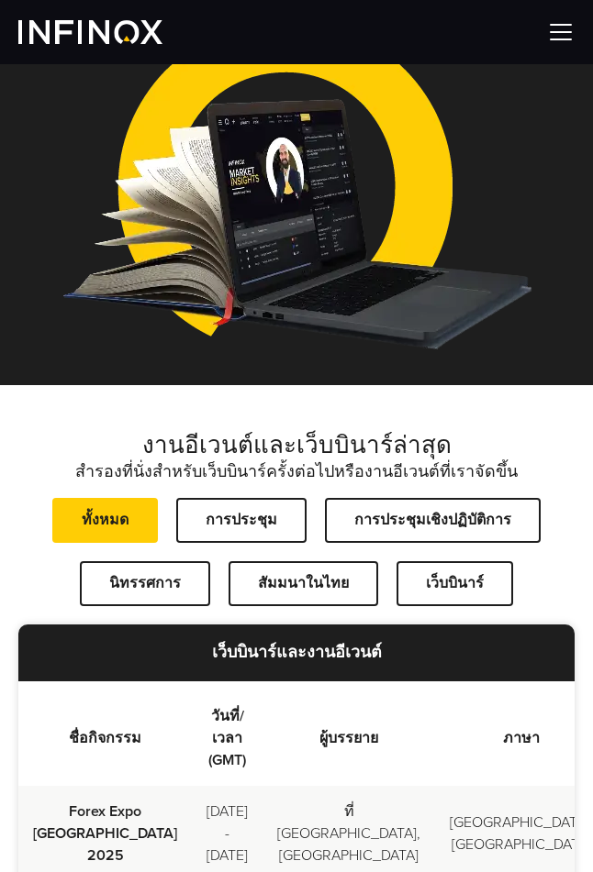
click at [537, 26] on div at bounding box center [296, 32] width 593 height 64
click at [557, 33] on img at bounding box center [561, 32] width 28 height 28
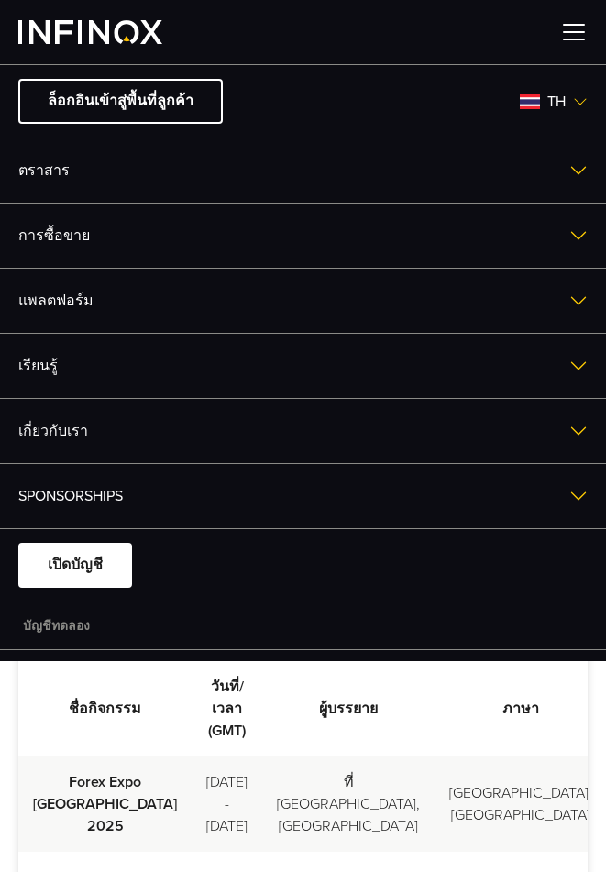
click at [183, 383] on link "เรียนรู้" at bounding box center [303, 366] width 606 height 64
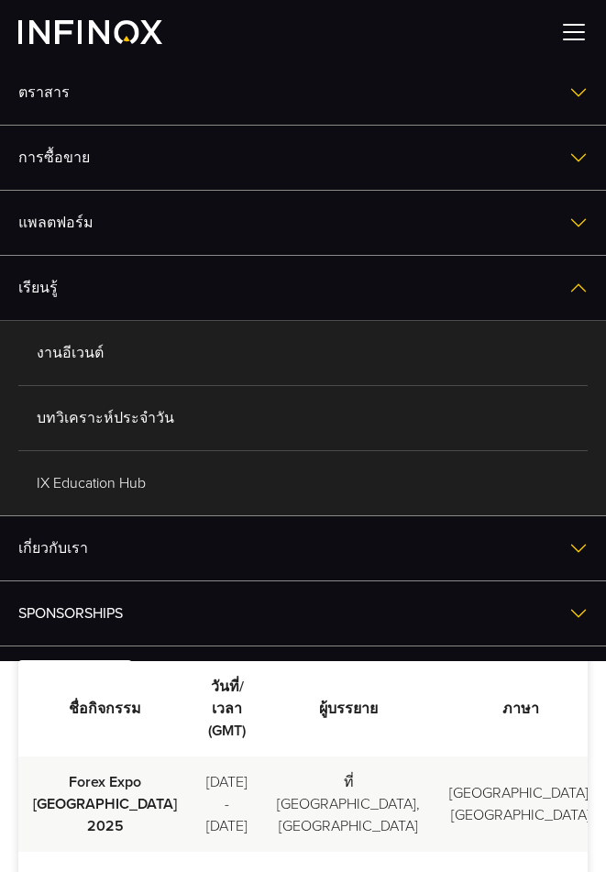
scroll to position [153, 0]
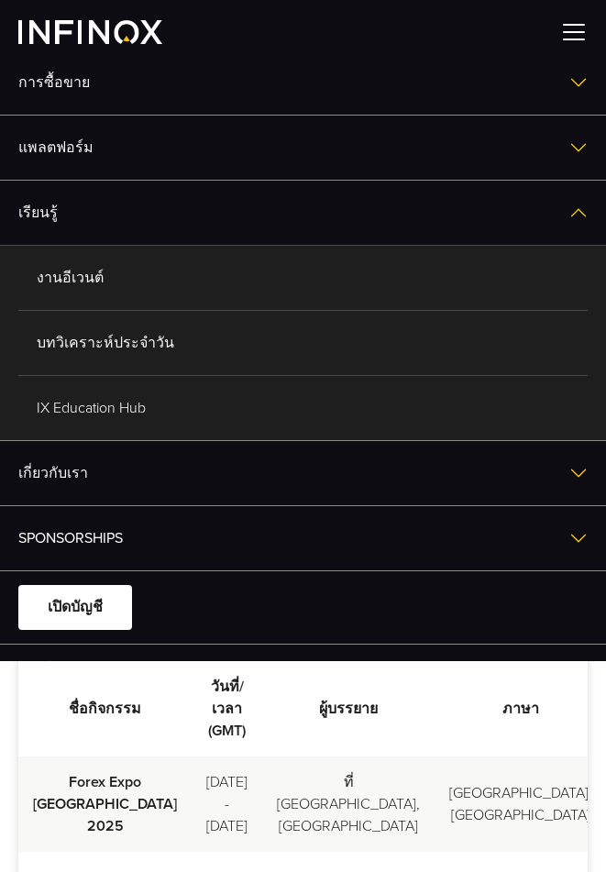
click at [134, 423] on link "IX Education Hub" at bounding box center [303, 408] width 570 height 64
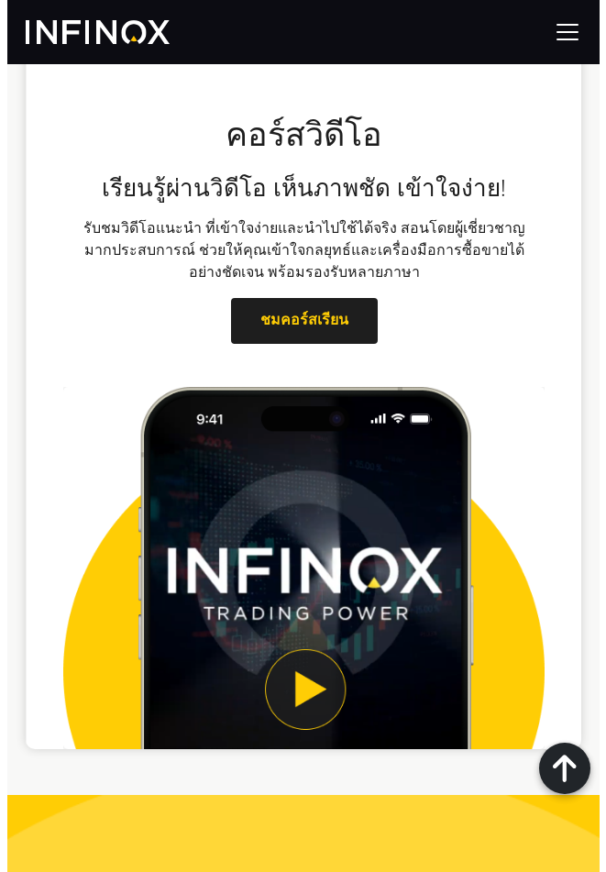
scroll to position [764, 0]
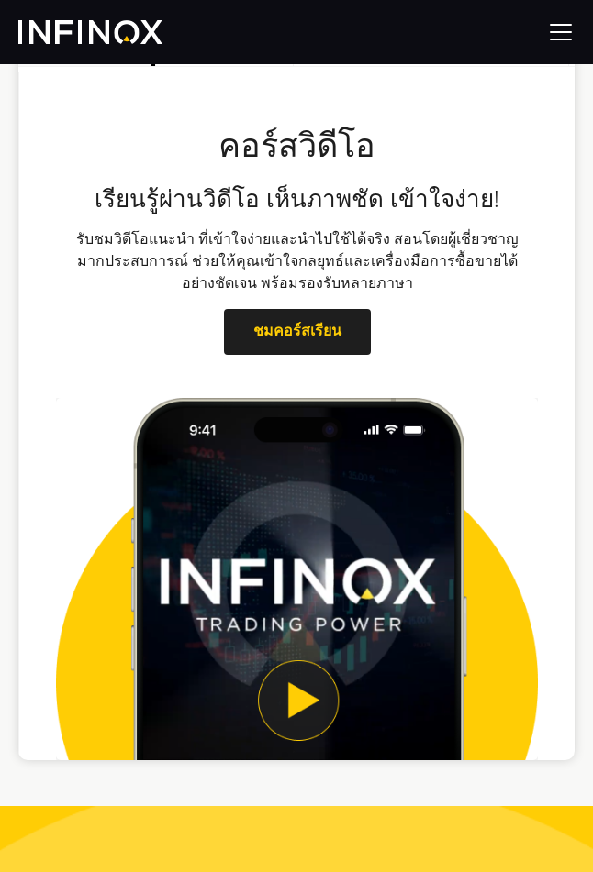
click at [556, 37] on img at bounding box center [561, 32] width 28 height 28
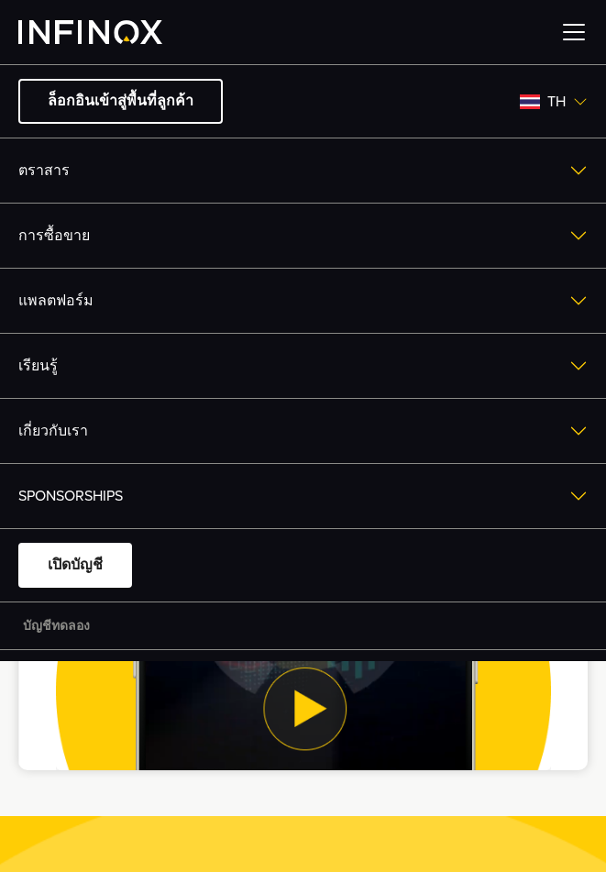
click at [141, 344] on link "เรียนรู้" at bounding box center [303, 366] width 606 height 64
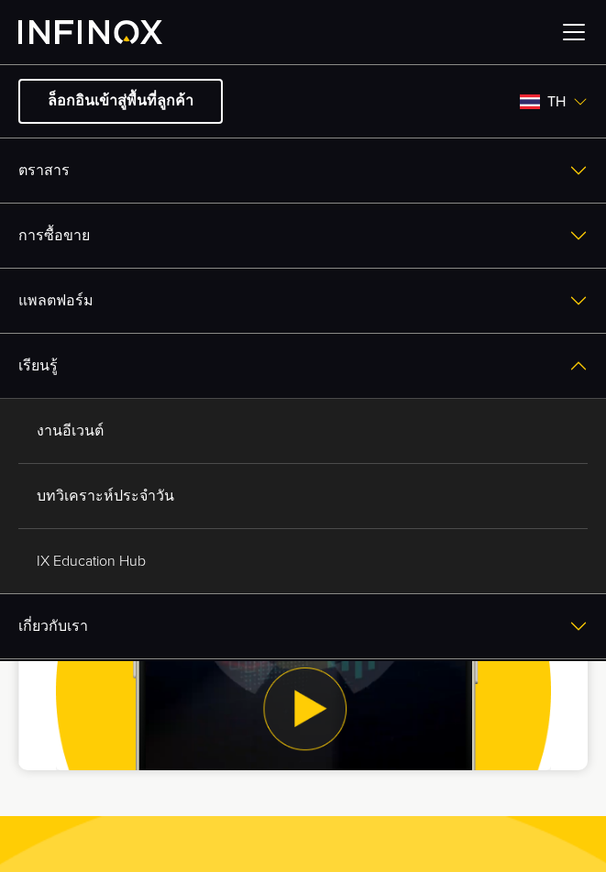
click at [171, 503] on link "บทวิเคราะห์ประจำวัน" at bounding box center [303, 496] width 570 height 64
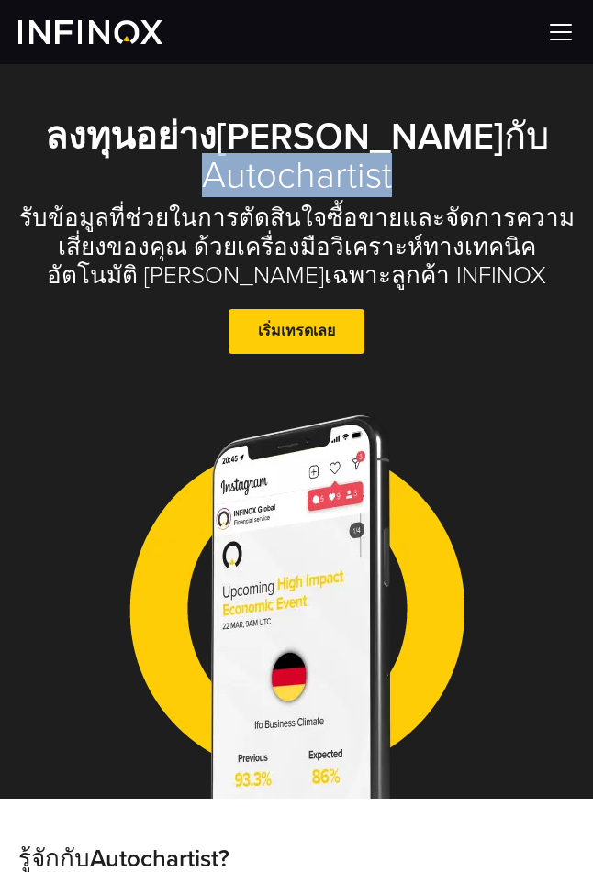
drag, startPoint x: 195, startPoint y: 178, endPoint x: 411, endPoint y: 186, distance: 215.7
click at [411, 186] on h1 "ลงทุนอย่าง[PERSON_NAME] กับ Autochartist" at bounding box center [296, 155] width 556 height 77
copy h1 "Autochartist"
click at [556, 32] on img at bounding box center [561, 32] width 28 height 28
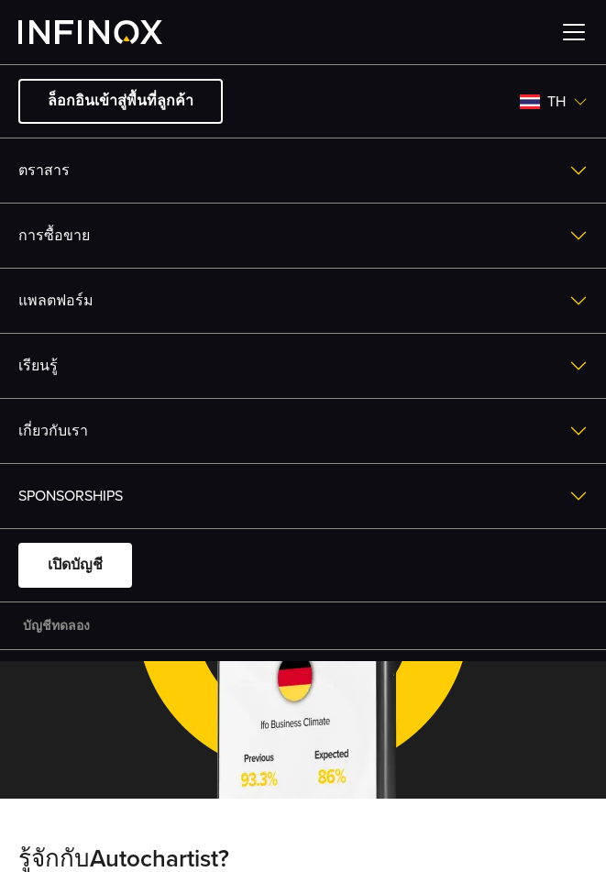
click at [122, 286] on link "แพลตฟอร์ม" at bounding box center [303, 301] width 606 height 64
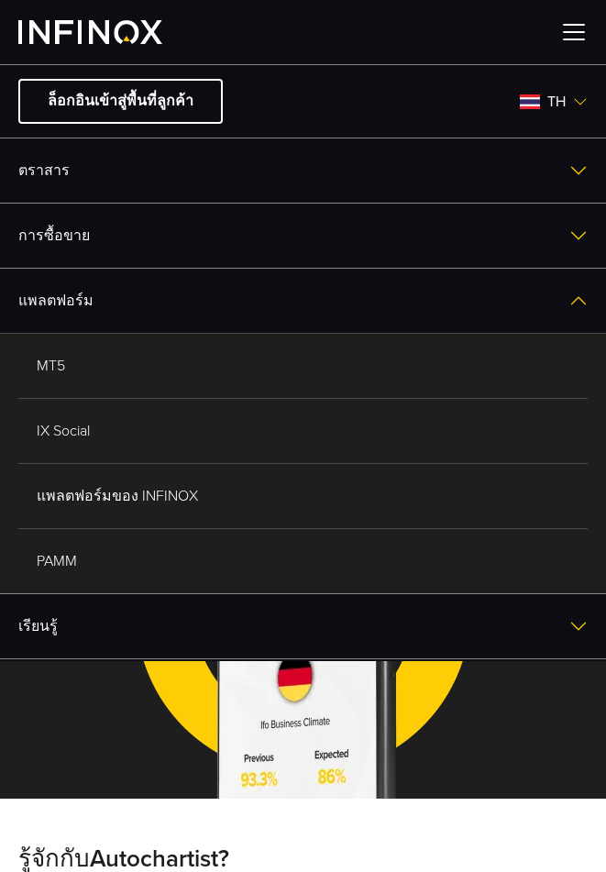
click at [283, 635] on link "เรียนรู้" at bounding box center [303, 626] width 606 height 64
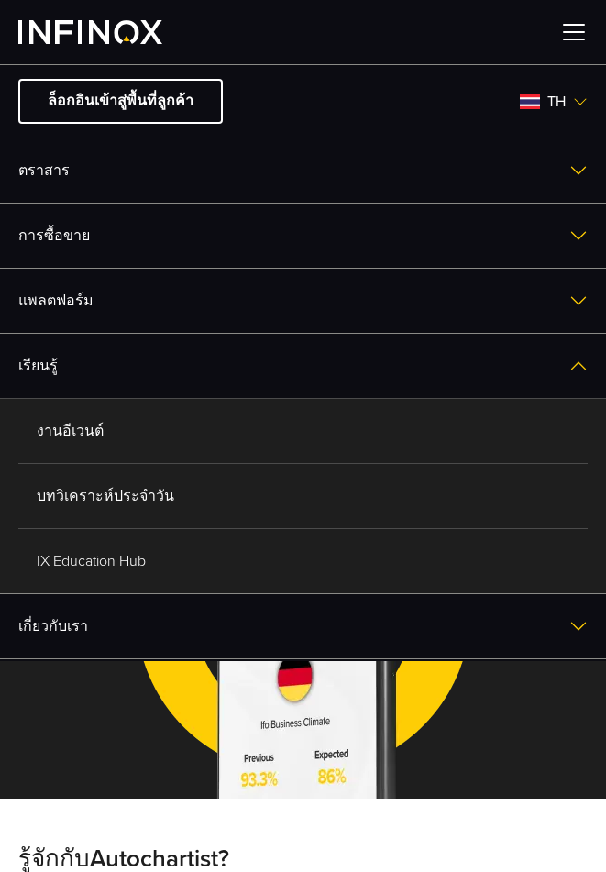
click at [114, 434] on link "งานอีเวนต์" at bounding box center [303, 431] width 570 height 64
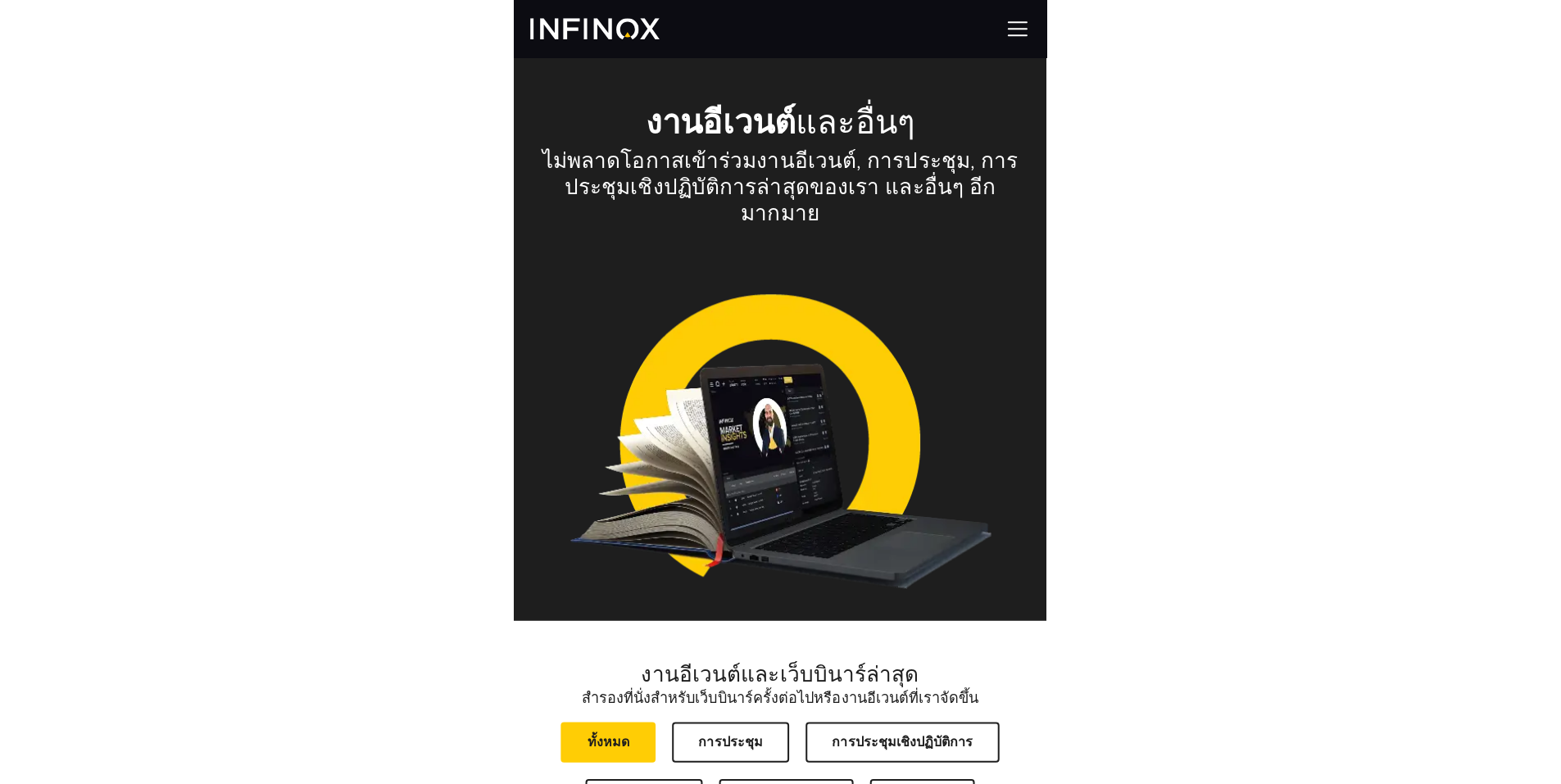
scroll to position [272, 0]
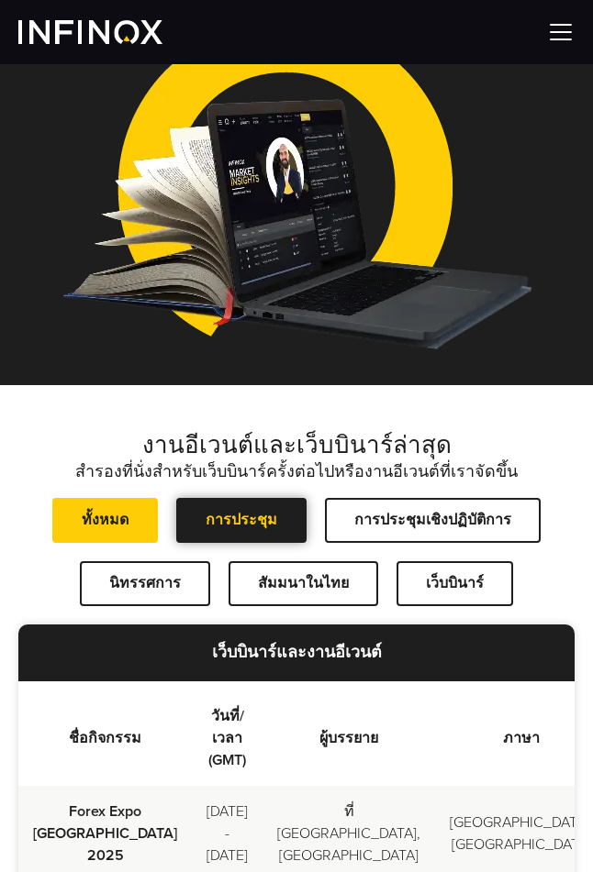
click at [194, 498] on link "การประชุม" at bounding box center [241, 520] width 130 height 45
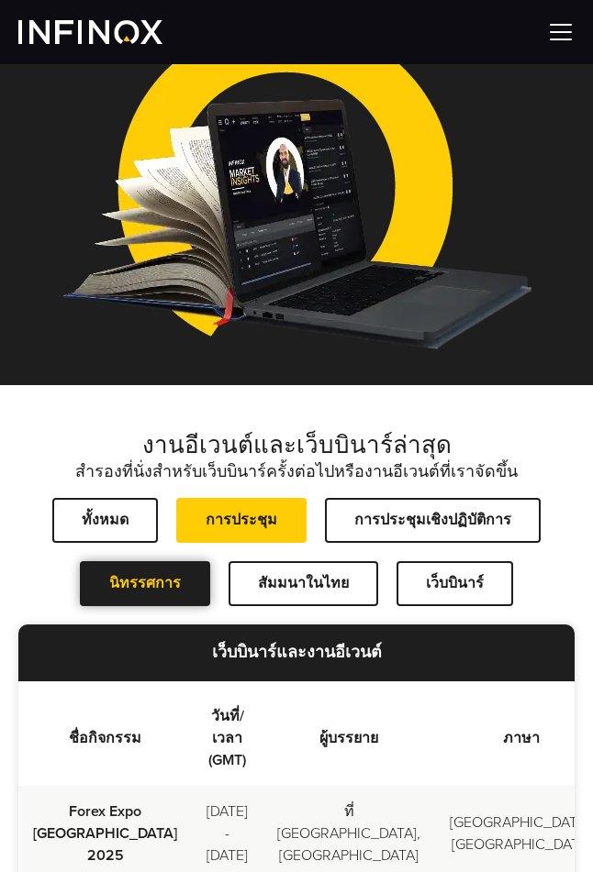
click at [145, 584] on span at bounding box center [145, 584] width 0 height 0
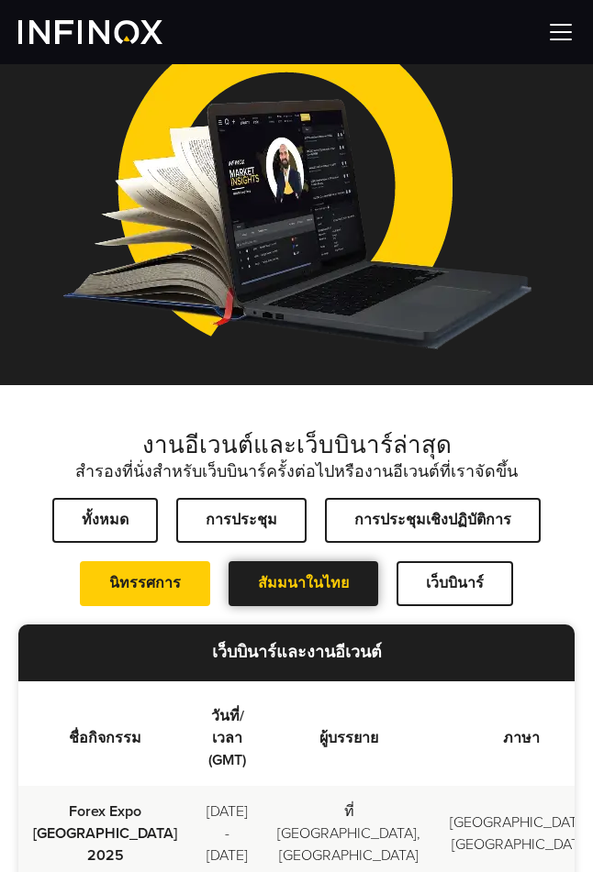
click at [304, 584] on span at bounding box center [304, 584] width 0 height 0
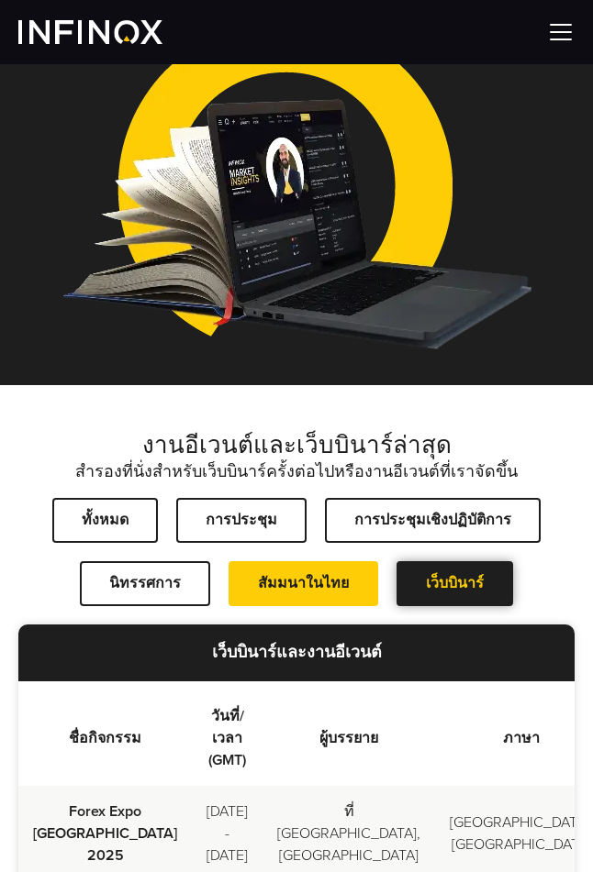
click at [455, 584] on span at bounding box center [455, 584] width 0 height 0
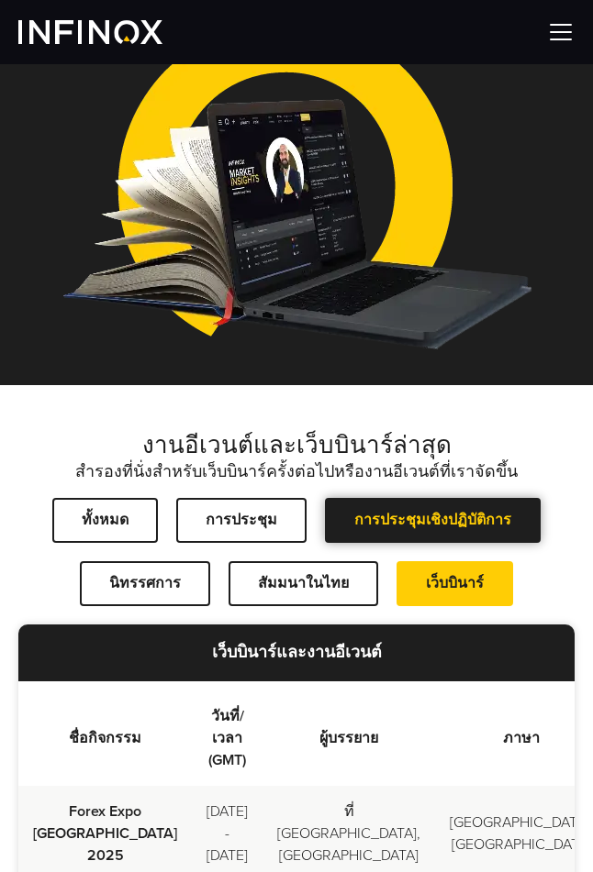
click at [433, 521] on span at bounding box center [433, 521] width 0 height 0
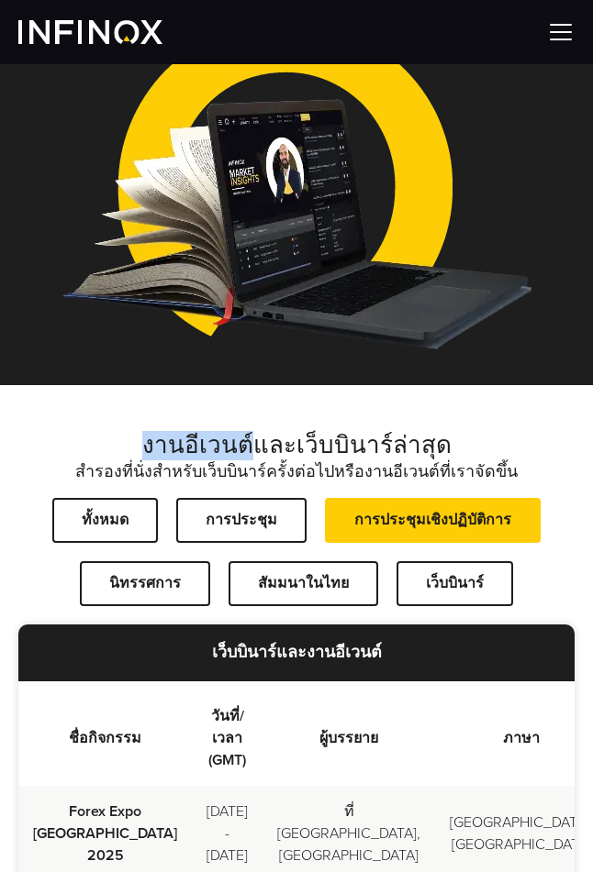
drag, startPoint x: 157, startPoint y: 420, endPoint x: 253, endPoint y: 421, distance: 96.3
click at [253, 431] on h2 "งานอีเวนต์และเว็บบินาร์ล่าสุด" at bounding box center [296, 445] width 556 height 29
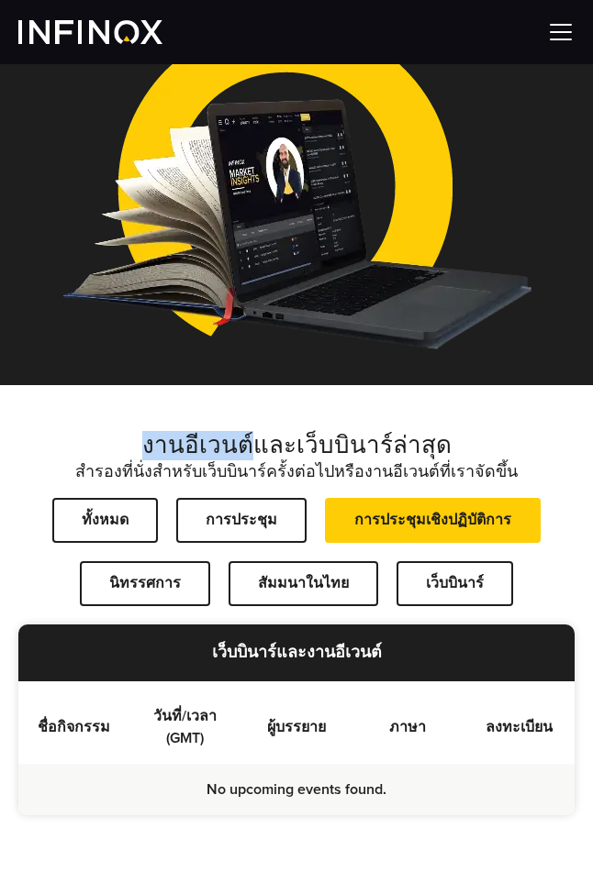
copy h2 "งานอีเวนต์"
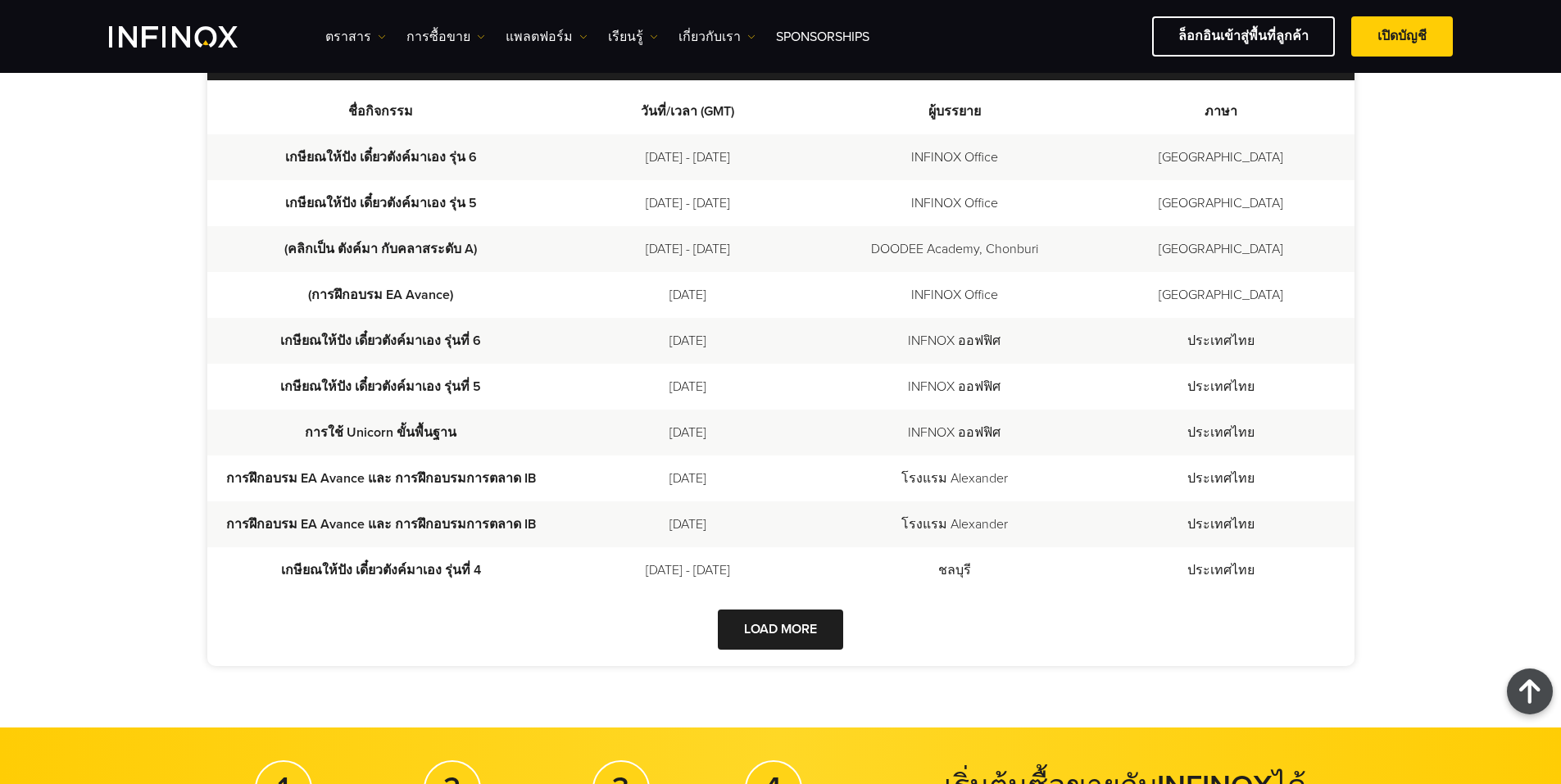
scroll to position [410, 0]
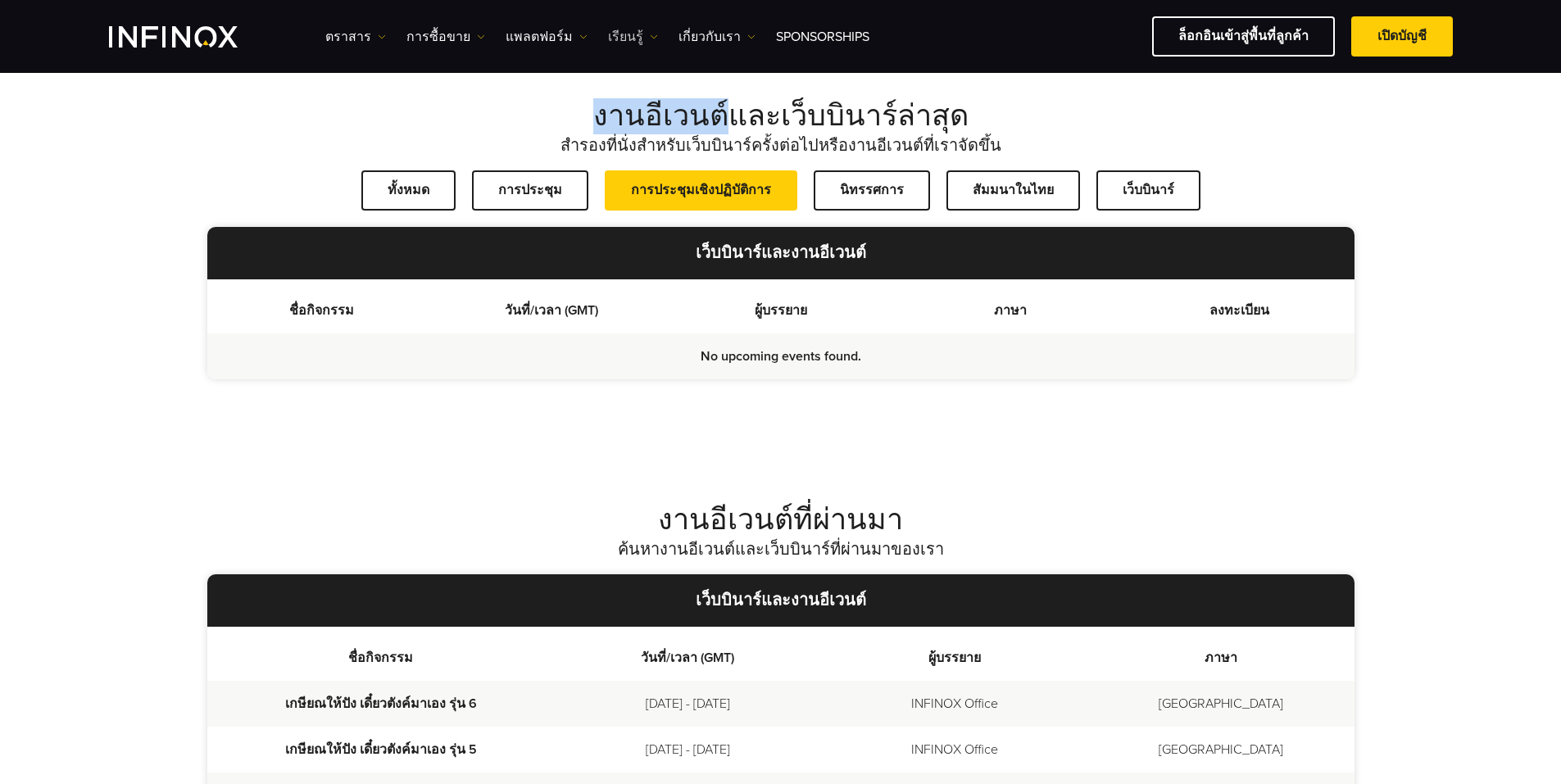
click at [529, 37] on link "เรียนรู้" at bounding box center [633, 37] width 50 height 20
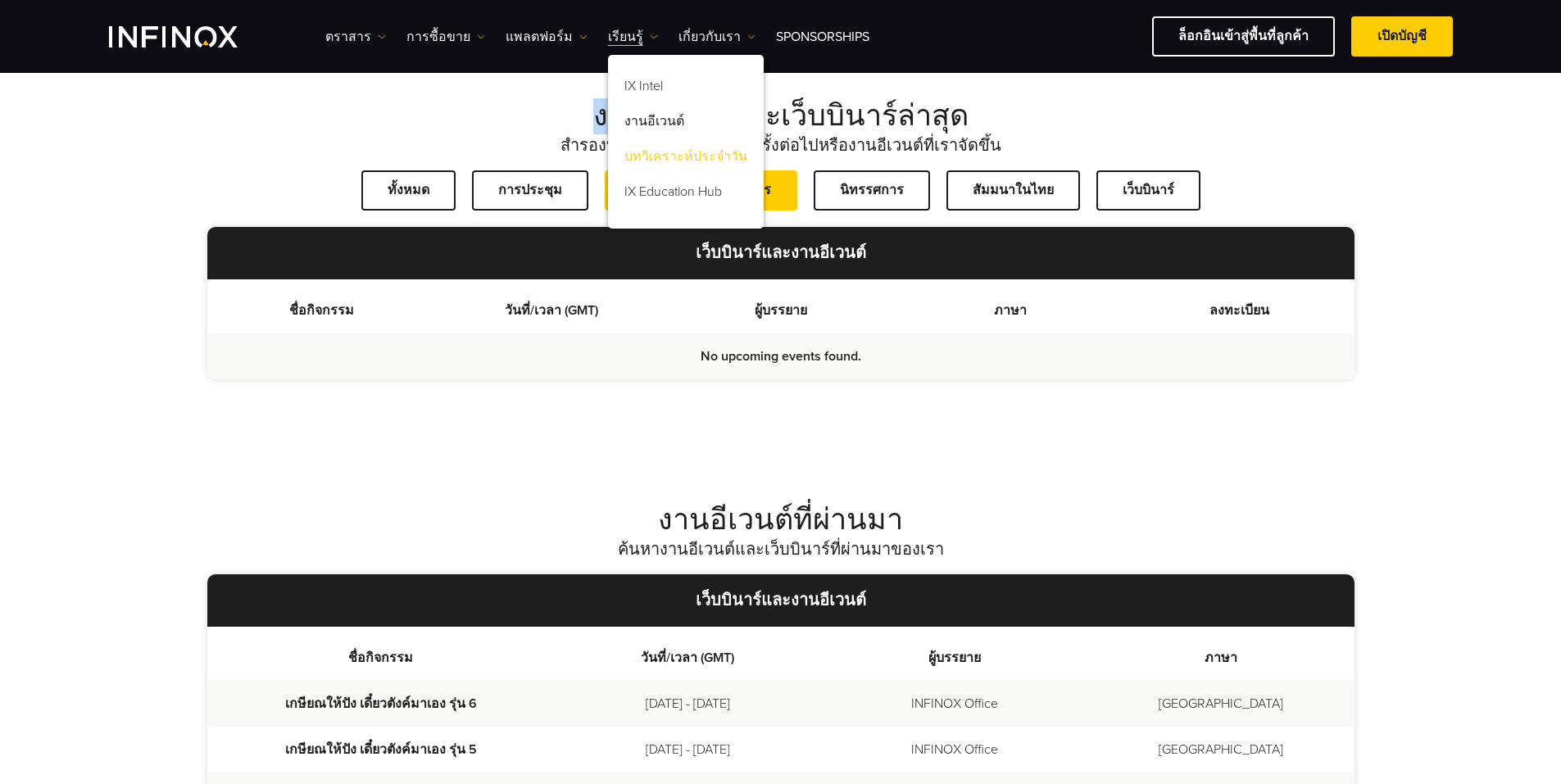
click at [529, 158] on link "บทวิเคราะห์ประจำวัน" at bounding box center [686, 159] width 155 height 35
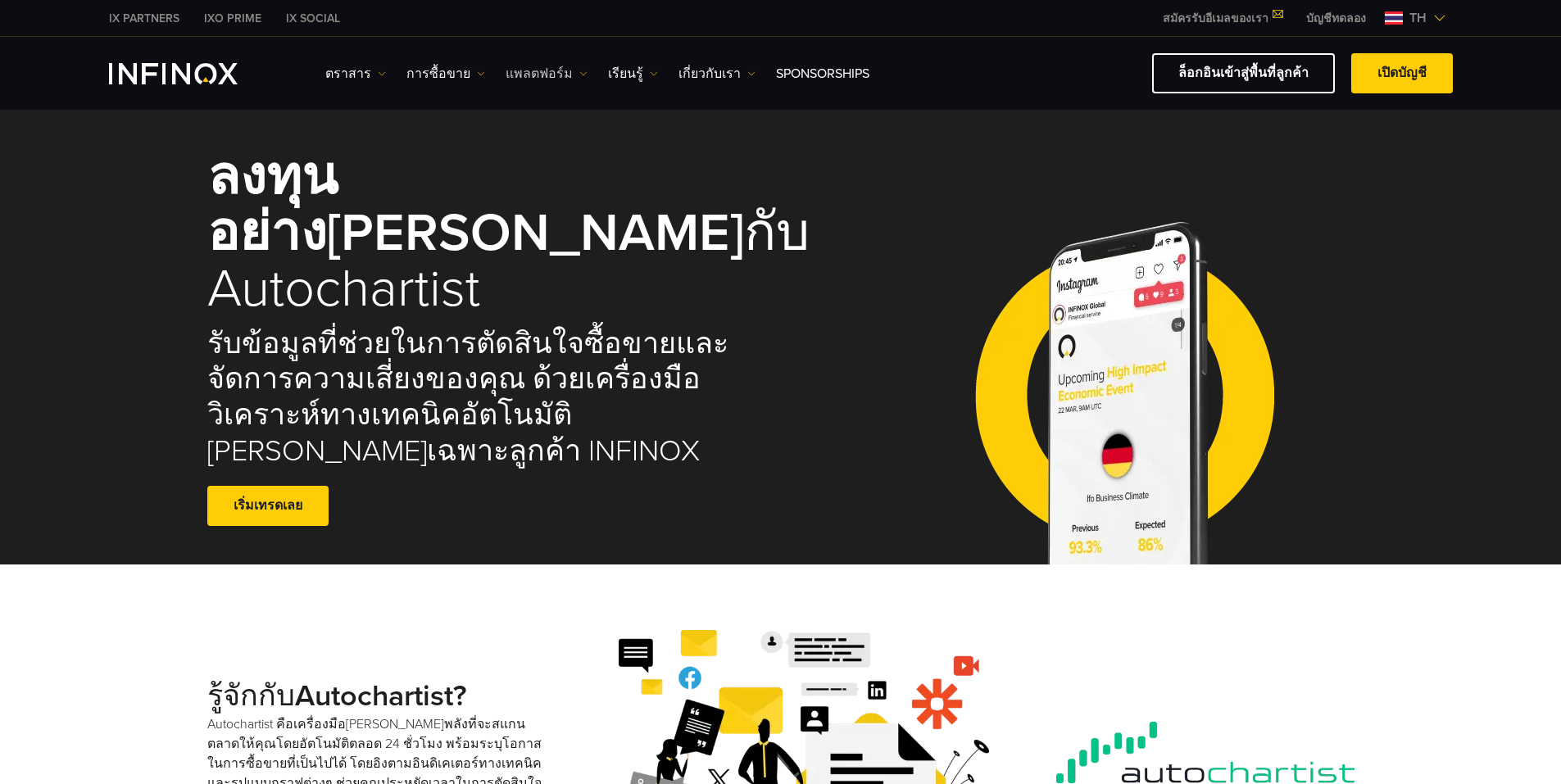
click at [522, 74] on link "แพลตฟอร์ม" at bounding box center [547, 74] width 82 height 20
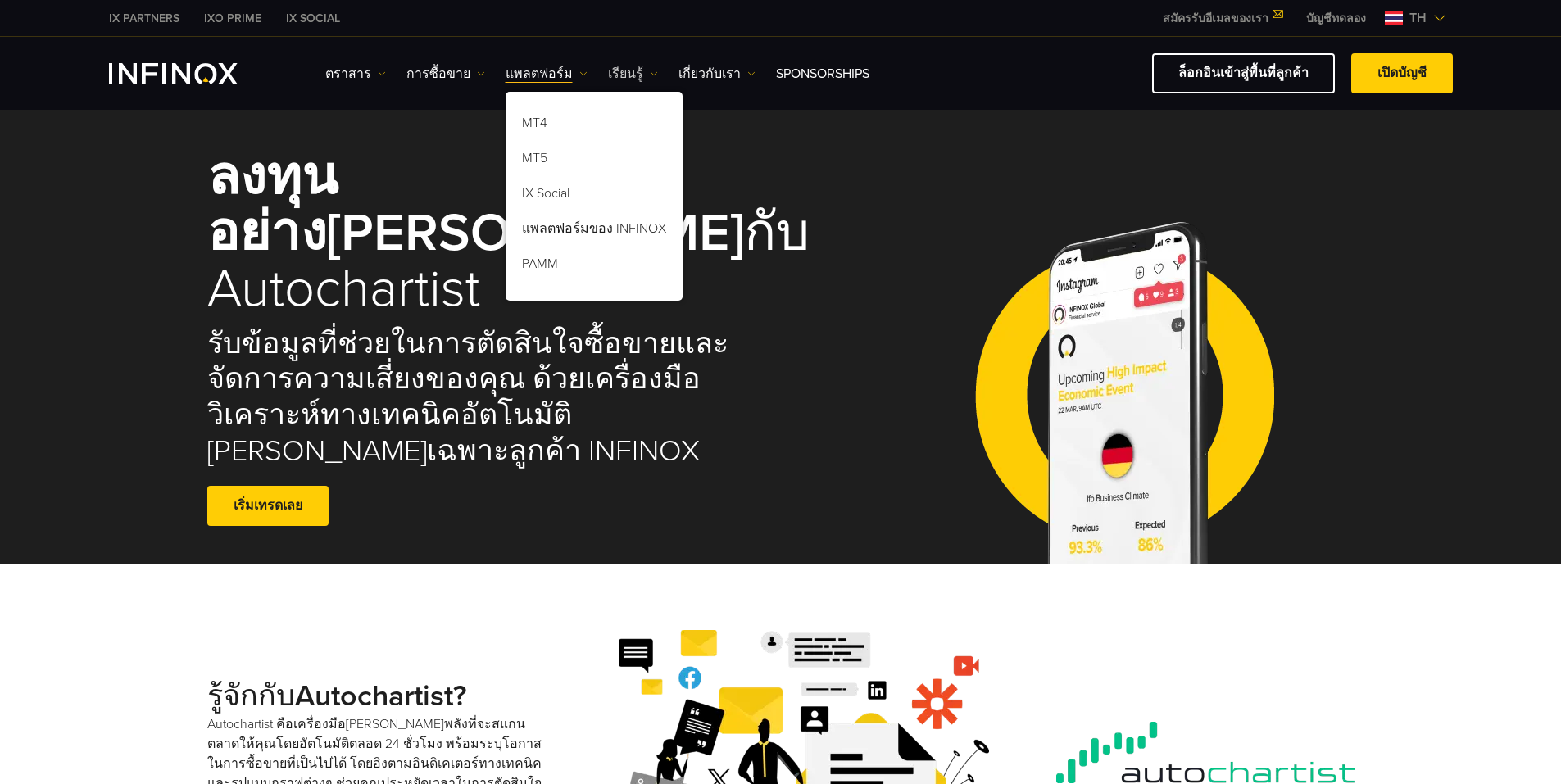
click at [608, 80] on link "เรียนรู้" at bounding box center [633, 74] width 50 height 20
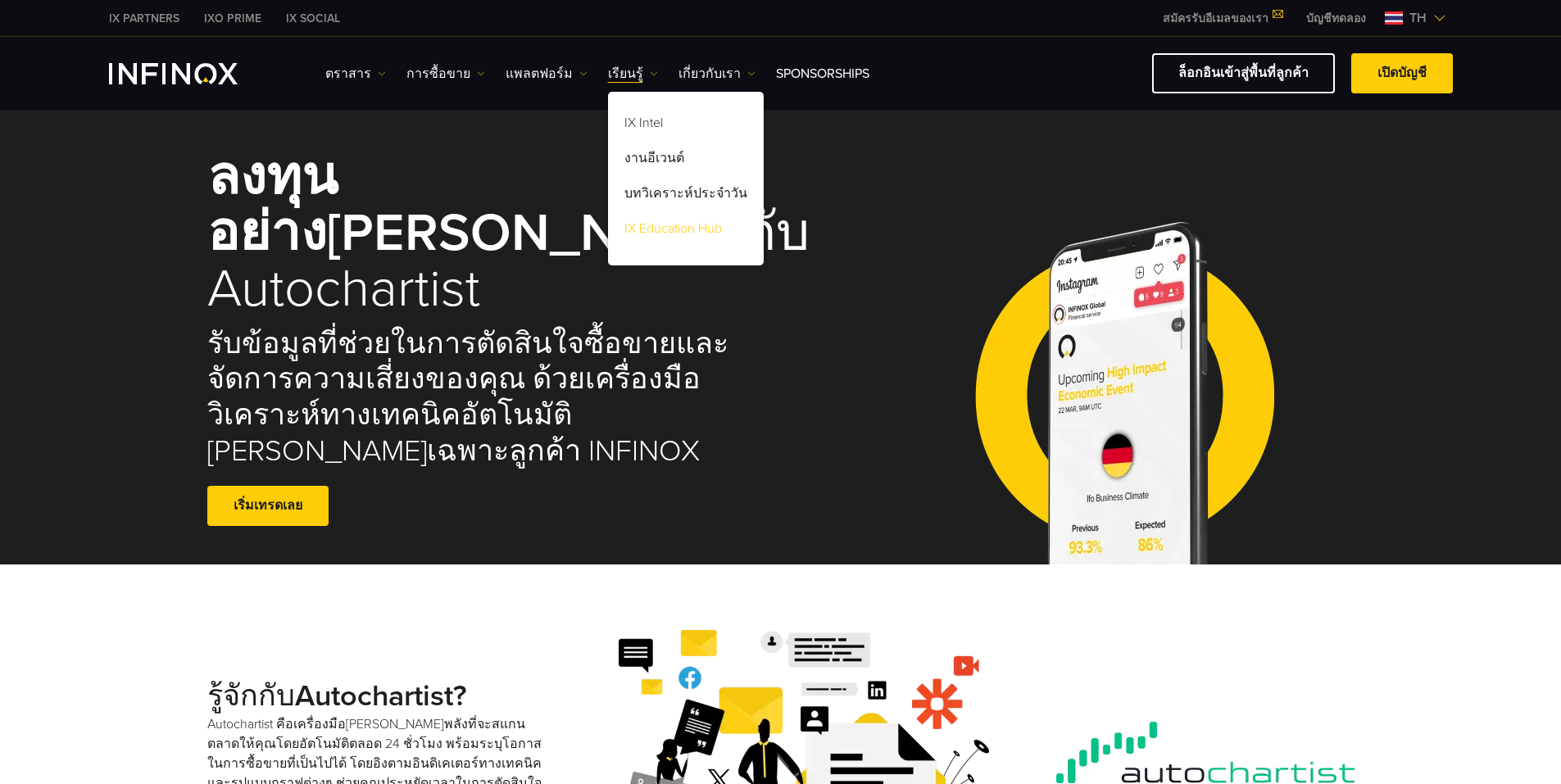
click at [675, 230] on link "IX Education Hub" at bounding box center [686, 230] width 155 height 35
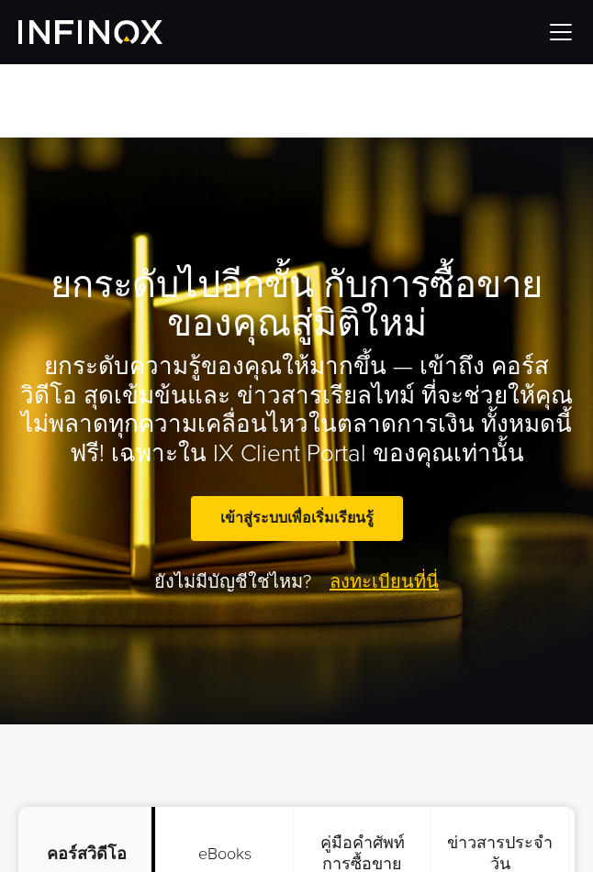
click at [583, 31] on div at bounding box center [296, 32] width 593 height 64
click at [564, 35] on img at bounding box center [561, 32] width 28 height 28
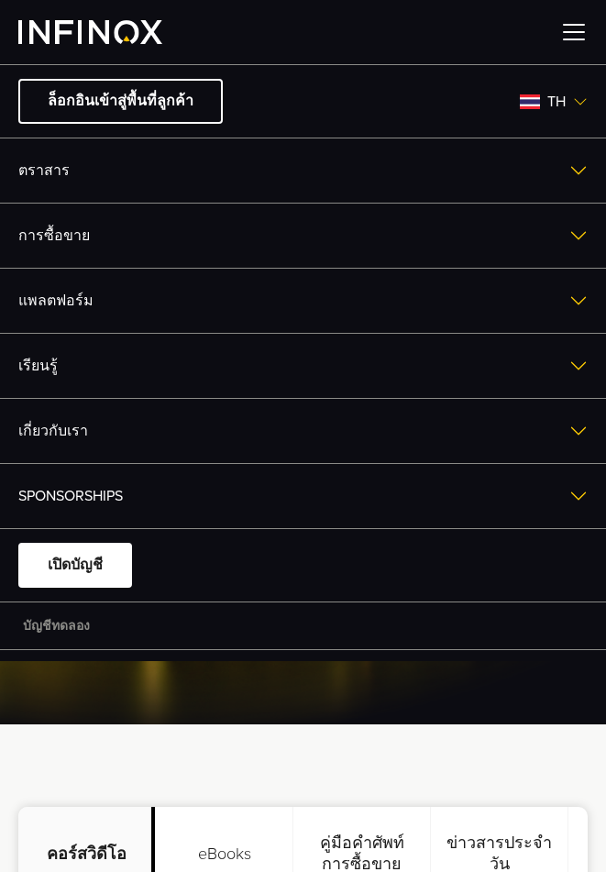
click at [147, 294] on link "แพลตฟอร์ม" at bounding box center [303, 301] width 606 height 64
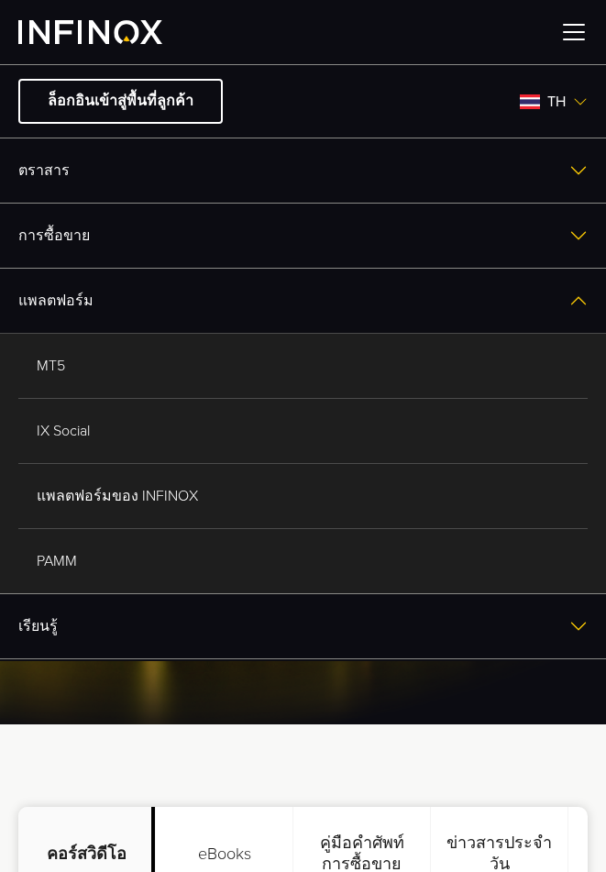
click at [121, 432] on link "IX Social" at bounding box center [303, 431] width 570 height 64
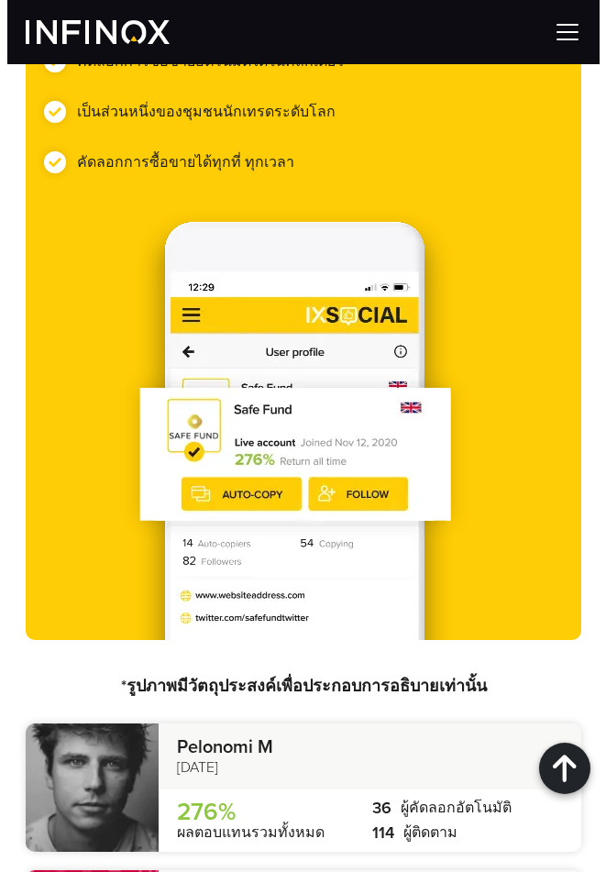
scroll to position [1071, 0]
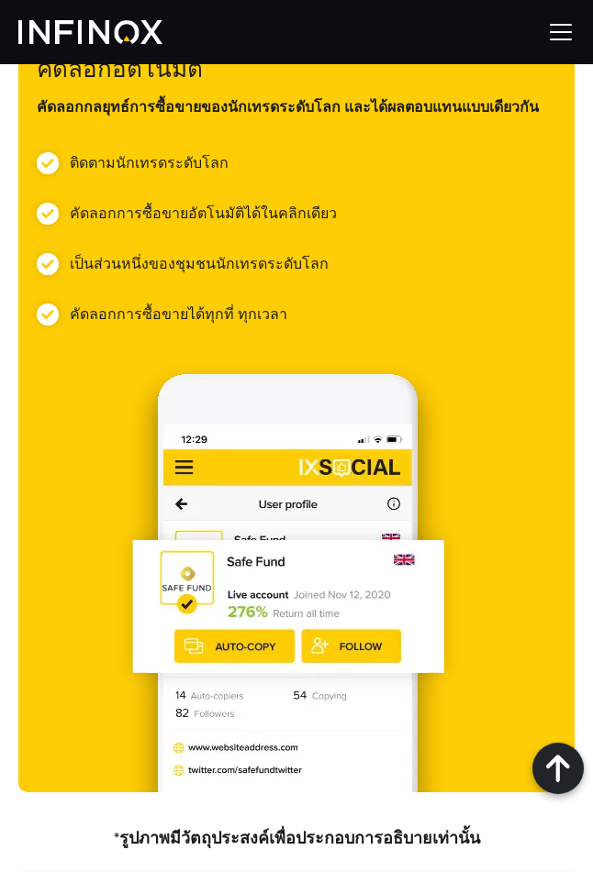
click at [554, 30] on img at bounding box center [561, 32] width 28 height 28
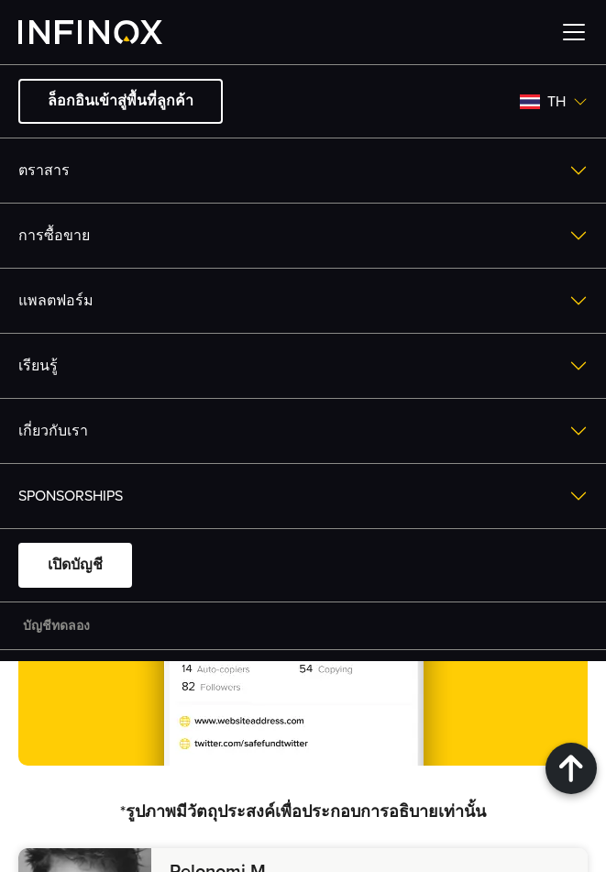
click at [70, 378] on link "เรียนรู้" at bounding box center [303, 366] width 606 height 64
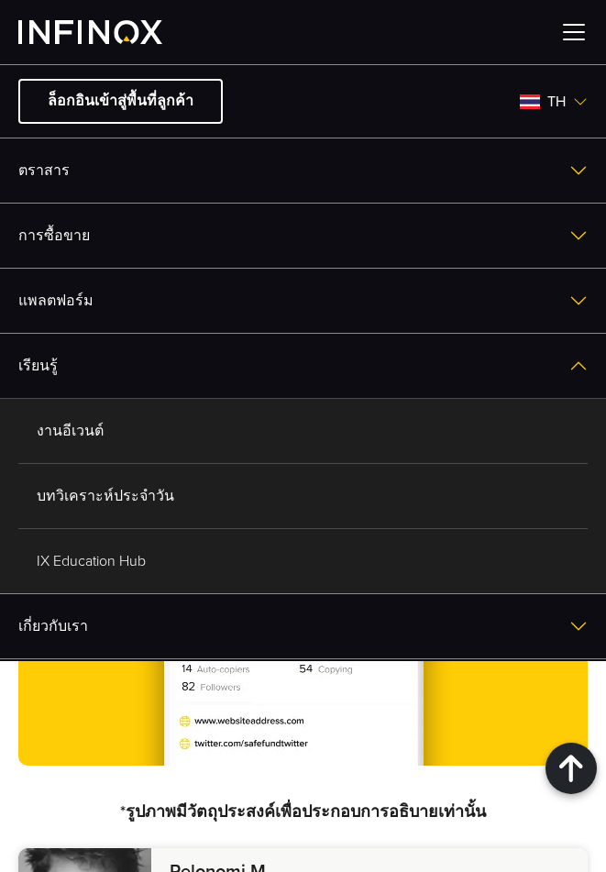
click at [125, 561] on link "IX Education Hub" at bounding box center [303, 561] width 570 height 64
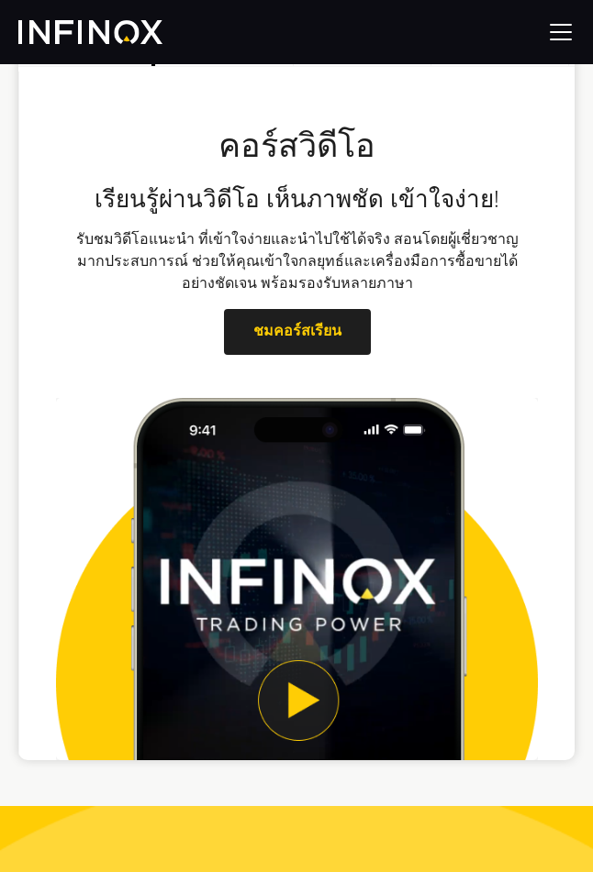
scroll to position [459, 0]
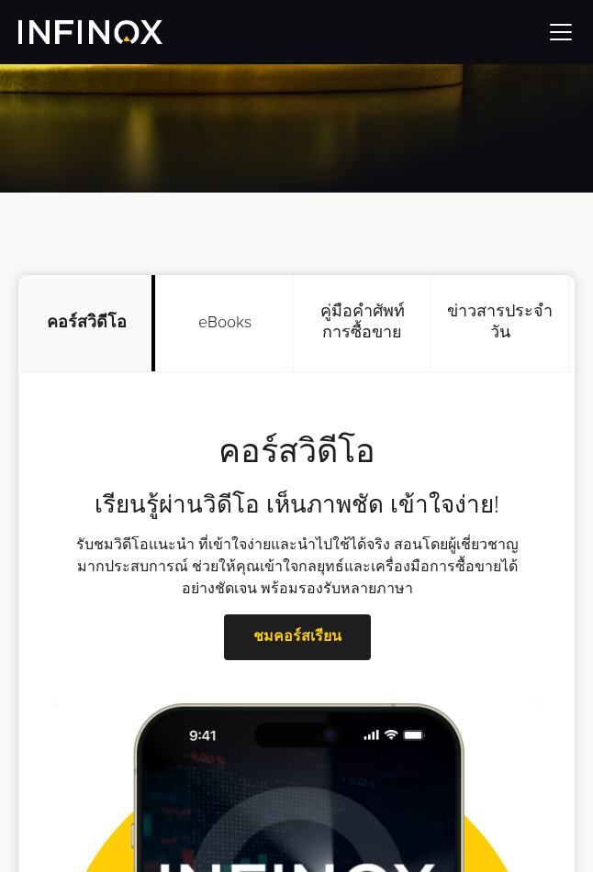
click at [216, 337] on p "eBooks" at bounding box center [225, 323] width 138 height 97
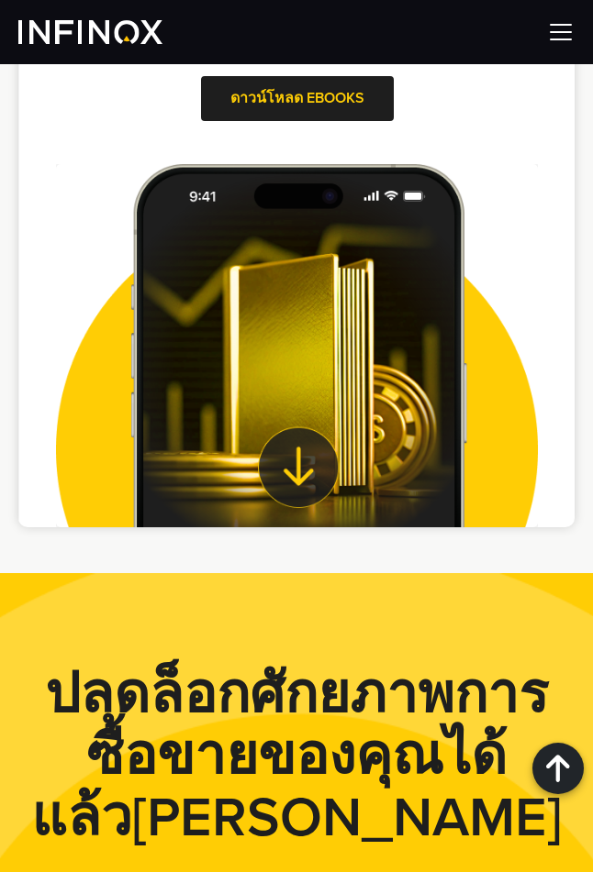
scroll to position [764, 0]
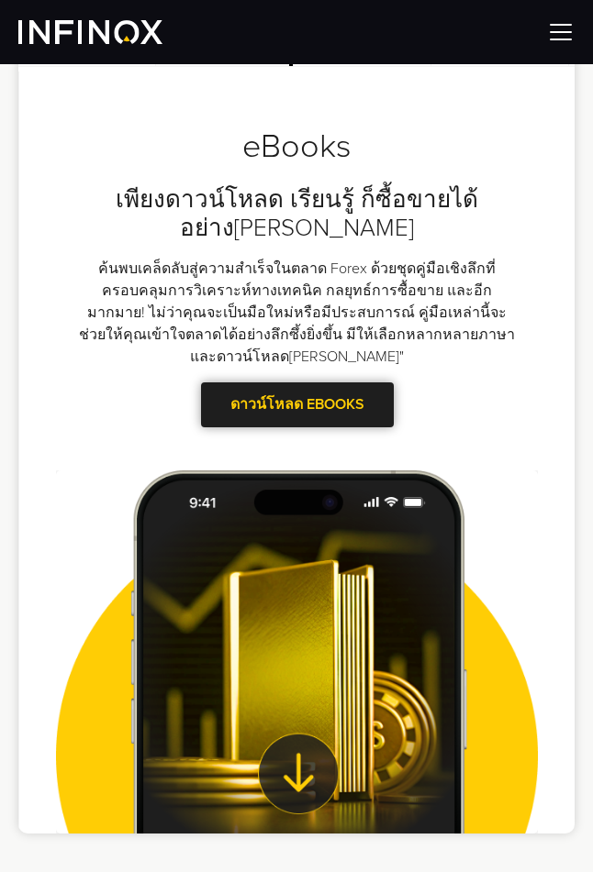
click at [297, 405] on span at bounding box center [297, 405] width 0 height 0
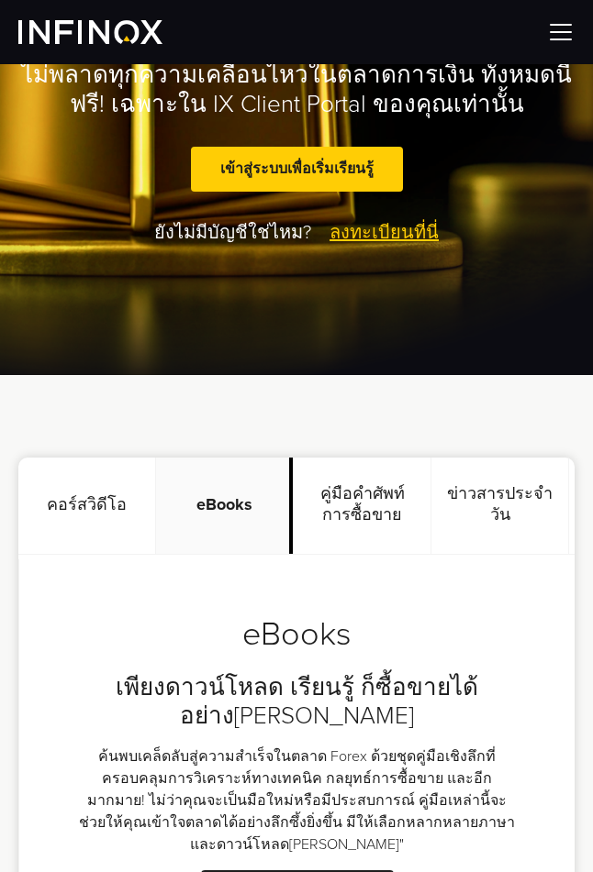
scroll to position [305, 0]
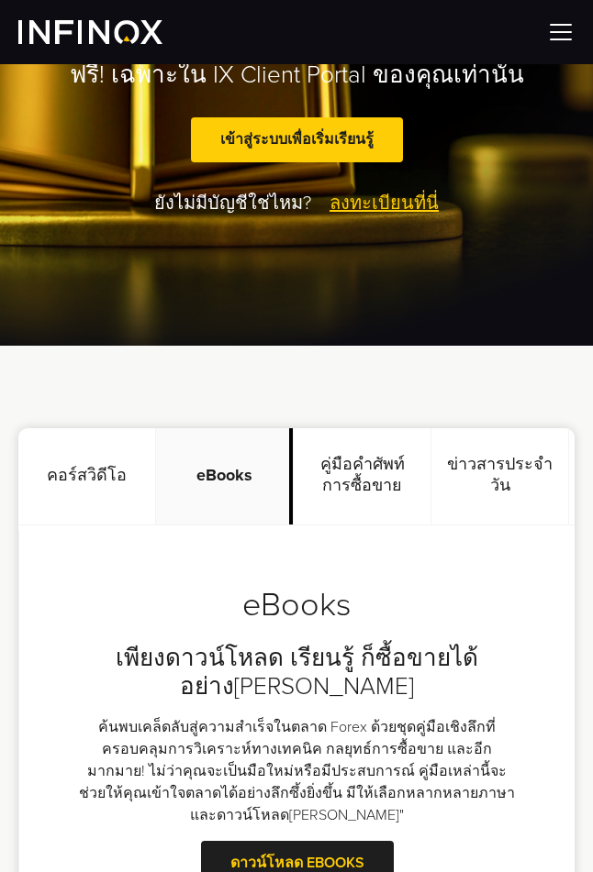
click at [348, 501] on p "คู่มือคำศัพท์การซื้อขาย" at bounding box center [363, 476] width 138 height 97
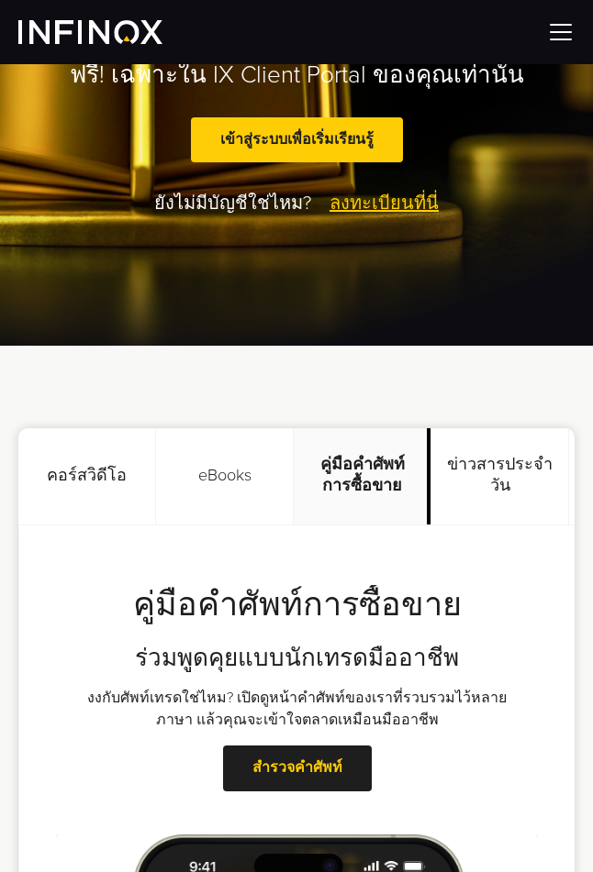
click at [477, 495] on p "ข่าวสารประจำวัน" at bounding box center [500, 476] width 138 height 97
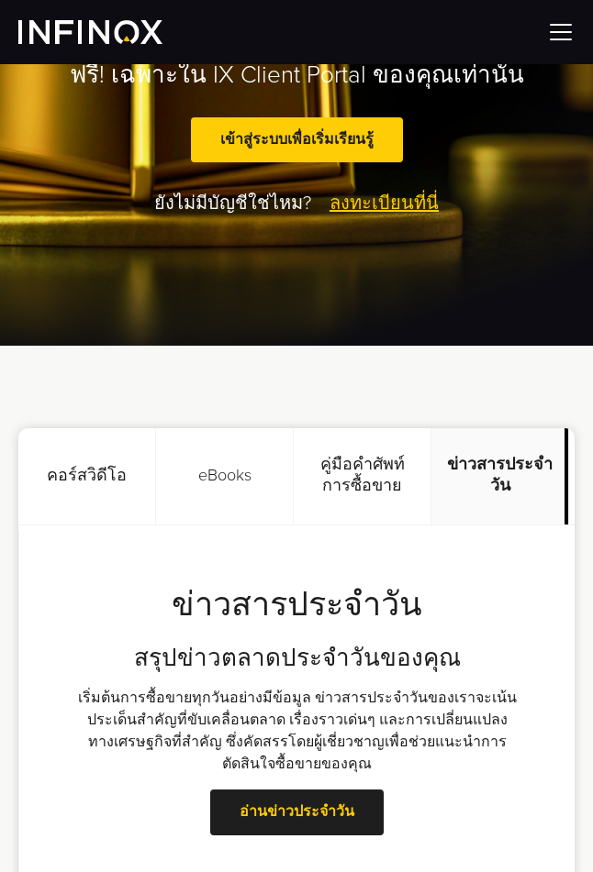
click at [357, 490] on p "คู่มือคำศัพท์การซื้อขาย" at bounding box center [363, 476] width 138 height 97
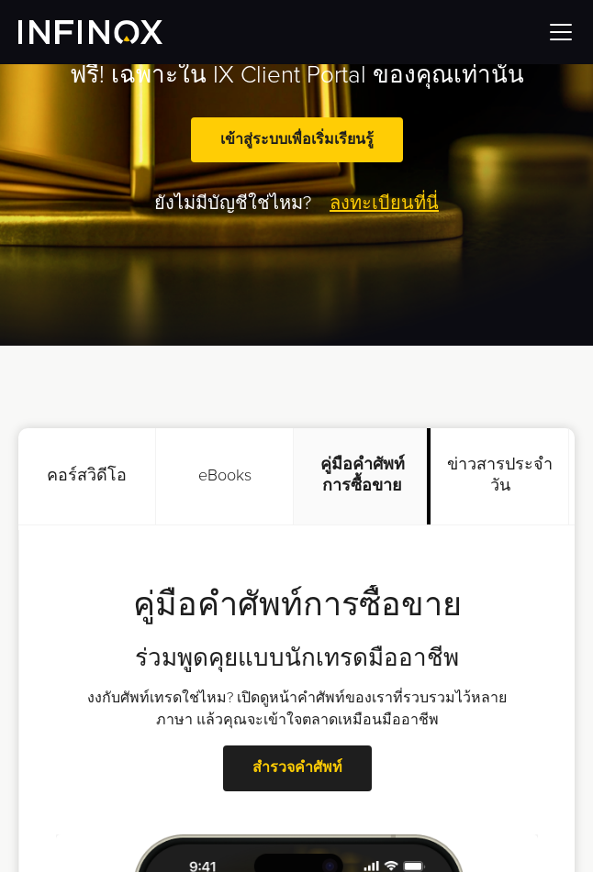
click at [252, 480] on p "eBooks" at bounding box center [225, 476] width 138 height 97
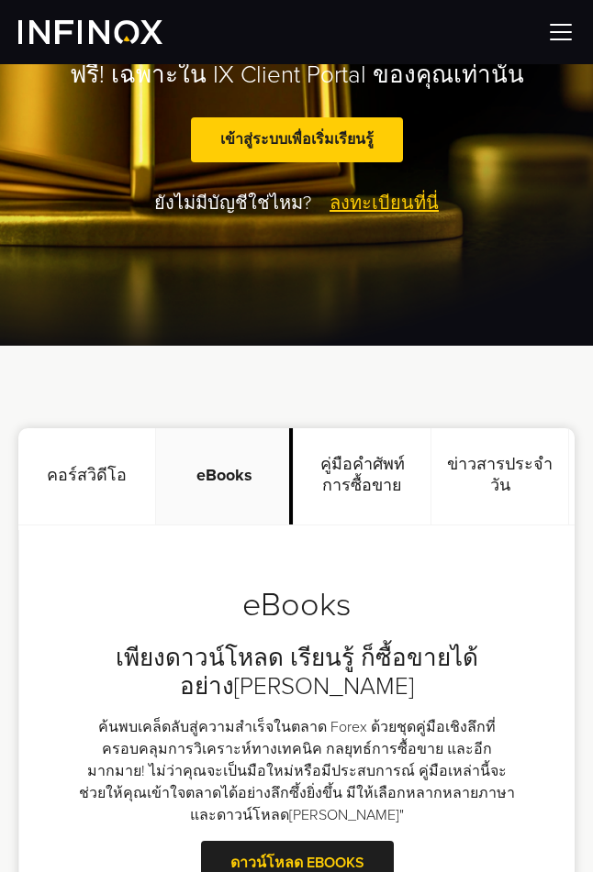
click at [72, 493] on p "คอร์สวิดีโอ" at bounding box center [87, 476] width 138 height 97
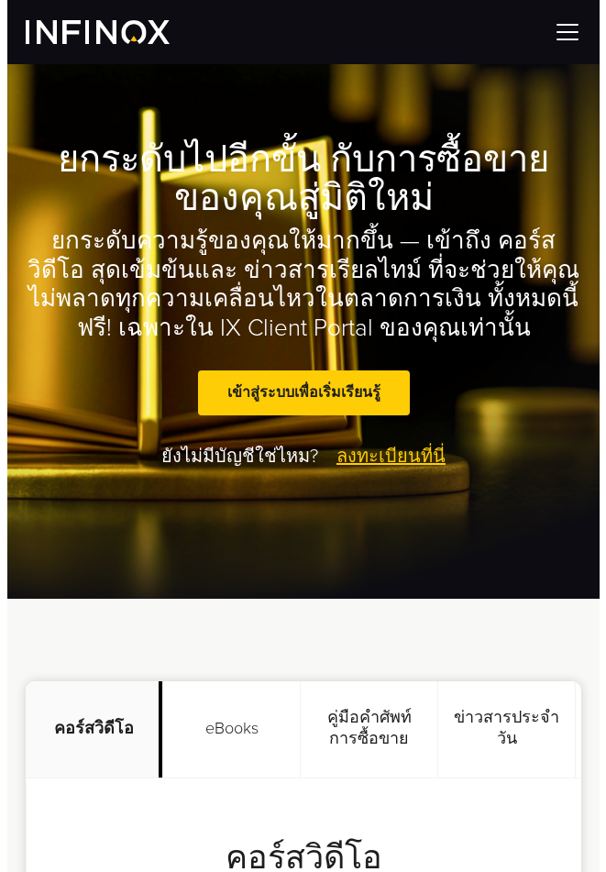
scroll to position [0, 0]
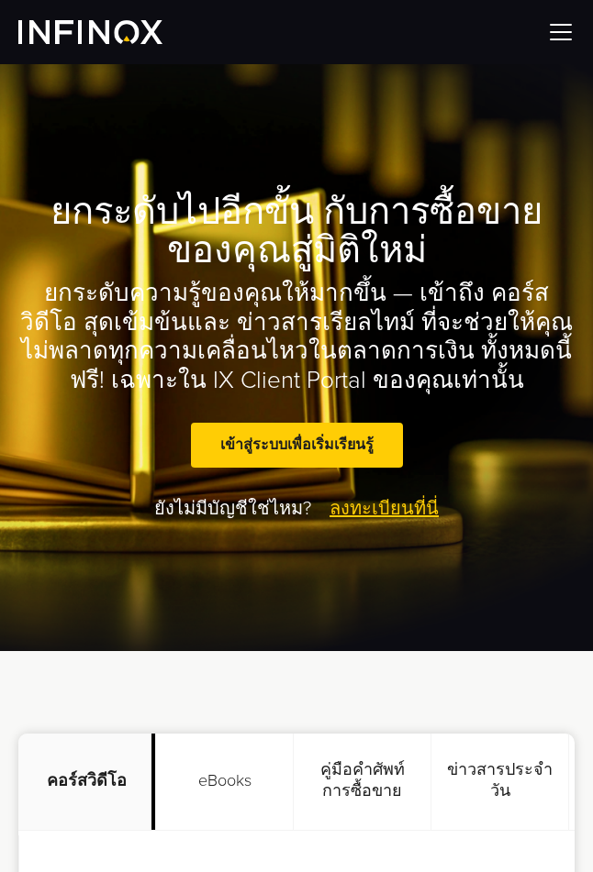
click at [561, 24] on img at bounding box center [561, 32] width 28 height 28
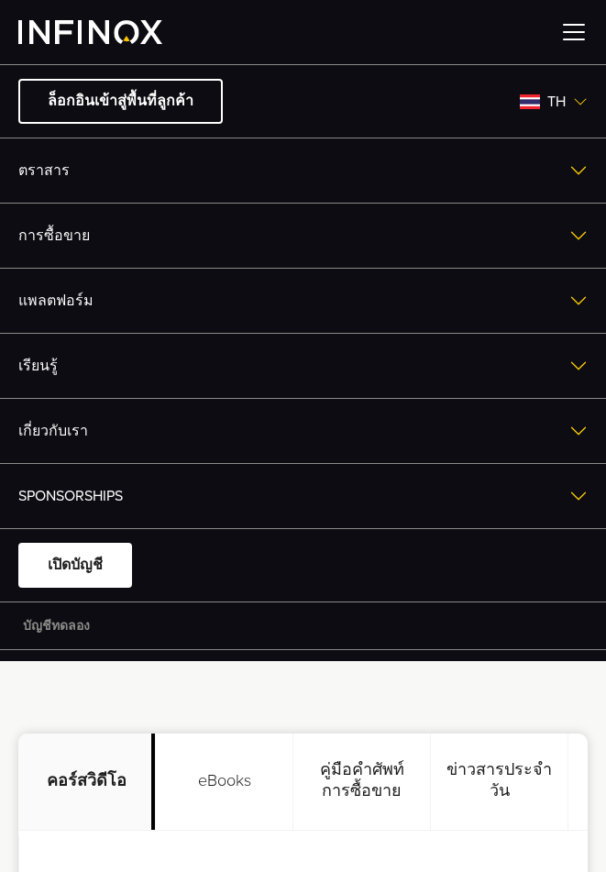
click at [290, 361] on link "เรียนรู้" at bounding box center [303, 366] width 606 height 64
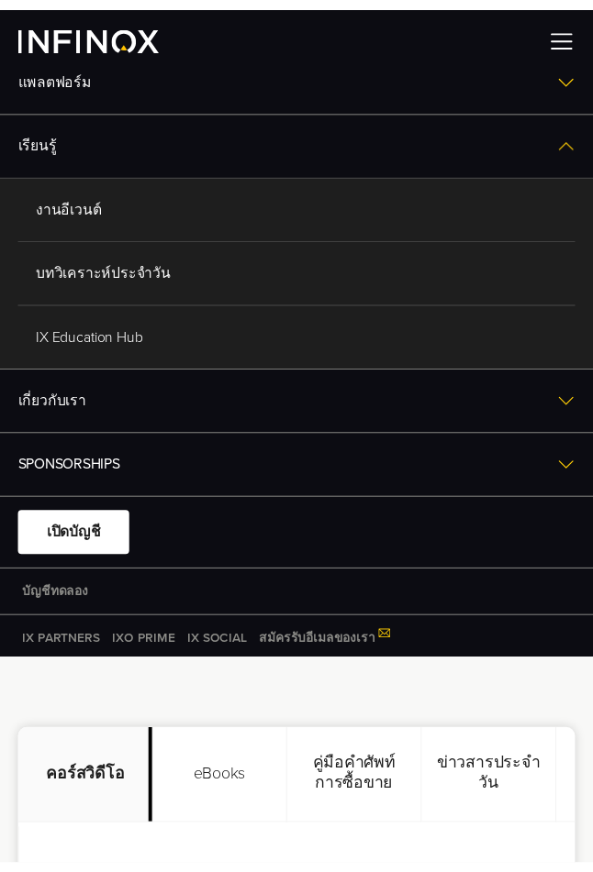
scroll to position [231, 0]
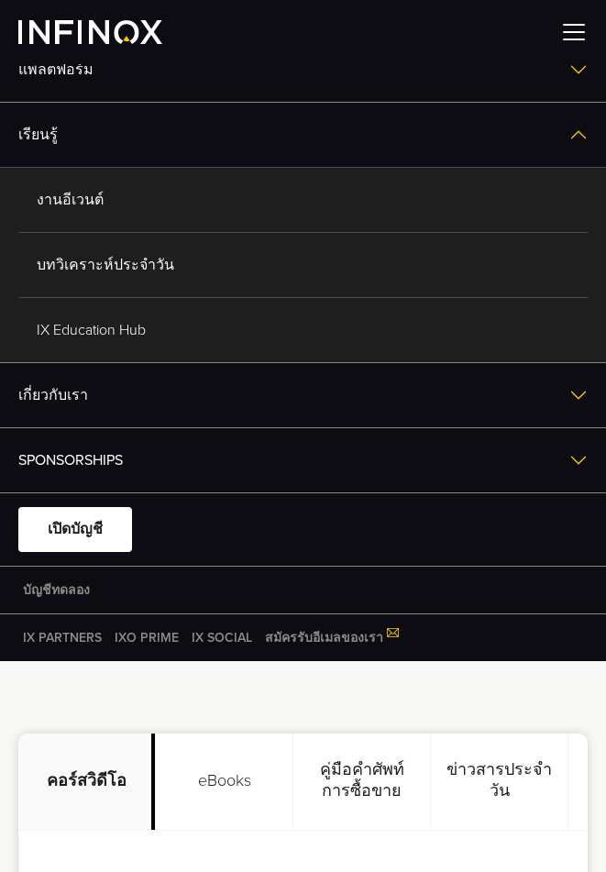
click at [574, 28] on img at bounding box center [575, 32] width 28 height 28
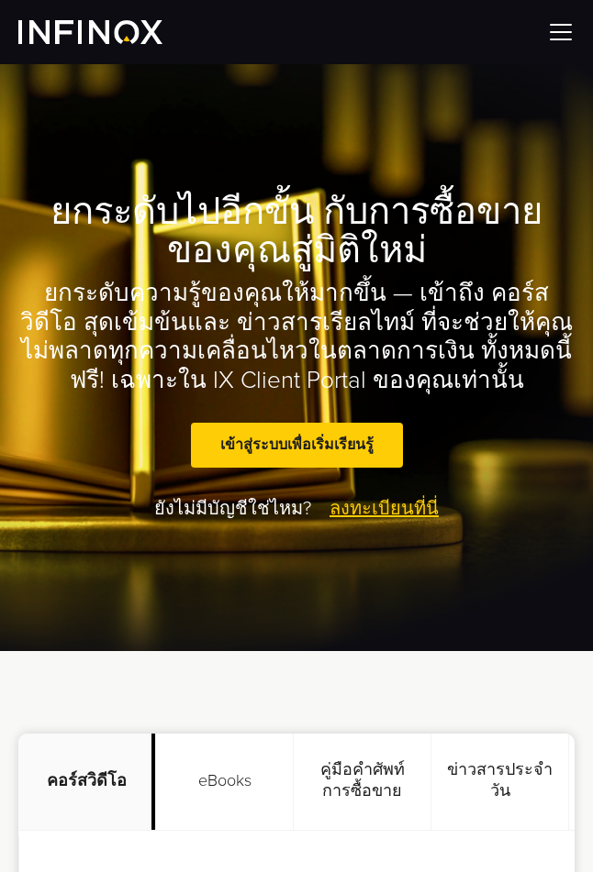
click at [560, 37] on img at bounding box center [561, 32] width 28 height 28
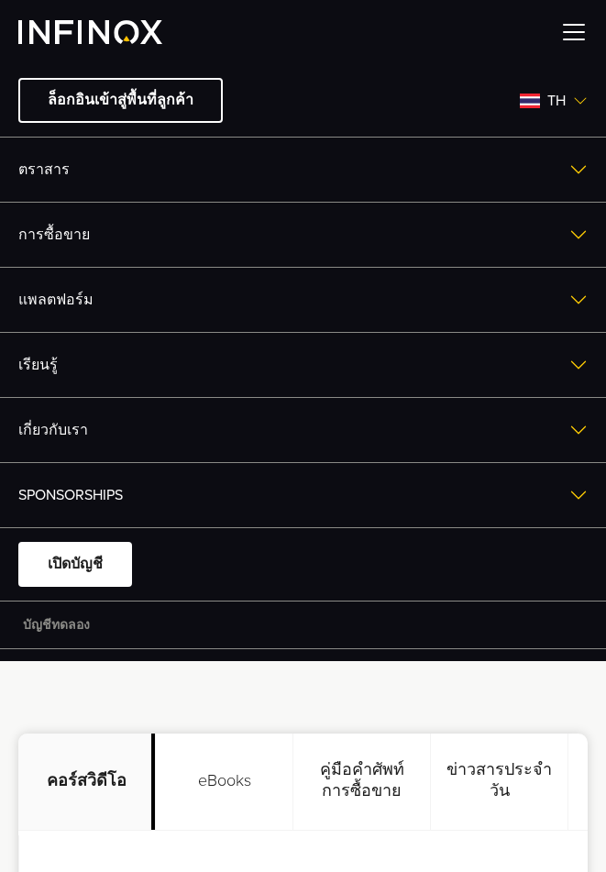
scroll to position [0, 0]
click at [546, 106] on span "th" at bounding box center [556, 102] width 33 height 22
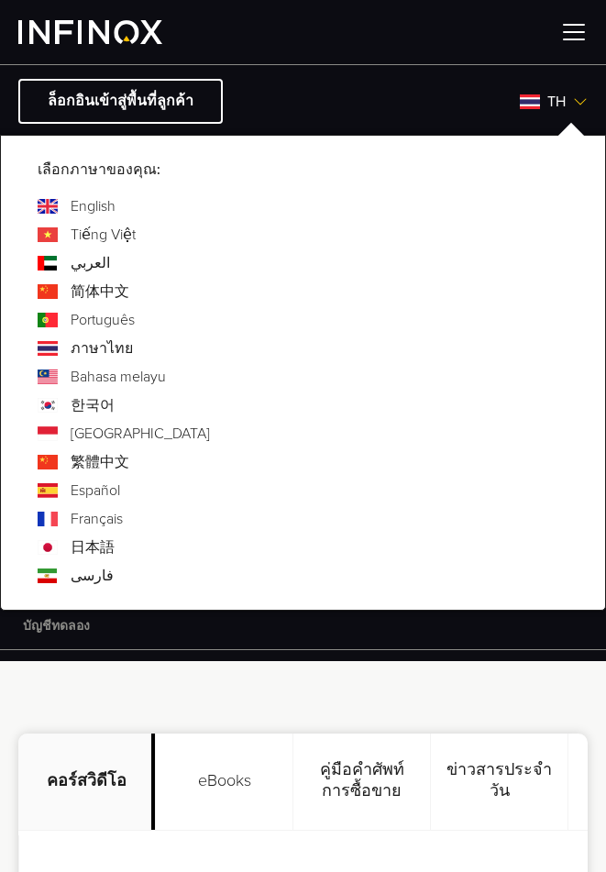
click at [88, 208] on link "English" at bounding box center [93, 206] width 45 height 22
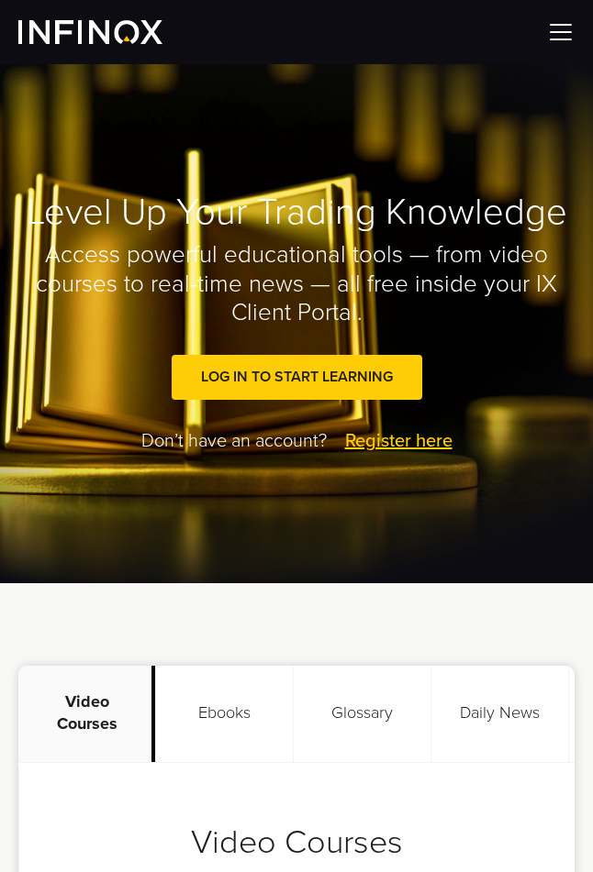
click at [439, 222] on h1 "Level Up Your Trading Knowledge" at bounding box center [296, 212] width 556 height 39
click at [557, 39] on img at bounding box center [561, 32] width 28 height 28
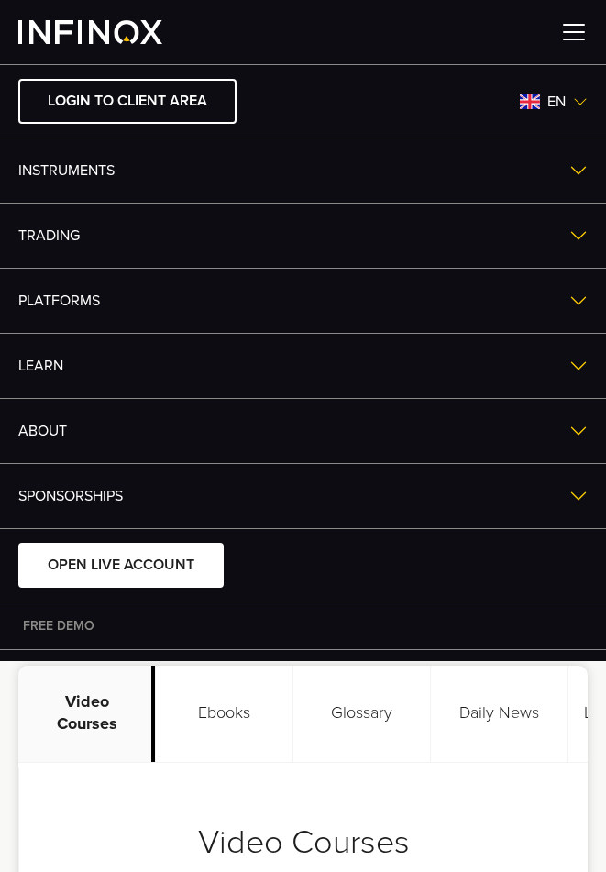
click at [165, 367] on link "Learn" at bounding box center [303, 366] width 606 height 64
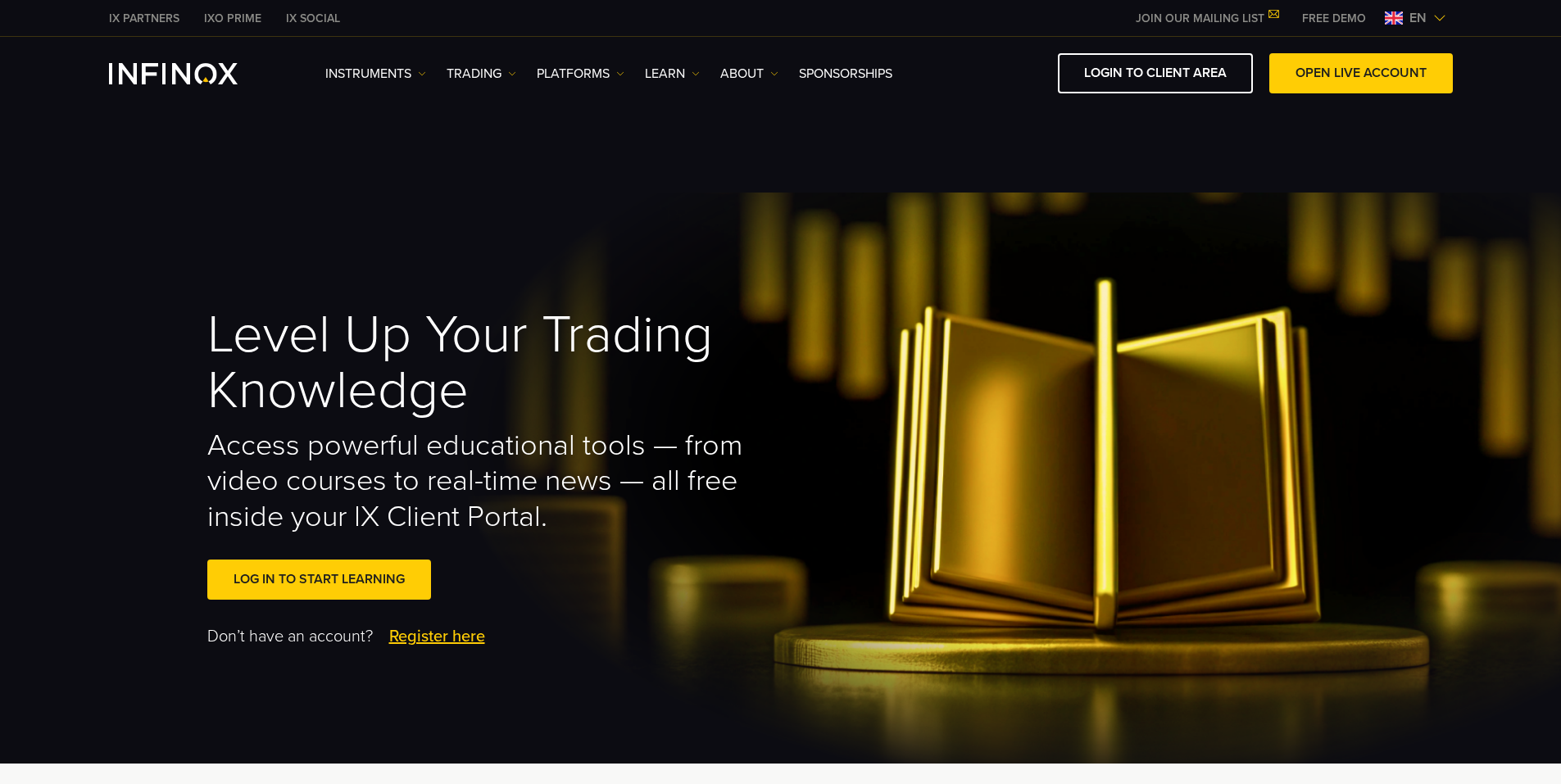
click at [529, 24] on span "en" at bounding box center [1418, 18] width 30 height 20
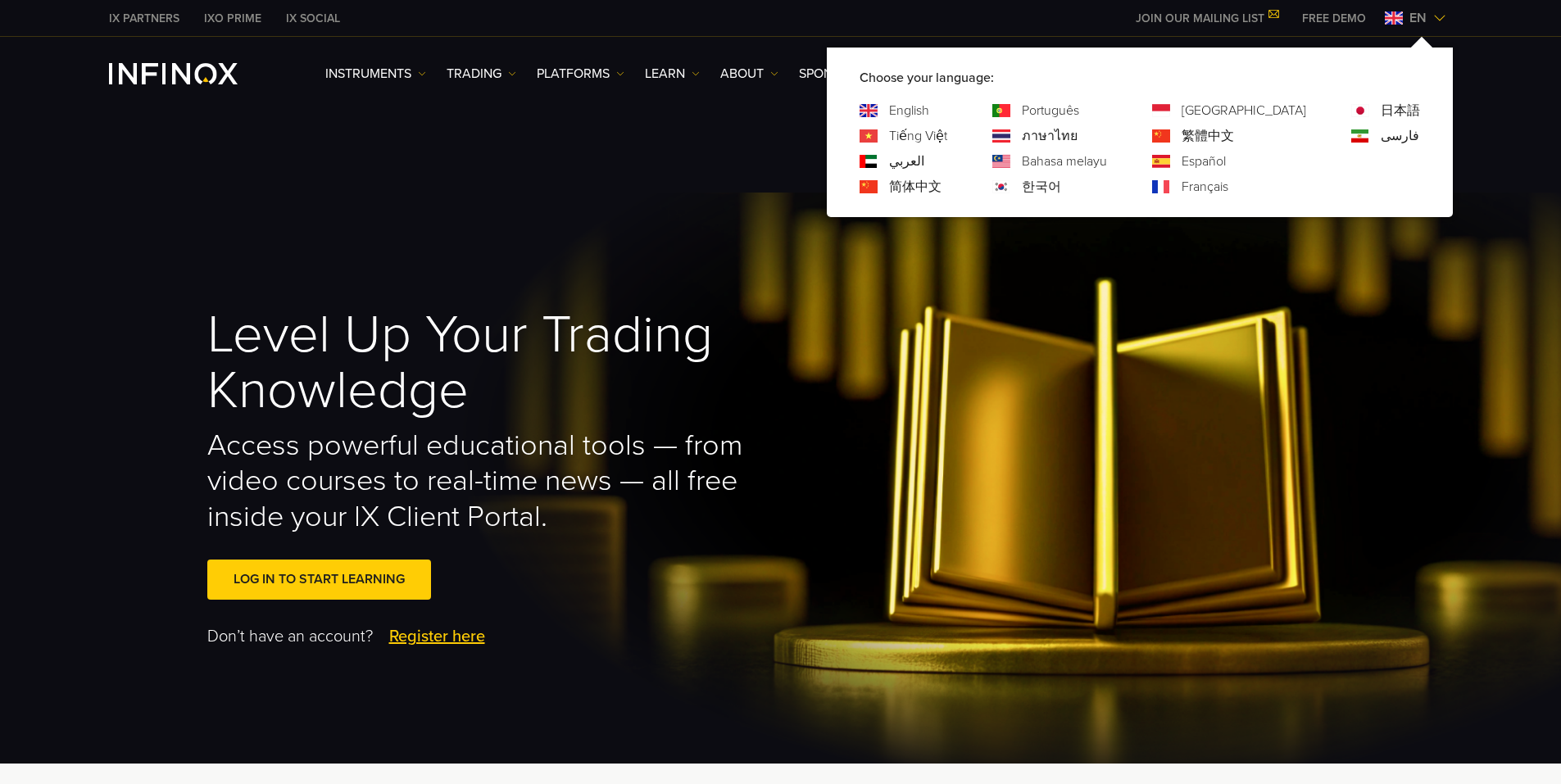
click at [529, 140] on div "ภาษาไทย" at bounding box center [1049, 136] width 114 height 20
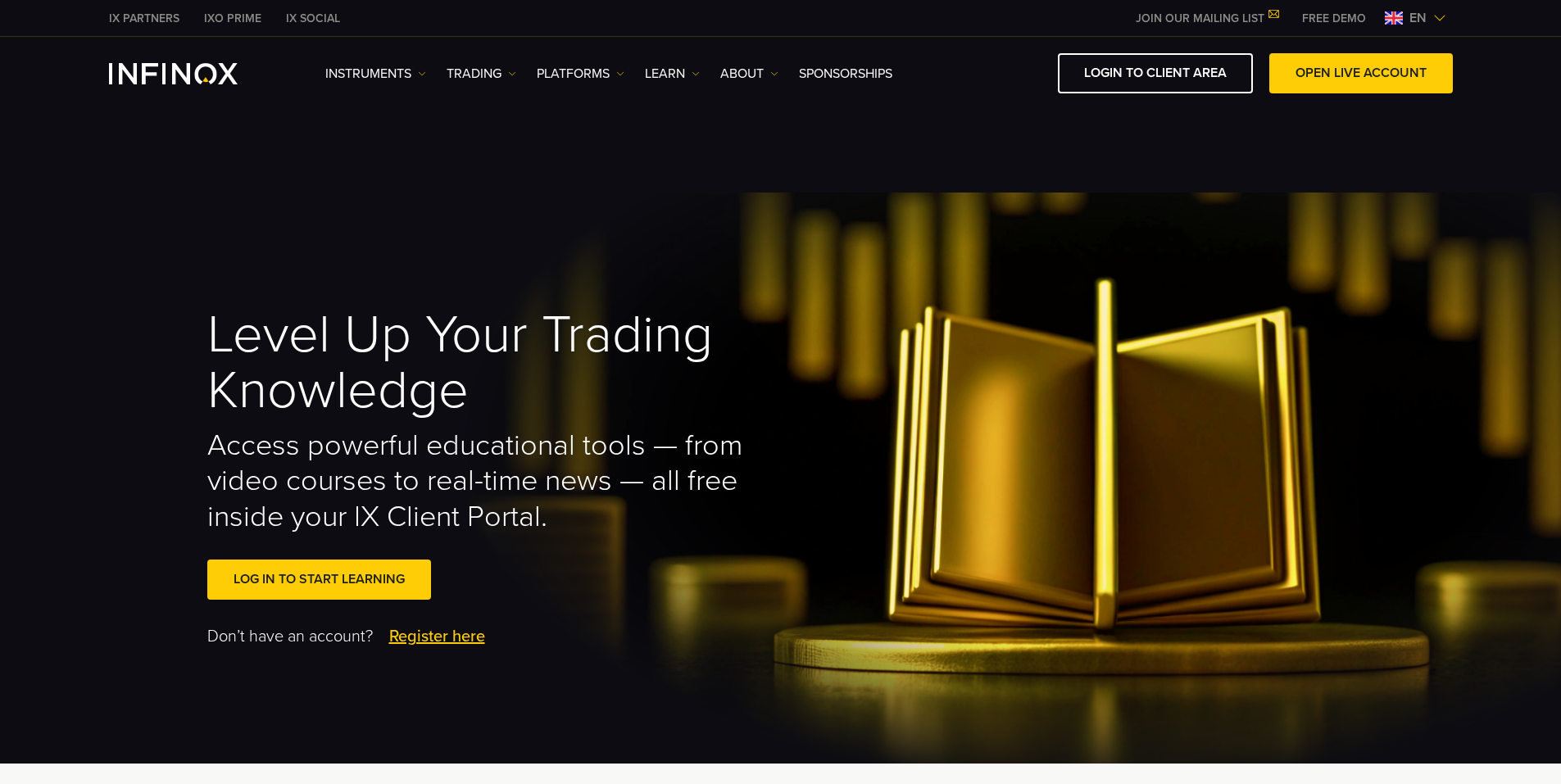
click at [529, 13] on span "en" at bounding box center [1418, 18] width 30 height 20
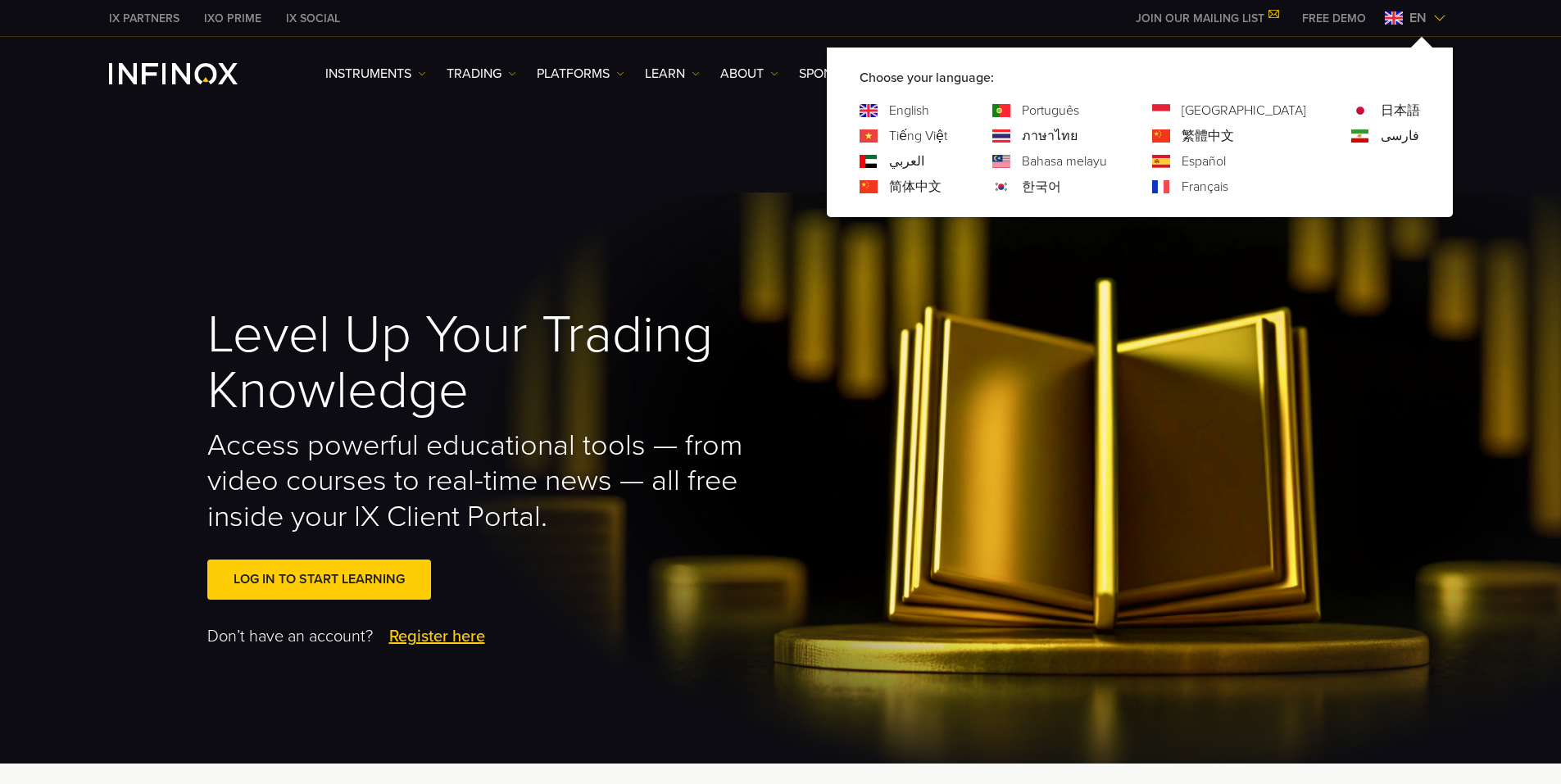
click at [529, 132] on link "ภาษาไทย" at bounding box center [1049, 136] width 55 height 20
